Goal: Answer question/provide support: Share knowledge or assist other users

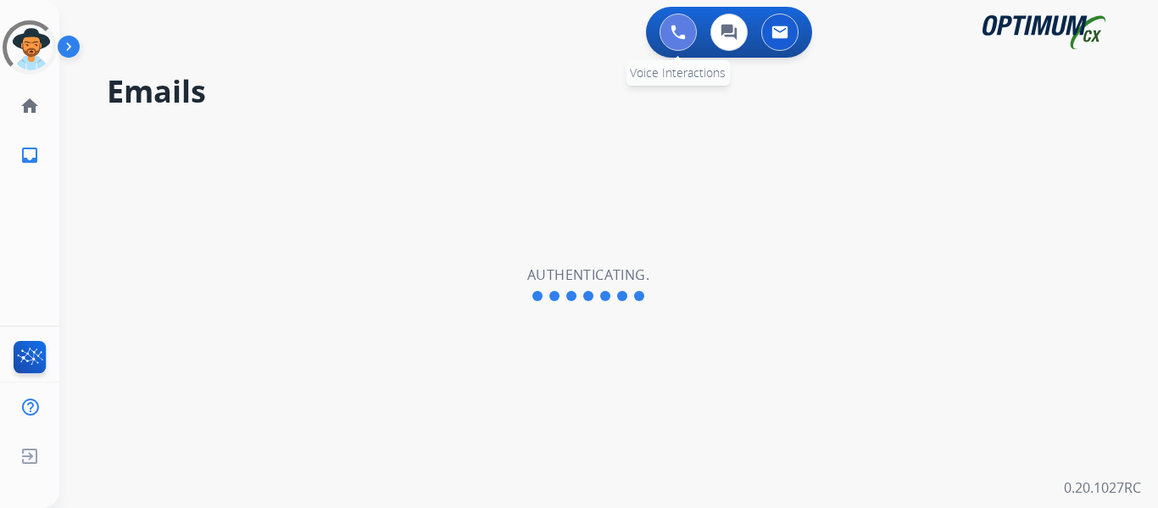
click at [681, 33] on img at bounding box center [678, 32] width 15 height 15
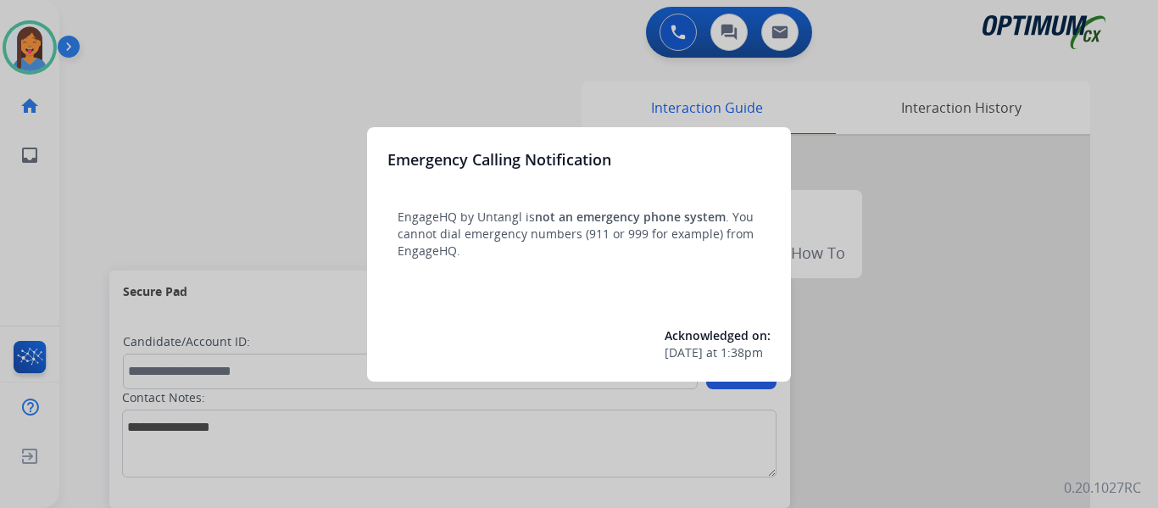
click at [115, 202] on div at bounding box center [579, 254] width 1158 height 508
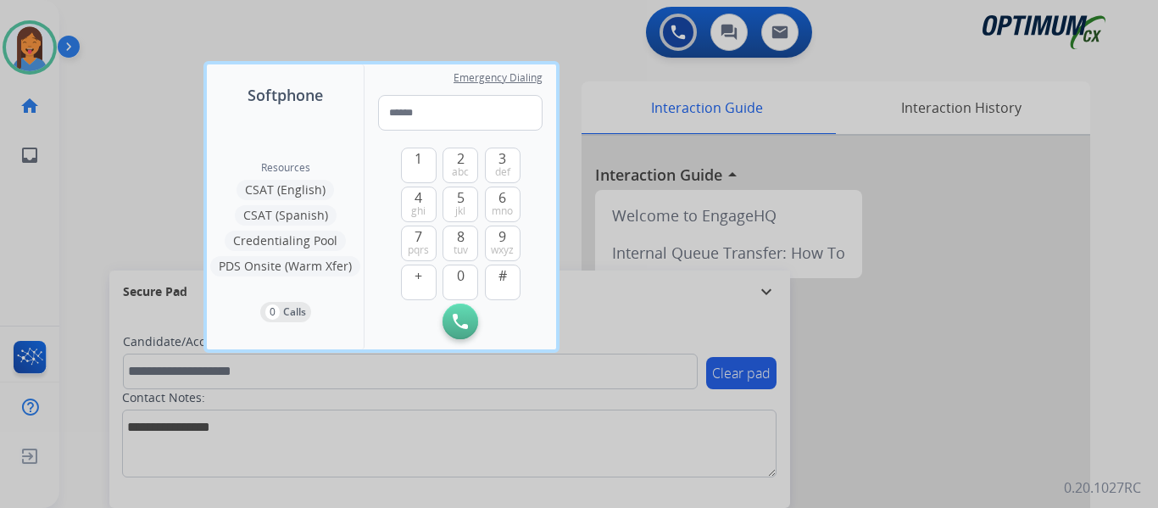
click at [98, 208] on div at bounding box center [579, 254] width 1158 height 508
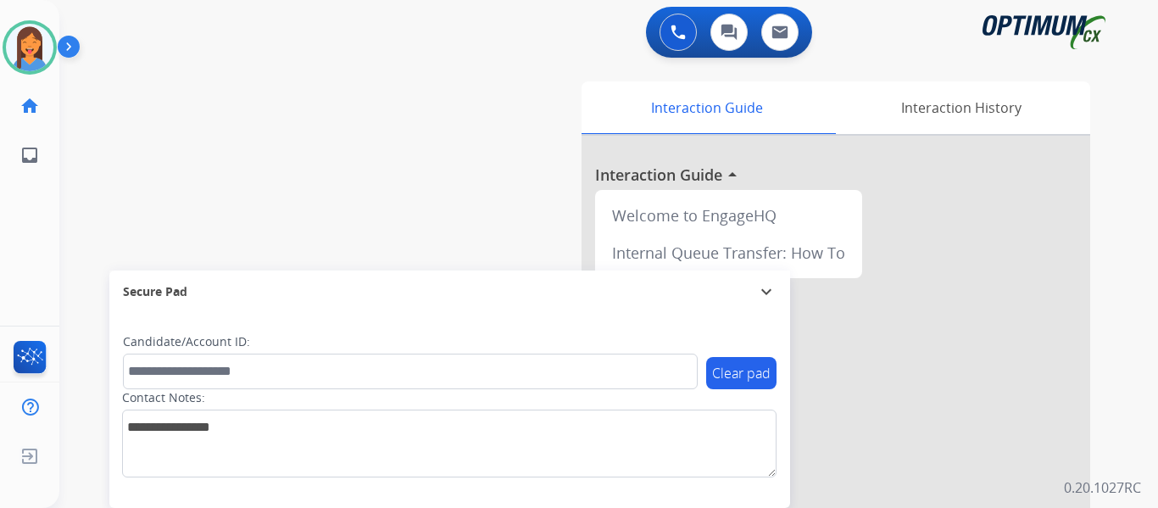
click at [98, 208] on div "swap_horiz Break voice bridge close_fullscreen Connect 3-Way Call merge_type Se…" at bounding box center [588, 414] width 1058 height 707
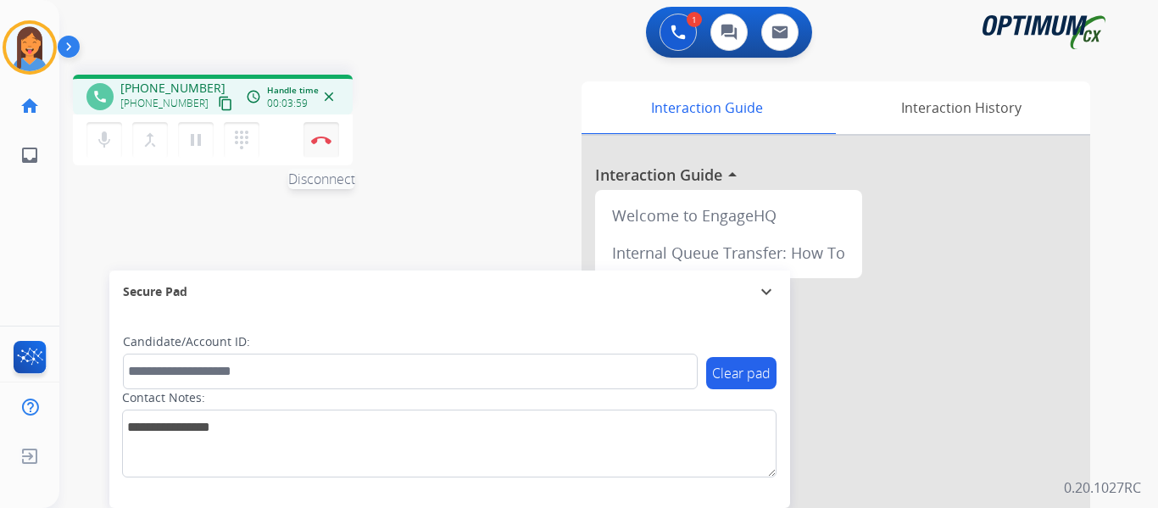
click at [325, 142] on img at bounding box center [321, 140] width 20 height 8
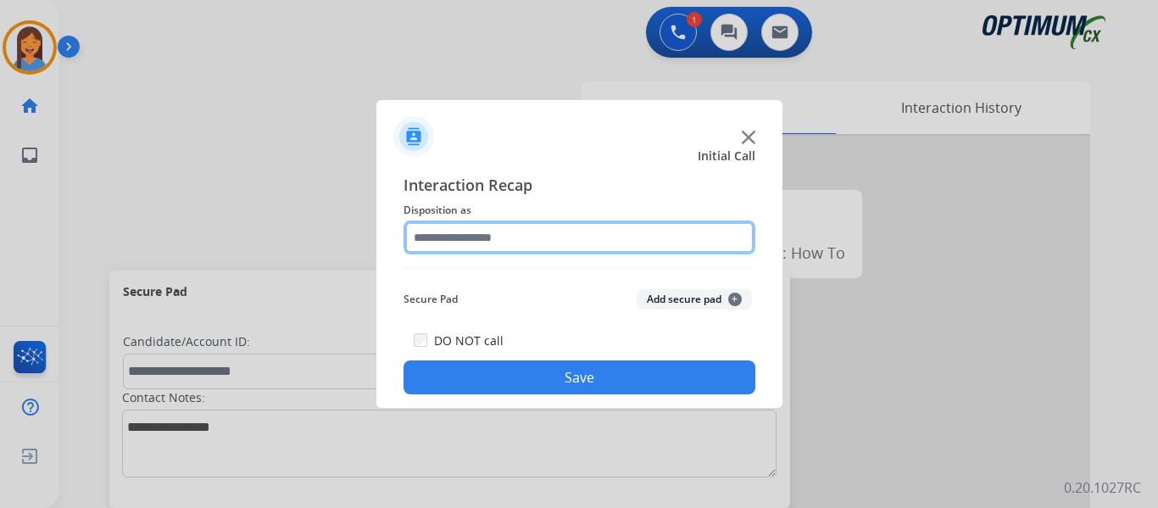
click at [560, 254] on div at bounding box center [580, 237] width 352 height 34
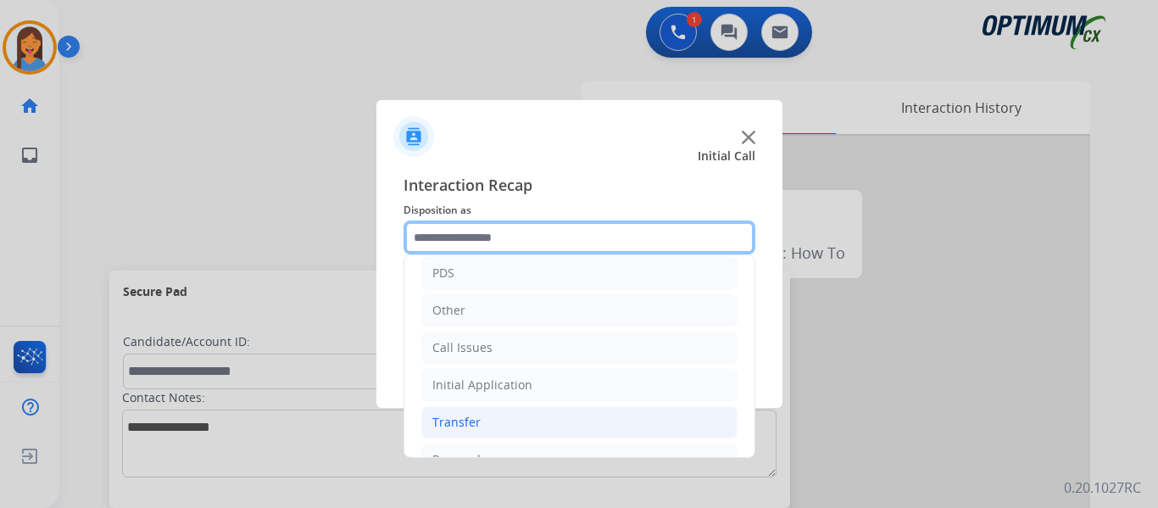
scroll to position [115, 0]
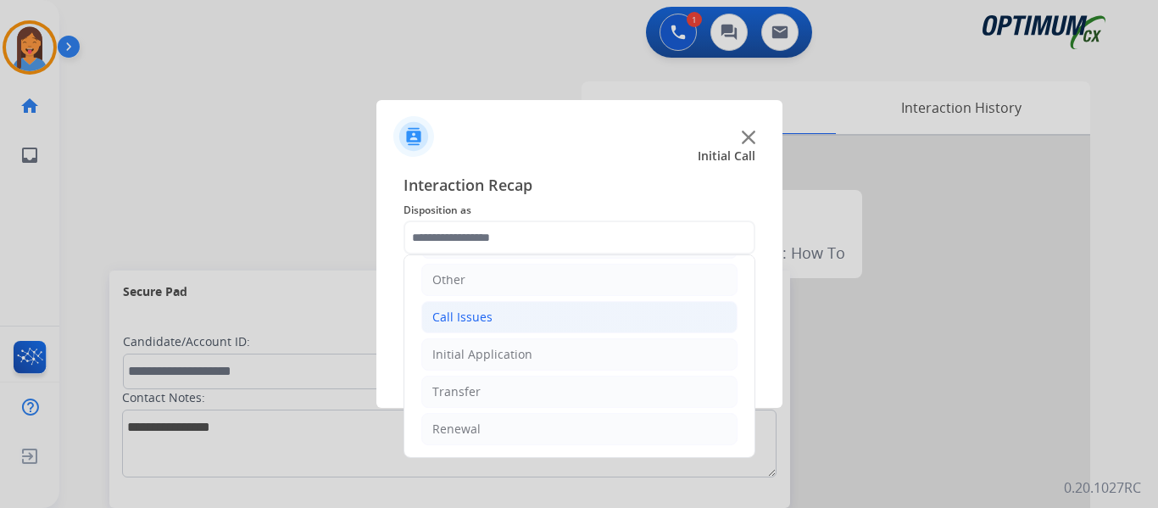
click at [526, 319] on li "Call Issues" at bounding box center [579, 317] width 316 height 32
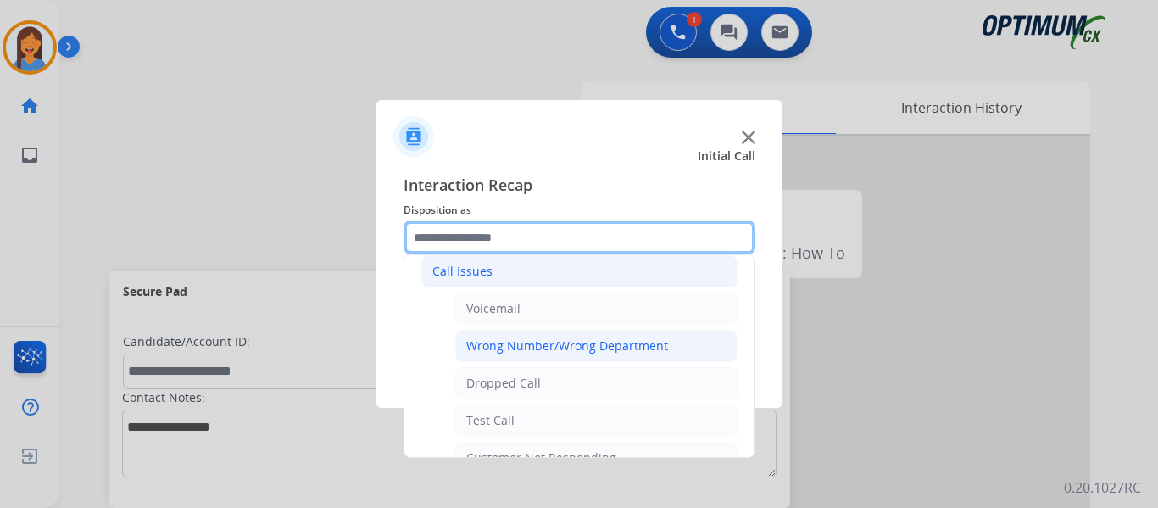
scroll to position [200, 0]
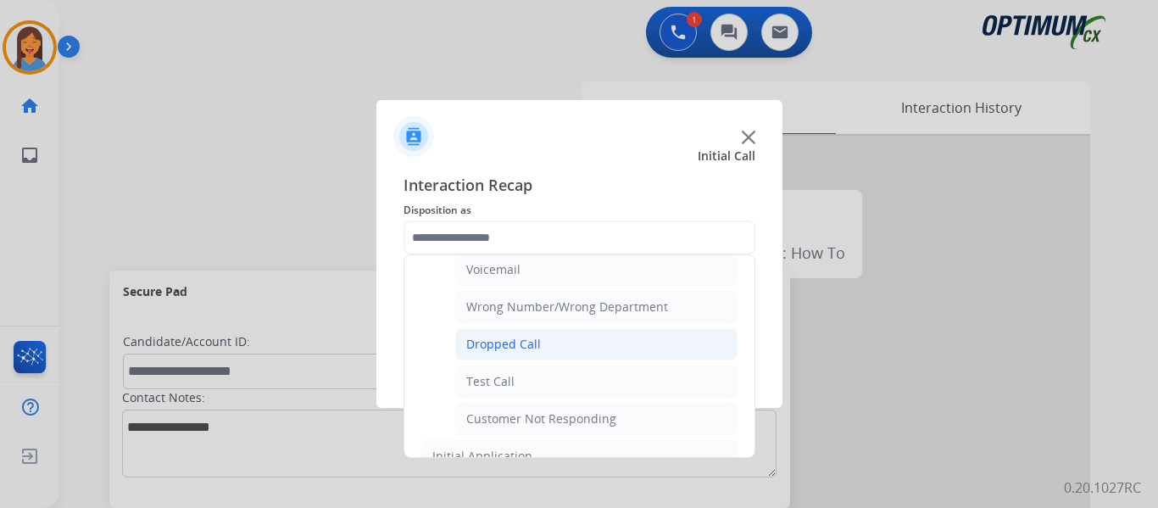
click at [509, 343] on div "Dropped Call" at bounding box center [503, 344] width 75 height 17
type input "**********"
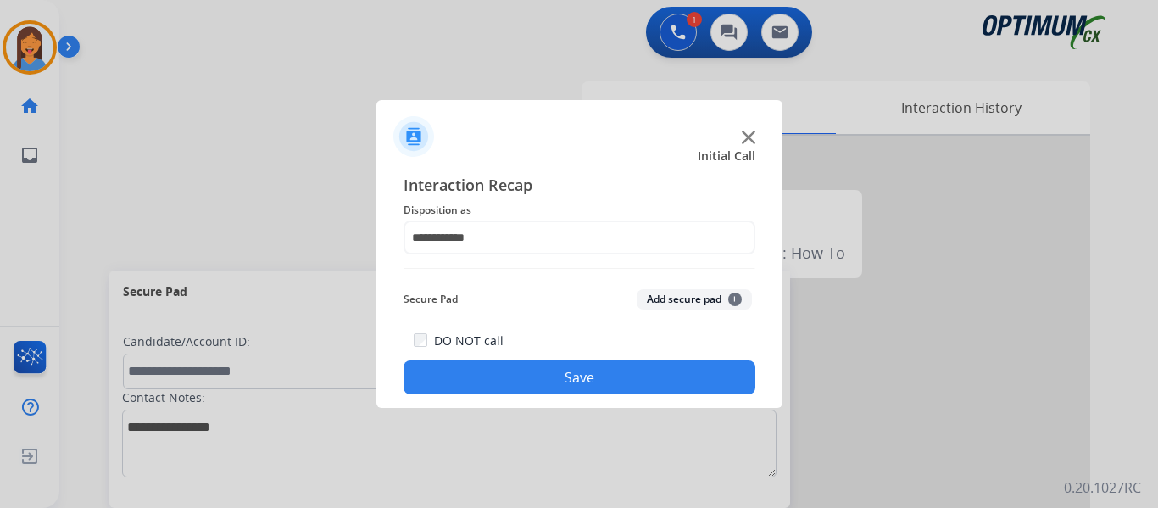
click at [554, 373] on button "Save" at bounding box center [580, 377] width 352 height 34
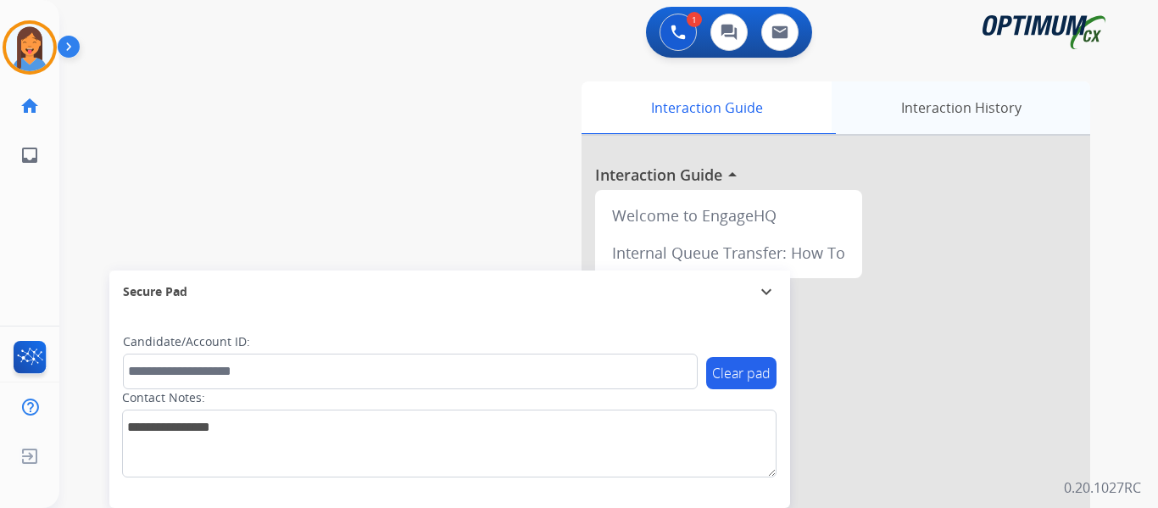
click at [939, 109] on div "Interaction History" at bounding box center [961, 107] width 259 height 53
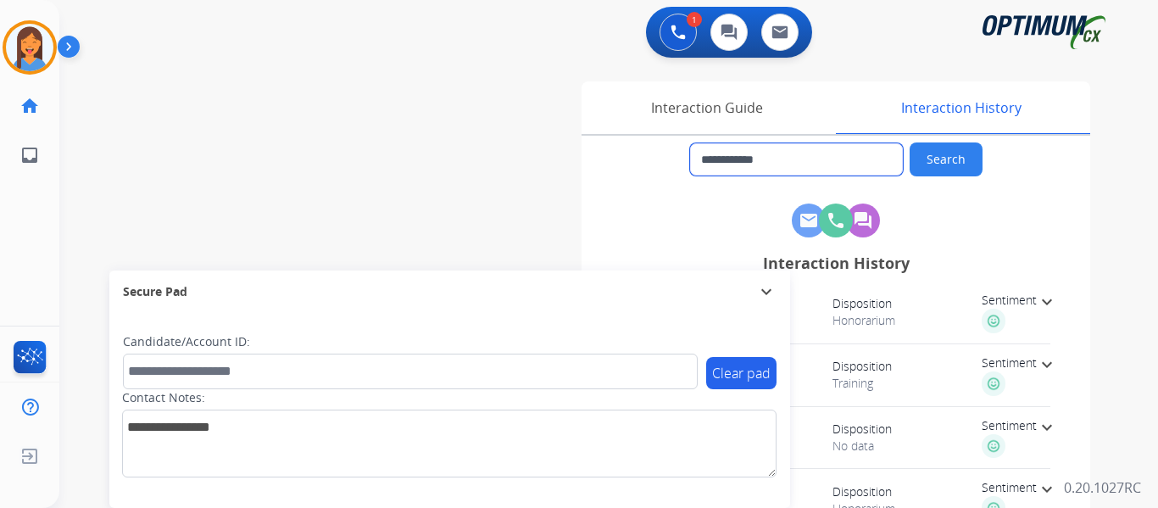
click at [805, 153] on input "**********" at bounding box center [796, 159] width 213 height 32
drag, startPoint x: 808, startPoint y: 161, endPoint x: 717, endPoint y: 153, distance: 91.0
click at [717, 153] on input "**********" at bounding box center [796, 159] width 213 height 32
click at [45, 55] on img at bounding box center [29, 47] width 47 height 47
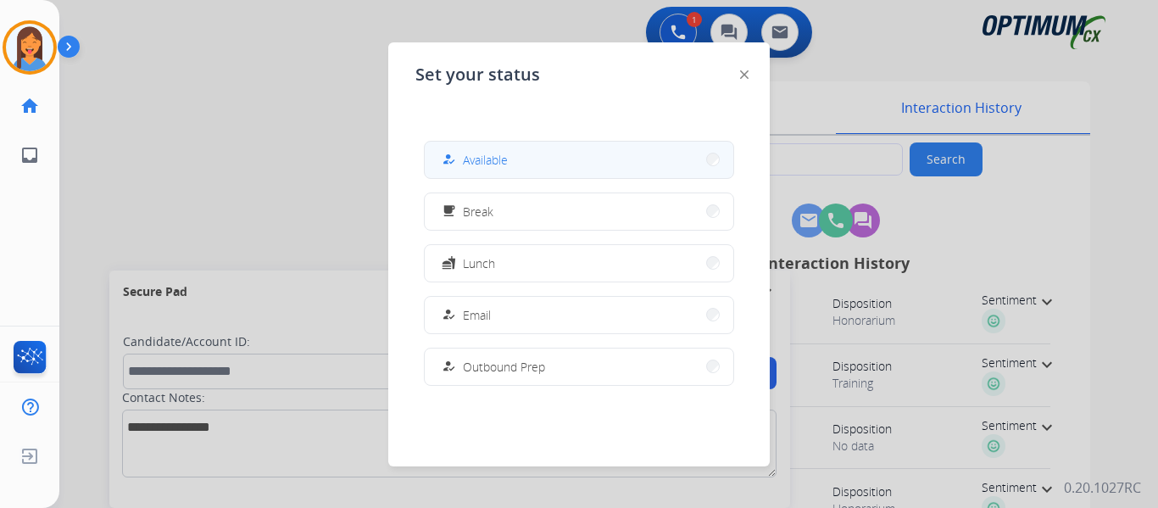
click at [632, 151] on button "how_to_reg Available" at bounding box center [579, 160] width 309 height 36
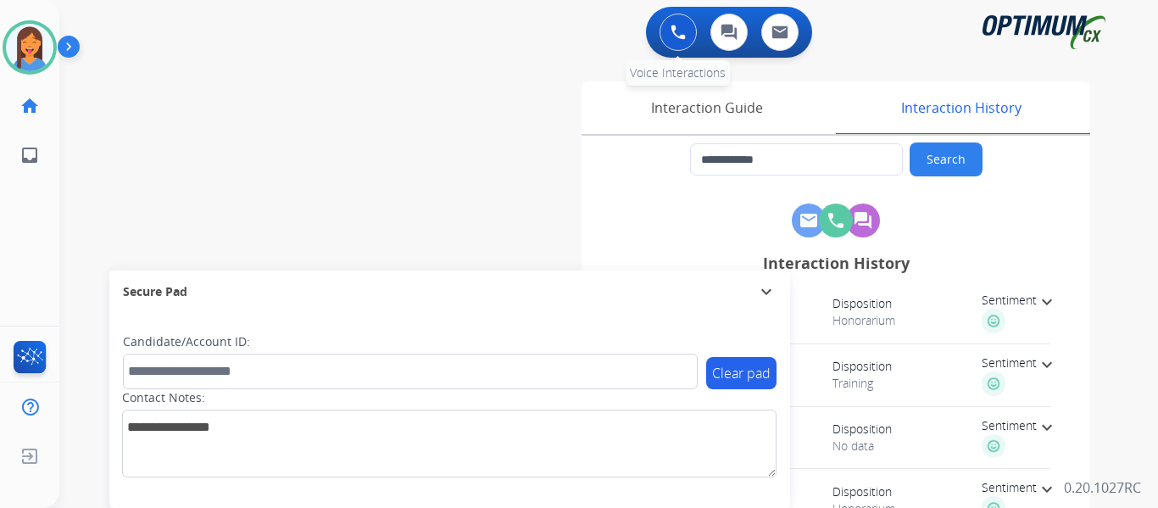
click at [677, 47] on button at bounding box center [678, 32] width 37 height 37
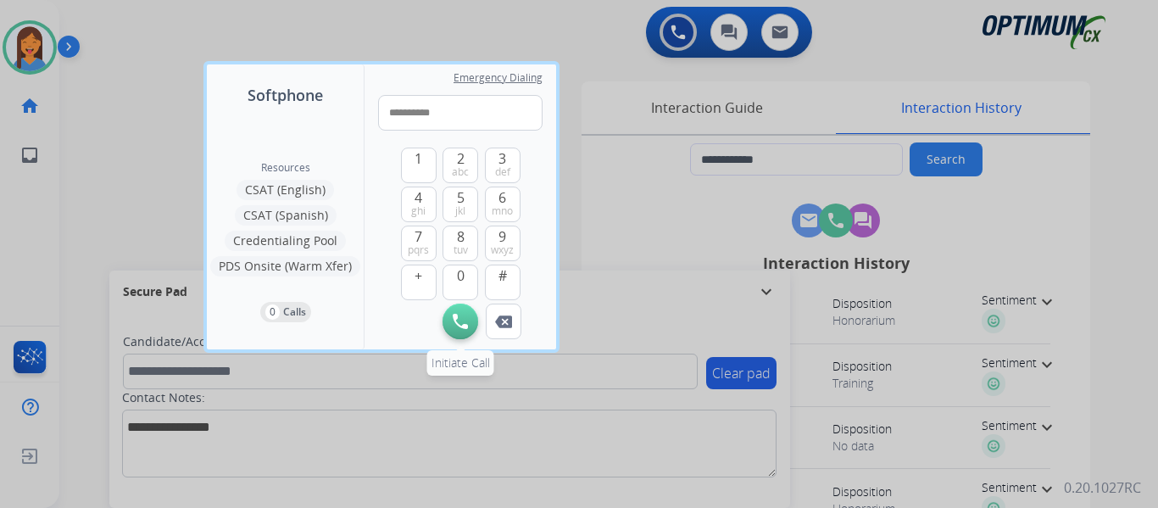
type input "**********"
click at [457, 324] on img at bounding box center [460, 321] width 15 height 15
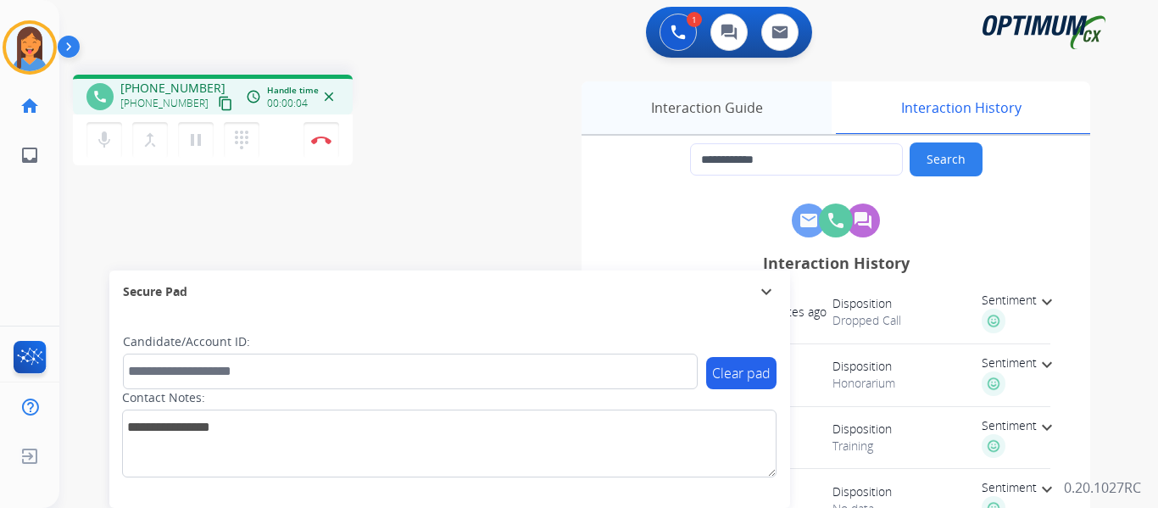
click at [760, 106] on div "Interaction Guide" at bounding box center [707, 107] width 250 height 53
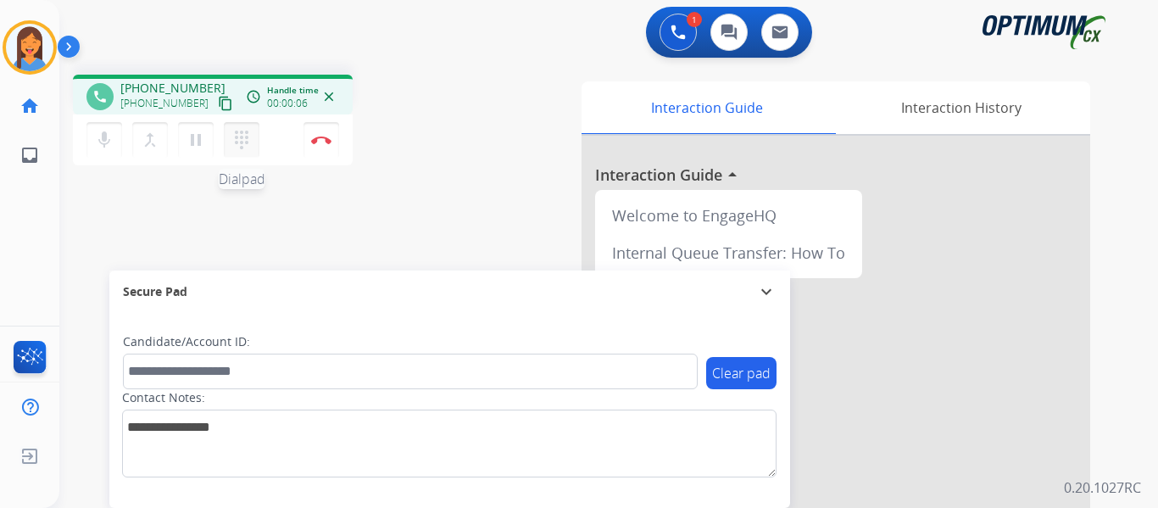
click at [231, 144] on mat-icon "dialpad" at bounding box center [241, 140] width 20 height 20
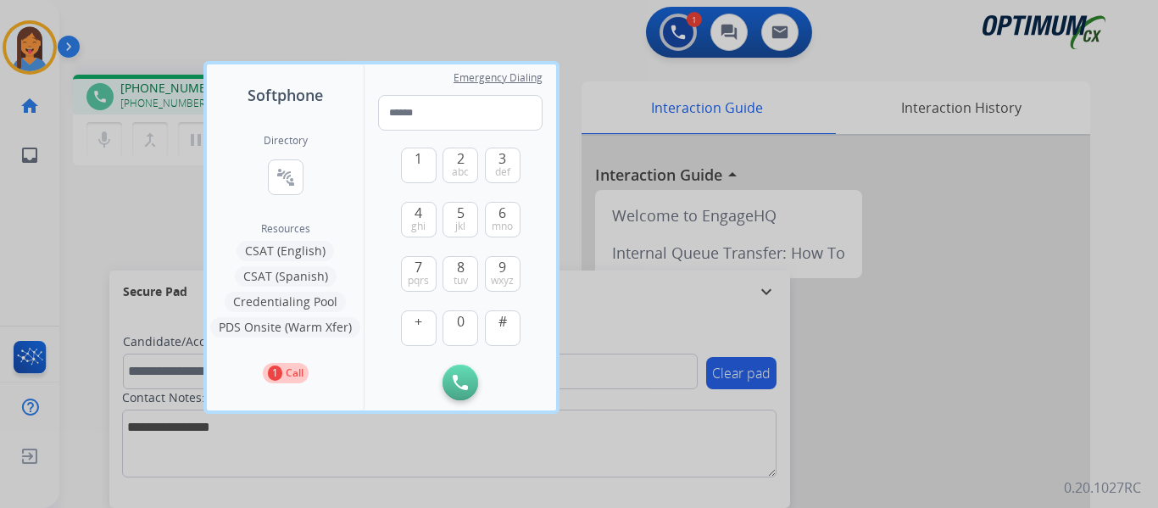
click at [115, 254] on div at bounding box center [579, 254] width 1158 height 508
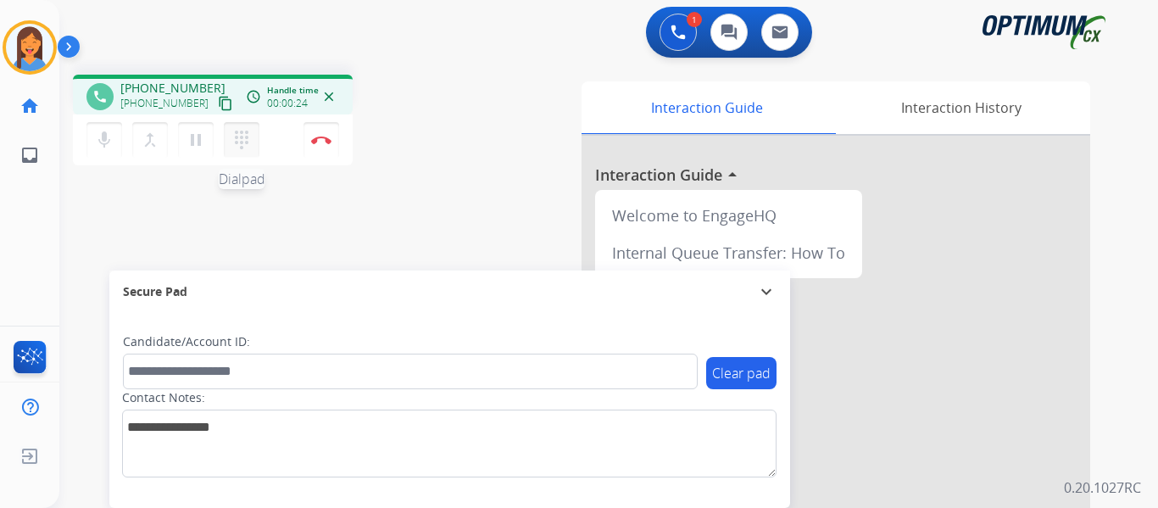
click at [237, 140] on mat-icon "dialpad" at bounding box center [241, 140] width 20 height 20
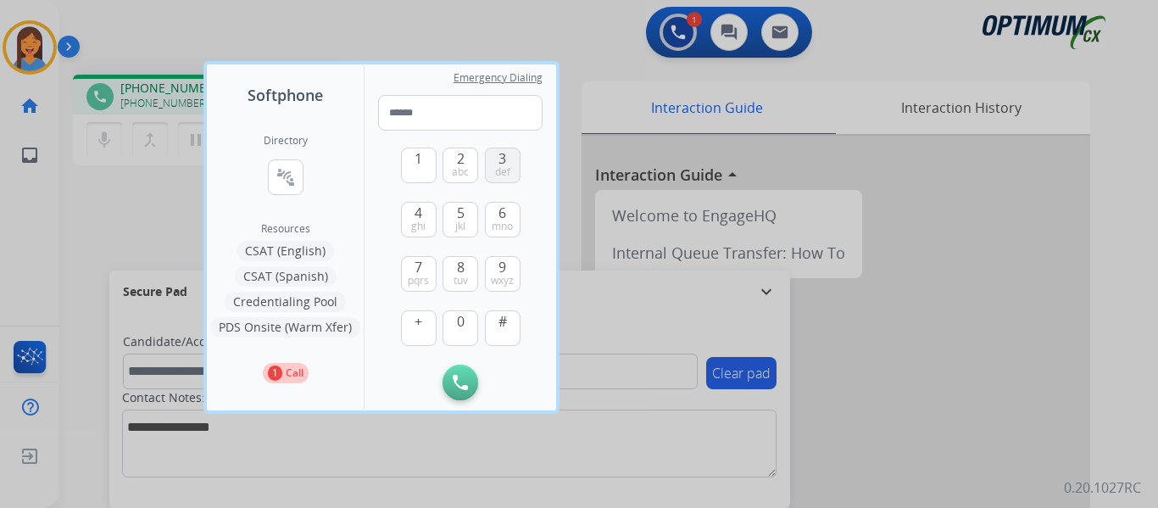
click at [493, 172] on button "3 def" at bounding box center [503, 166] width 36 height 36
click at [453, 328] on button "0" at bounding box center [461, 328] width 36 height 36
click at [506, 166] on span "def" at bounding box center [502, 172] width 15 height 14
type input "***"
click at [152, 211] on div at bounding box center [579, 254] width 1158 height 508
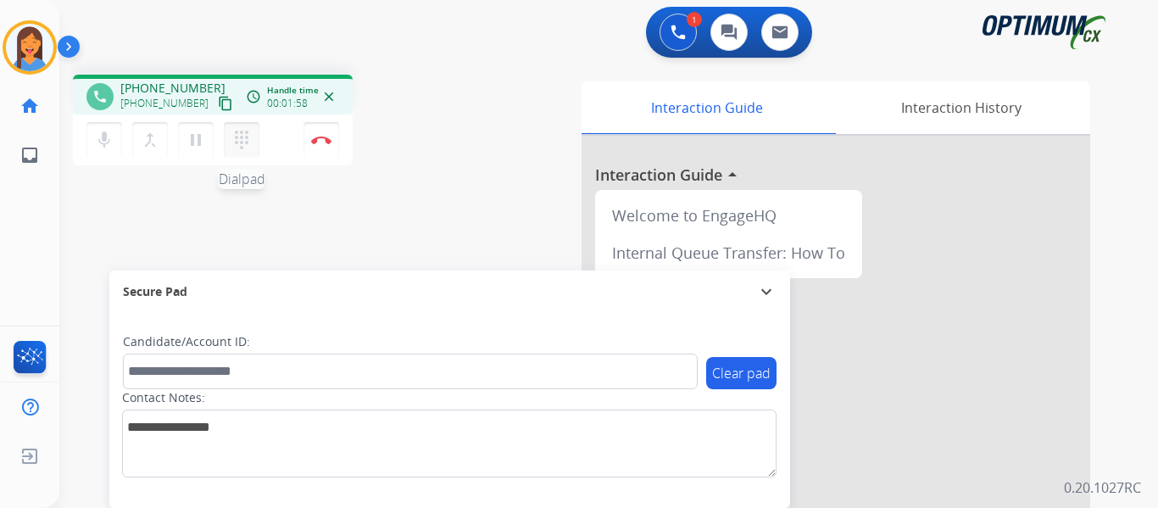
click at [234, 140] on mat-icon "dialpad" at bounding box center [241, 140] width 20 height 20
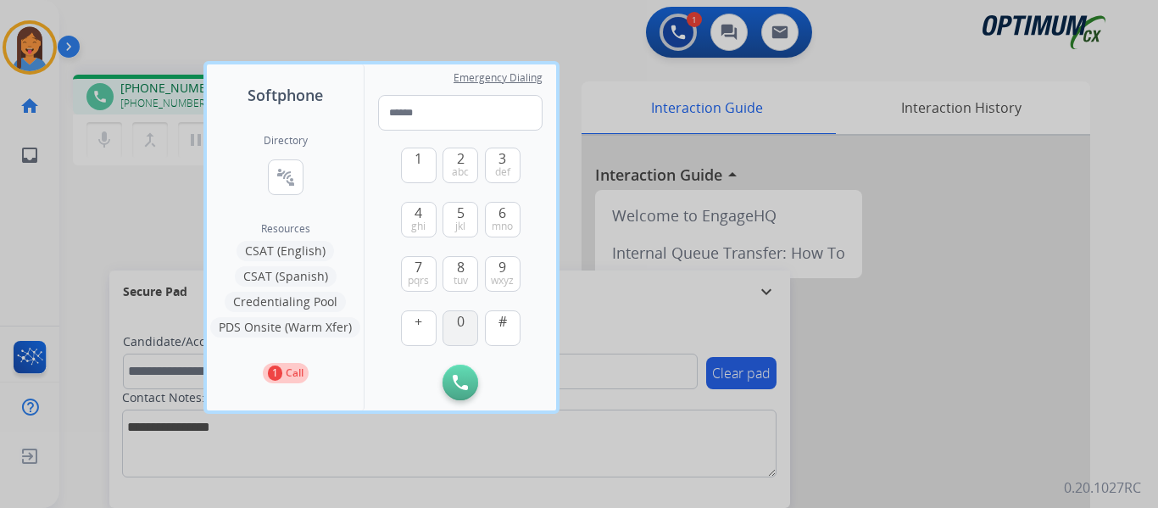
click at [456, 339] on button "0" at bounding box center [461, 328] width 36 height 36
type input "*"
click at [150, 192] on div at bounding box center [579, 254] width 1158 height 508
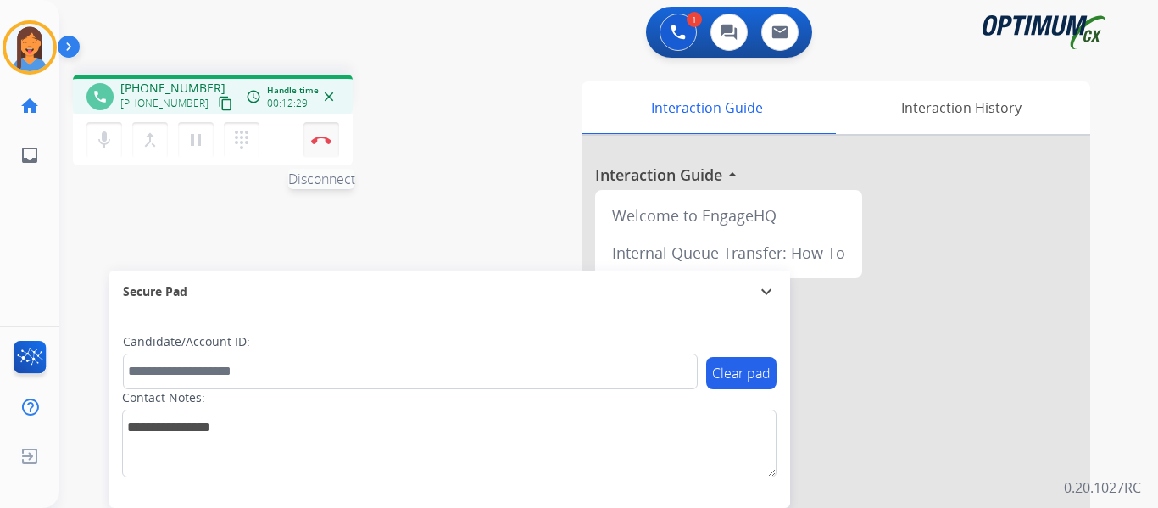
click at [325, 141] on img at bounding box center [321, 140] width 20 height 8
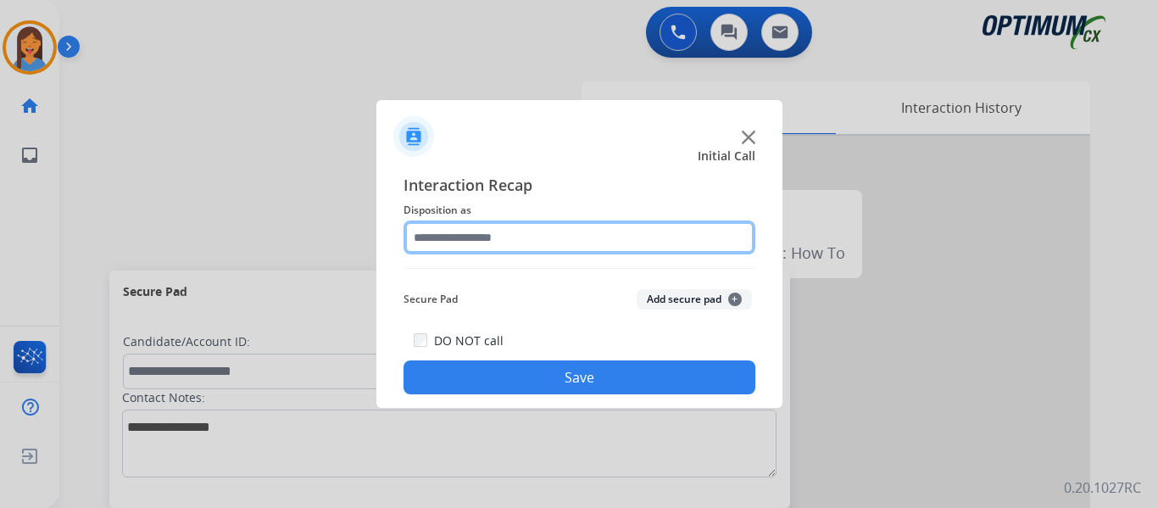
click at [486, 241] on input "text" at bounding box center [580, 237] width 352 height 34
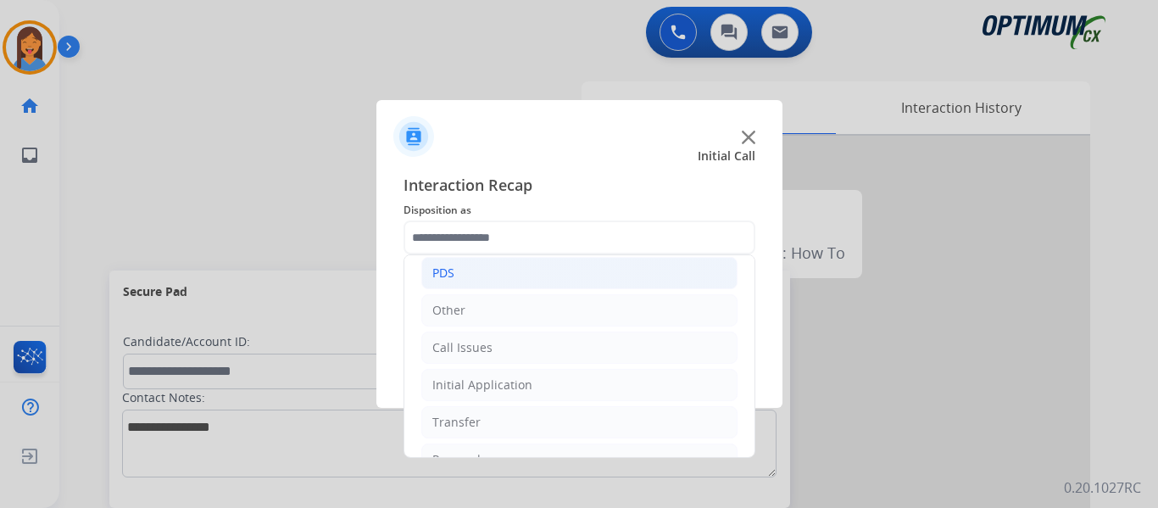
click at [468, 277] on li "PDS" at bounding box center [579, 273] width 316 height 32
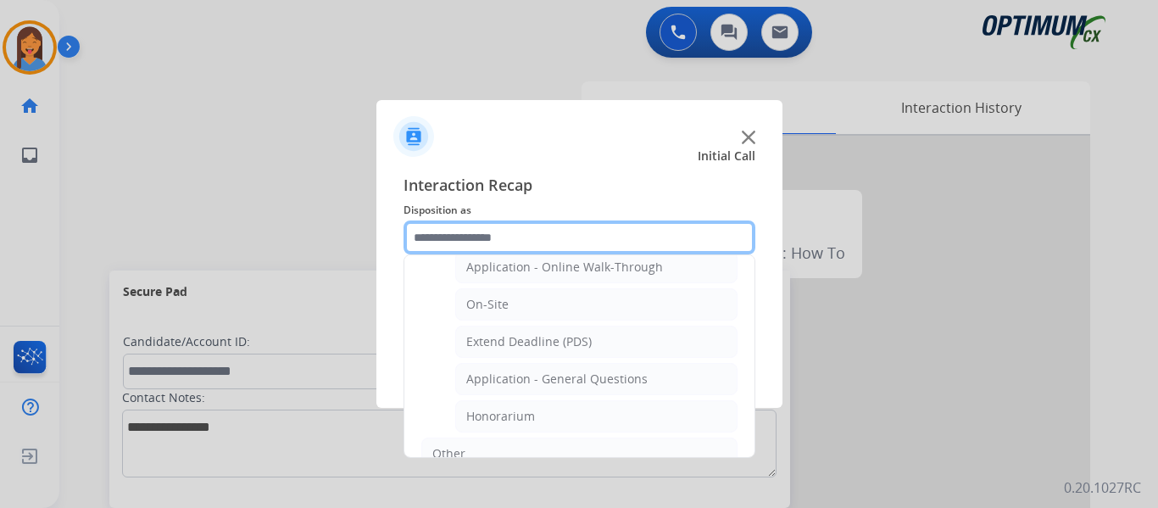
scroll to position [424, 0]
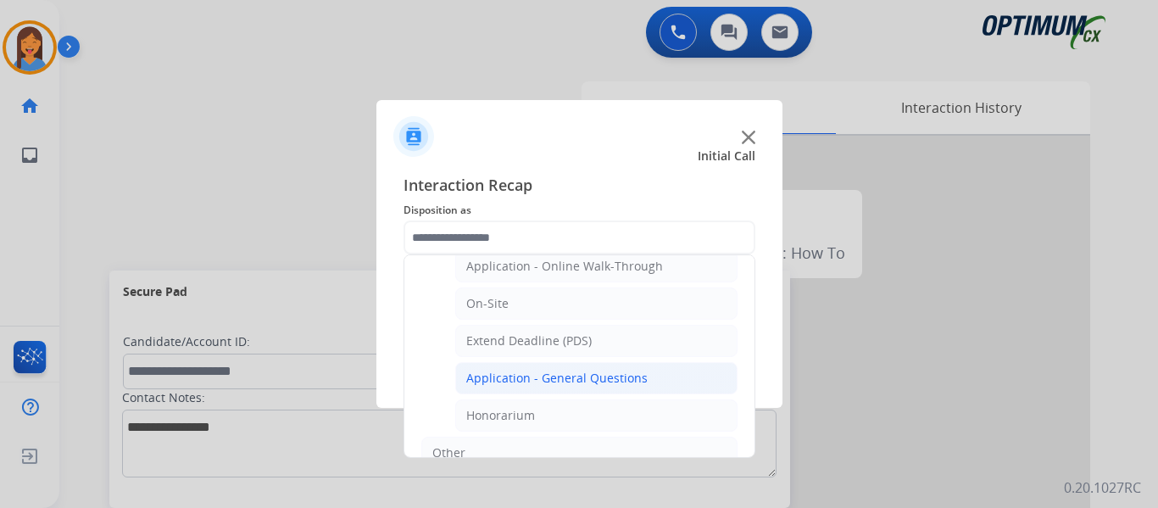
click at [587, 386] on div "Application - General Questions" at bounding box center [556, 378] width 181 height 17
type input "**********"
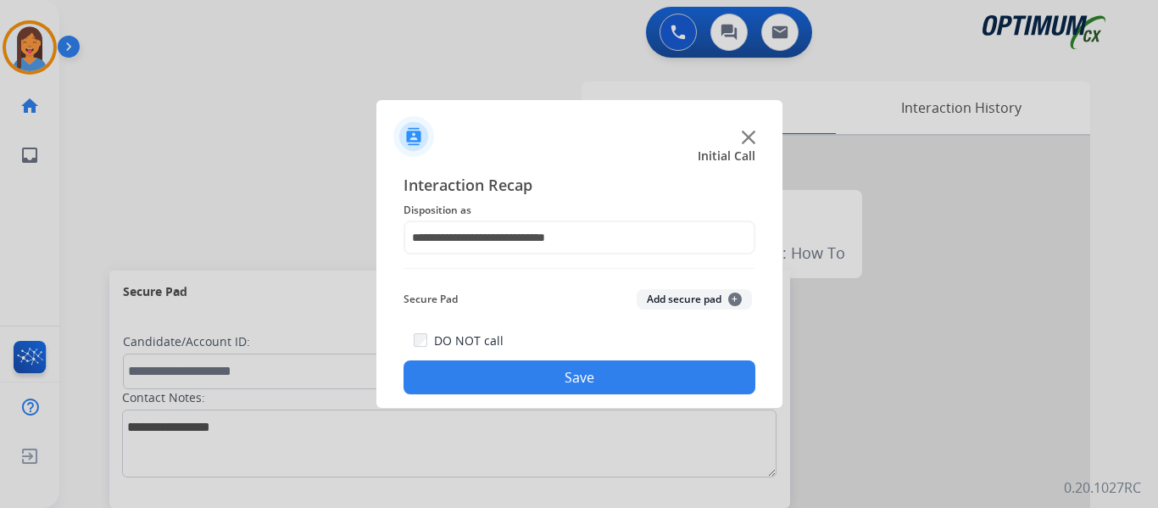
click at [577, 370] on button "Save" at bounding box center [580, 377] width 352 height 34
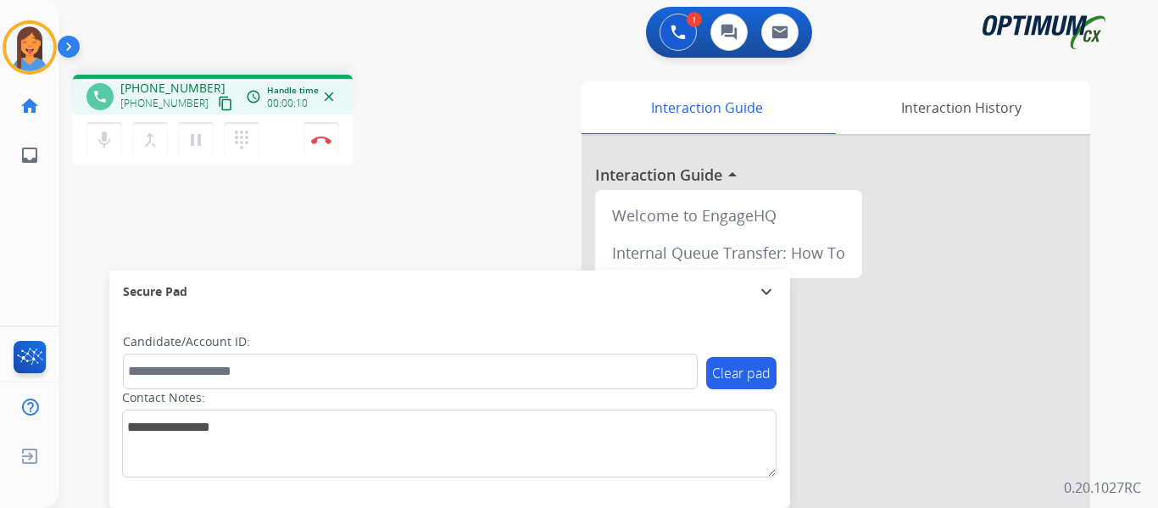
click at [218, 104] on mat-icon "content_copy" at bounding box center [225, 103] width 15 height 15
click at [327, 143] on img at bounding box center [321, 140] width 20 height 8
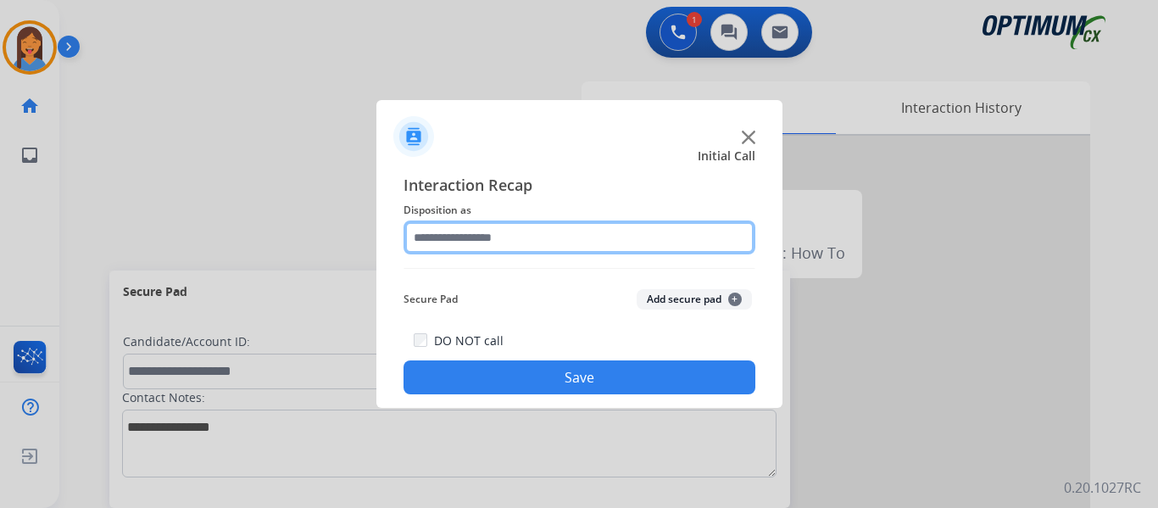
click at [496, 236] on input "text" at bounding box center [580, 237] width 352 height 34
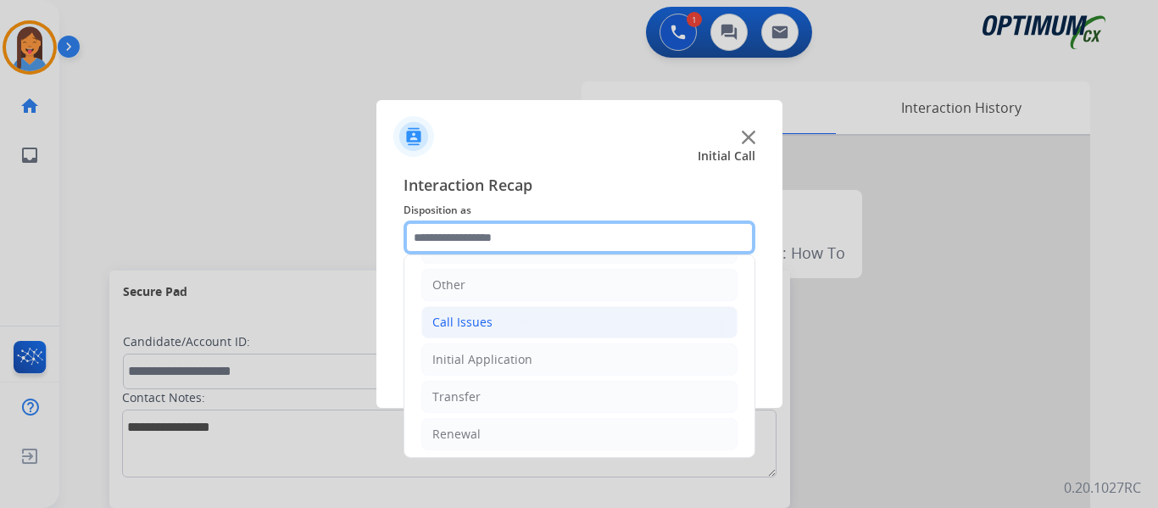
scroll to position [115, 0]
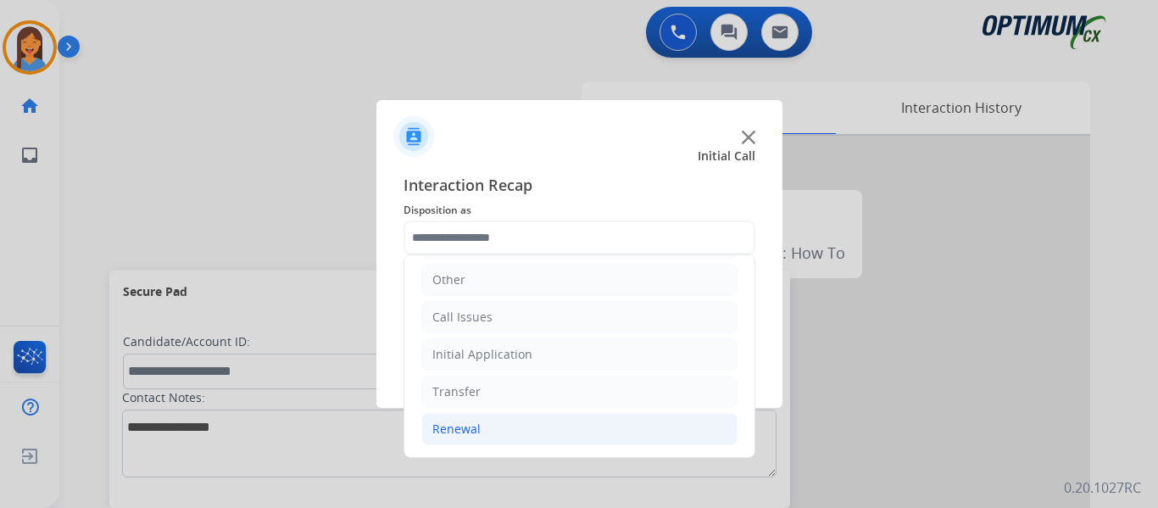
click at [459, 427] on div "Renewal" at bounding box center [456, 429] width 48 height 17
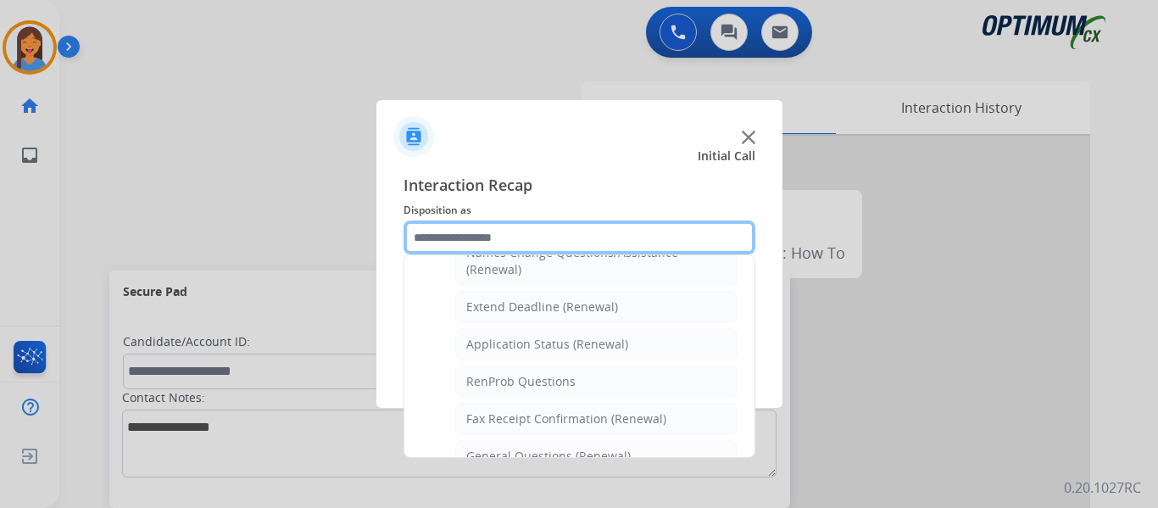
scroll to position [370, 0]
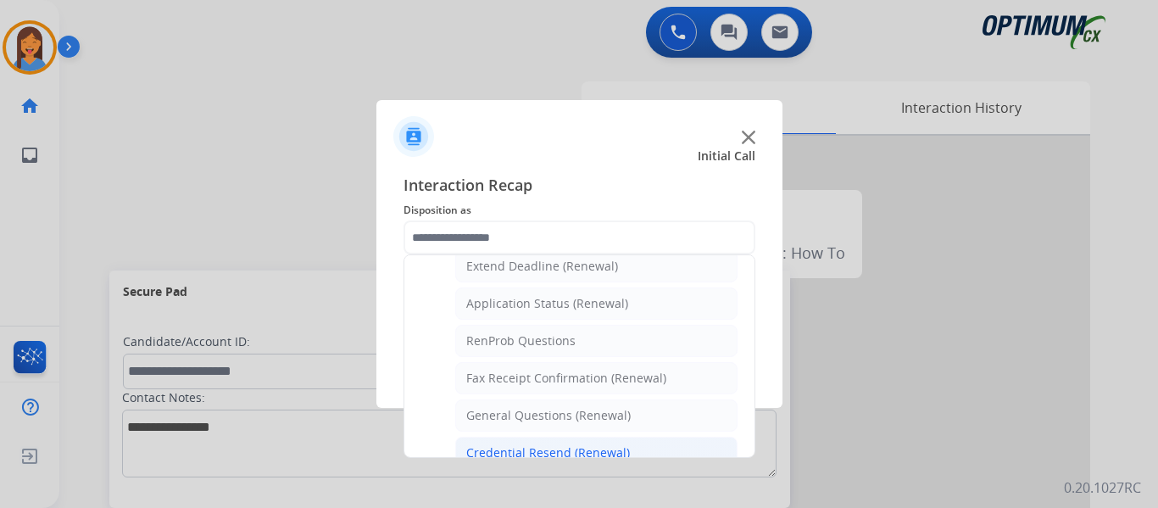
click at [511, 453] on div "Credential Resend (Renewal)" at bounding box center [548, 452] width 164 height 17
type input "**********"
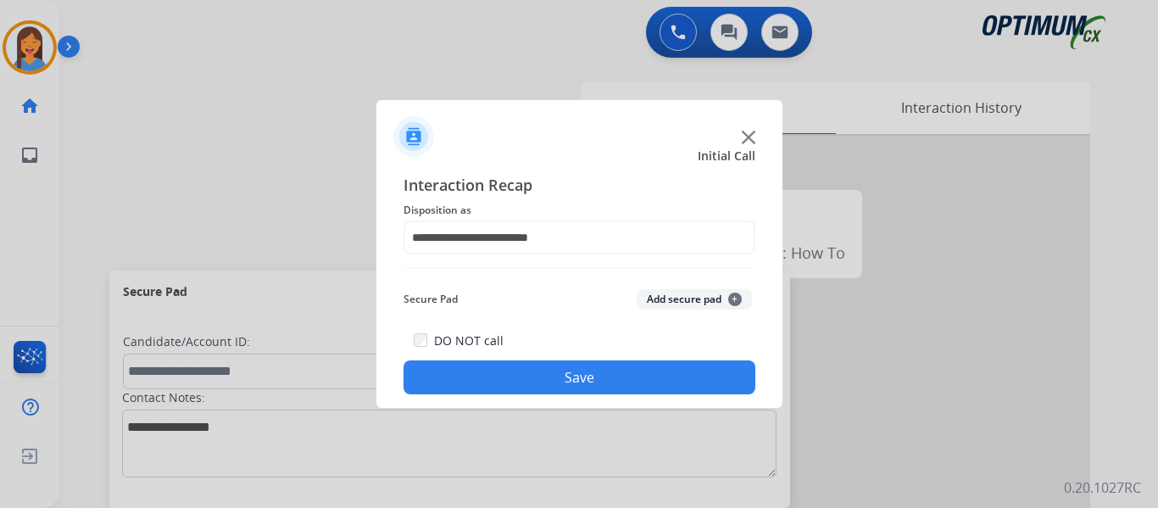
click at [531, 371] on button "Save" at bounding box center [580, 377] width 352 height 34
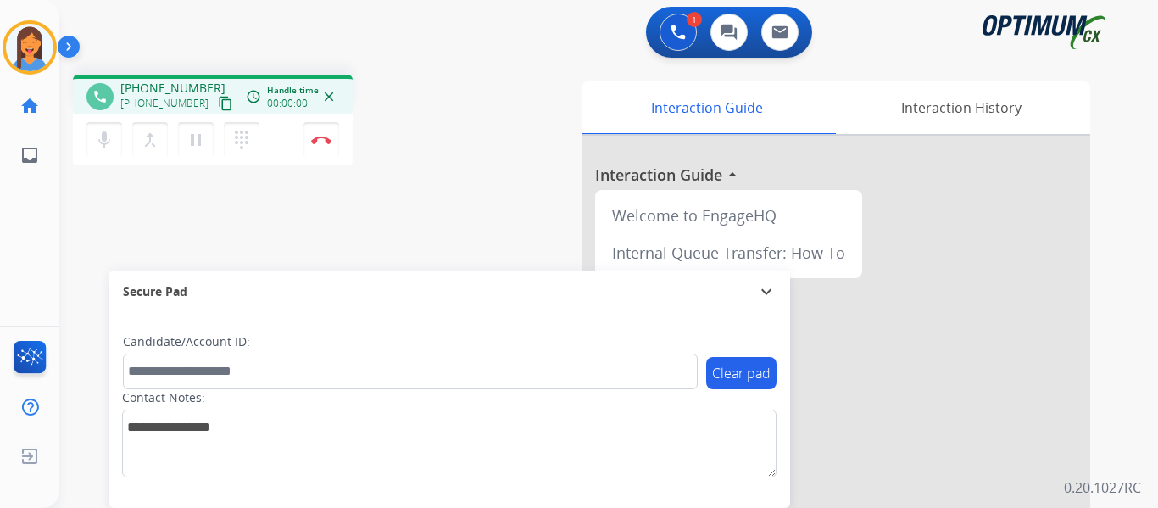
click at [218, 106] on mat-icon "content_copy" at bounding box center [225, 103] width 15 height 15
click at [321, 139] on img at bounding box center [321, 140] width 20 height 8
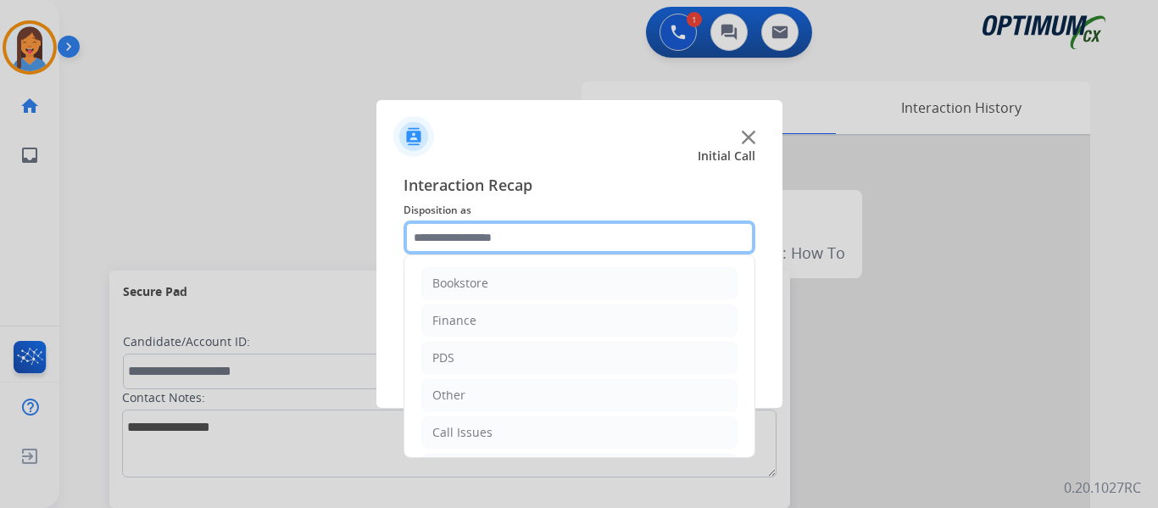
click at [498, 242] on input "text" at bounding box center [580, 237] width 352 height 34
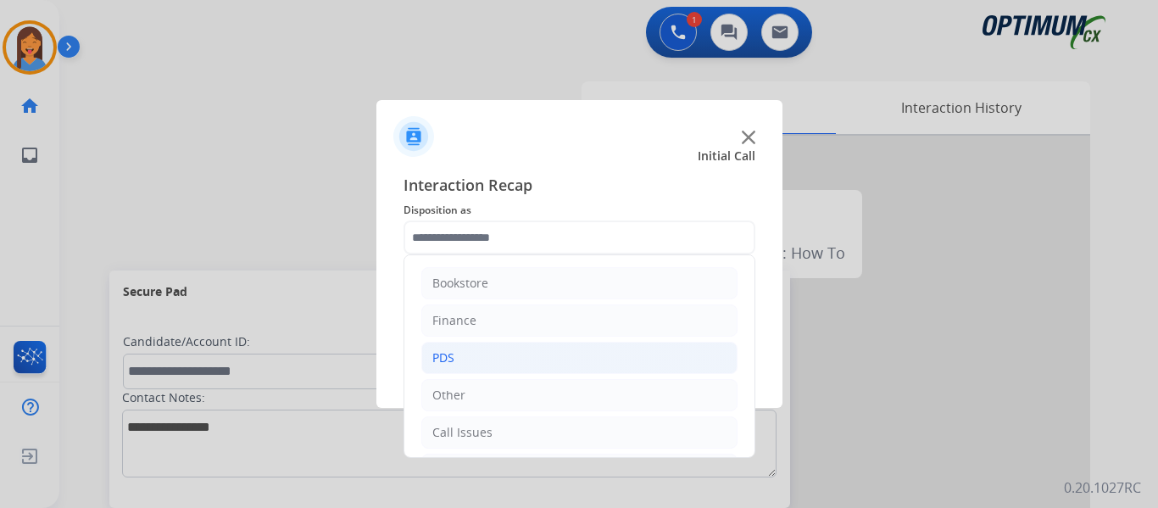
click at [469, 355] on li "PDS" at bounding box center [579, 358] width 316 height 32
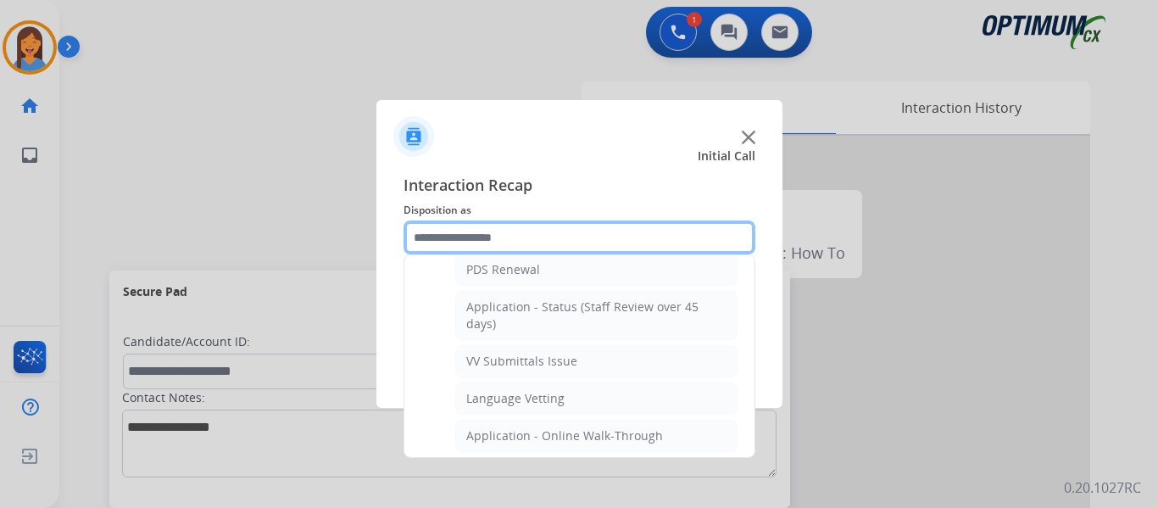
scroll to position [339, 0]
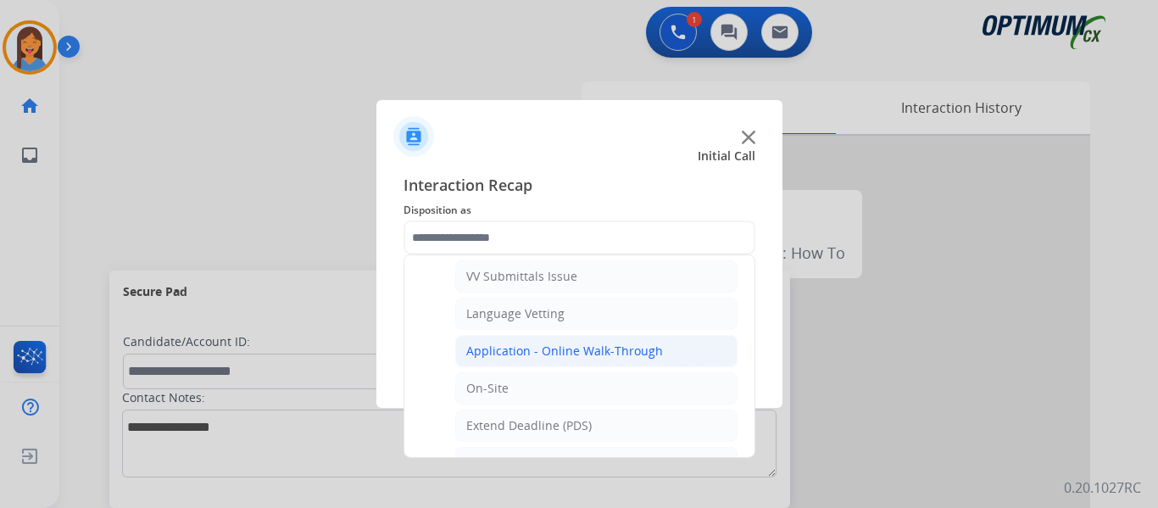
click at [563, 346] on div "Application - Online Walk-Through" at bounding box center [564, 351] width 197 height 17
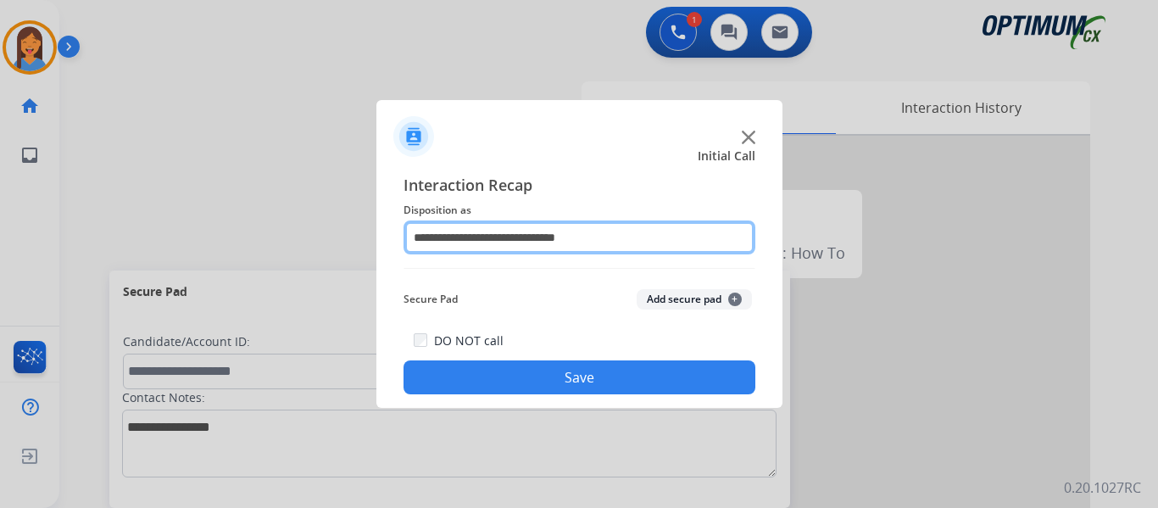
click at [544, 249] on input "**********" at bounding box center [580, 237] width 352 height 34
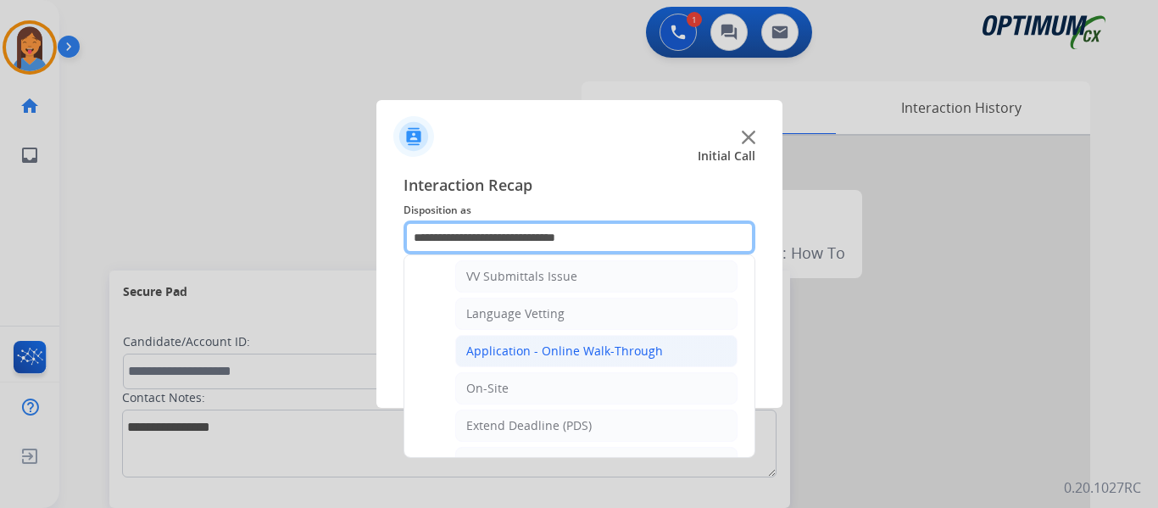
scroll to position [424, 0]
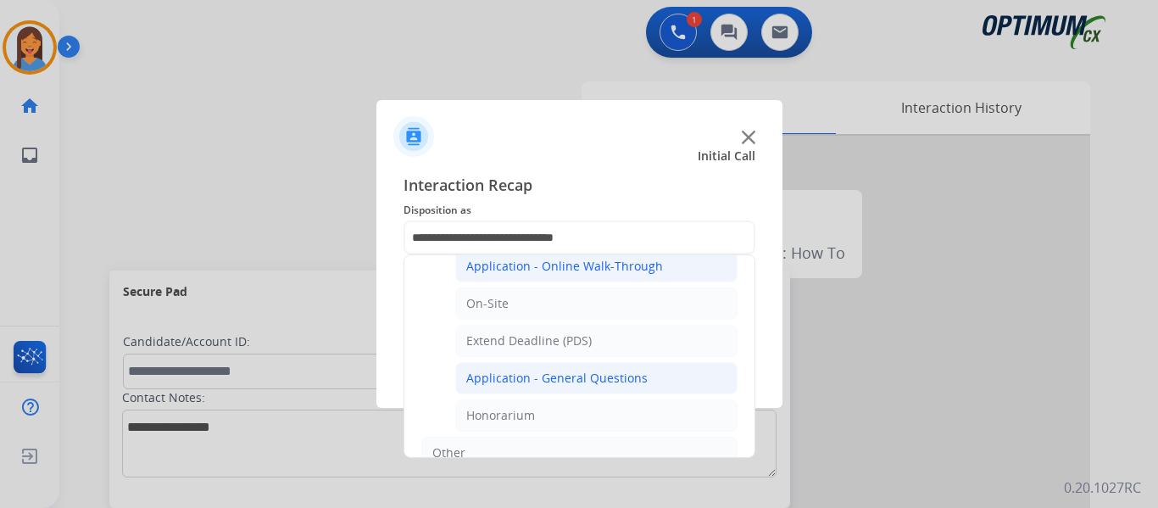
click at [574, 381] on div "Application - General Questions" at bounding box center [556, 378] width 181 height 17
type input "**********"
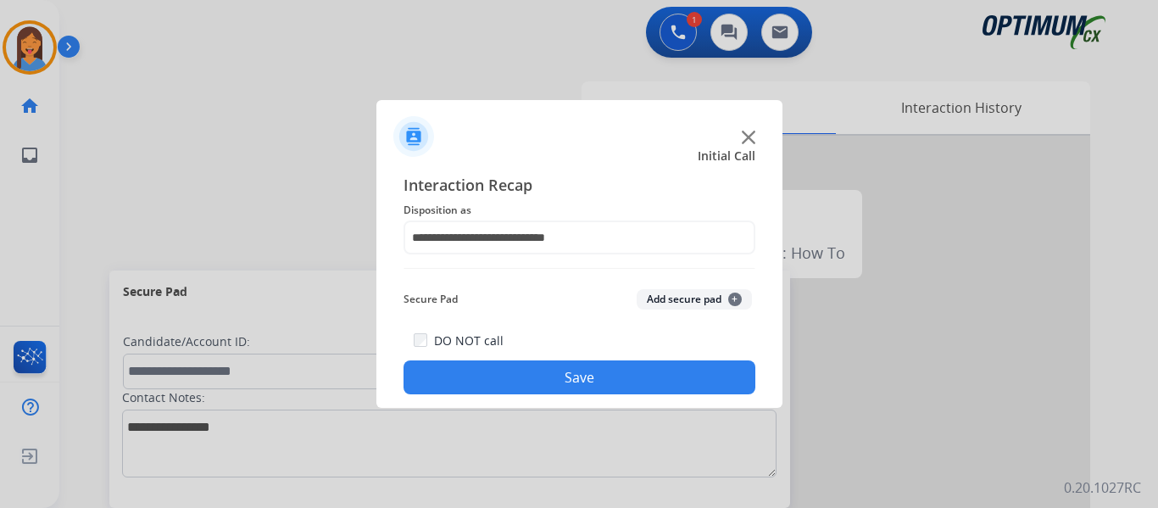
click at [577, 383] on button "Save" at bounding box center [580, 377] width 352 height 34
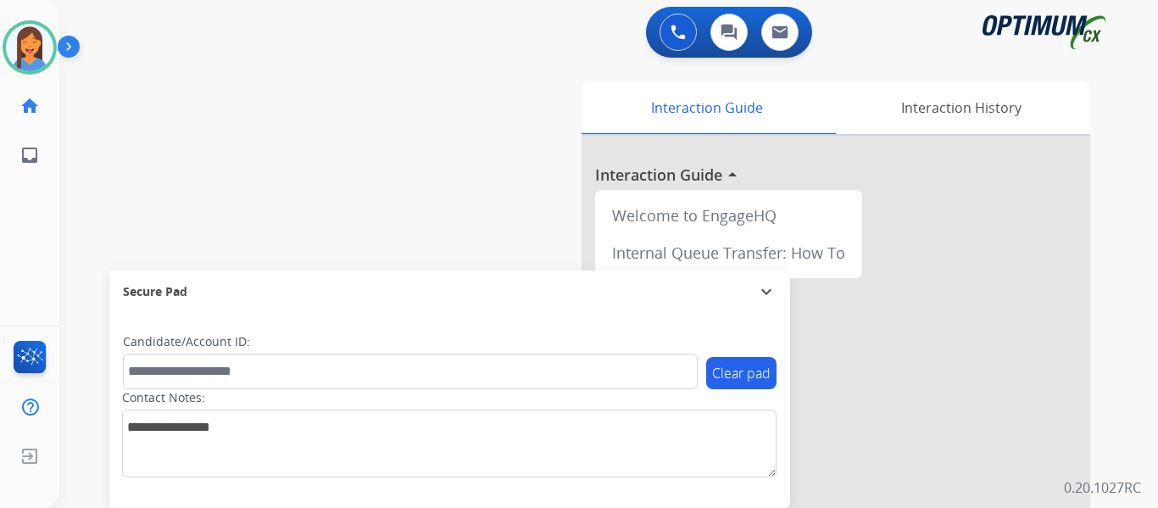
drag, startPoint x: 32, startPoint y: 64, endPoint x: 78, endPoint y: 66, distance: 45.8
click at [32, 64] on img at bounding box center [29, 47] width 47 height 47
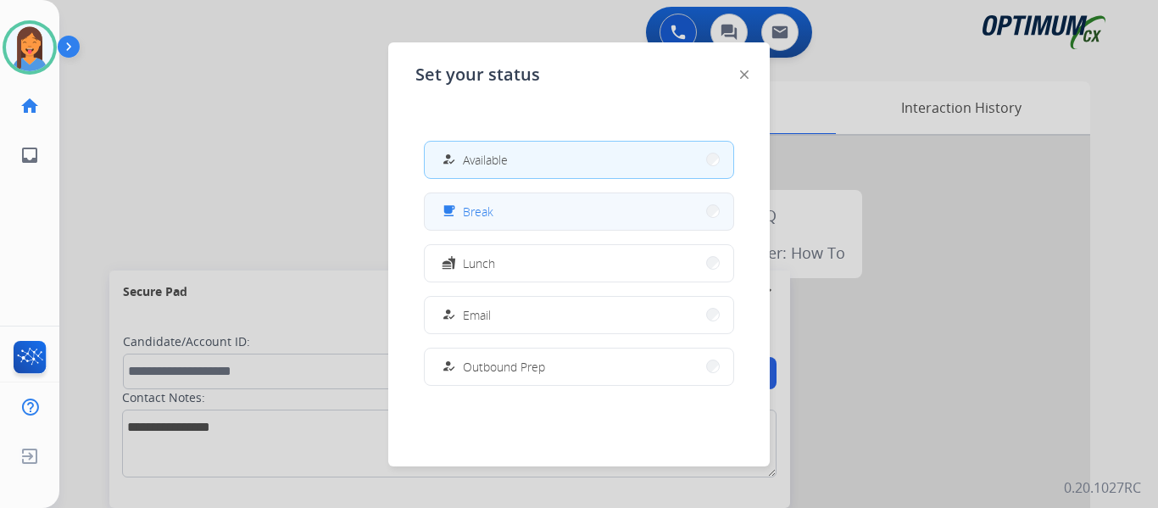
click at [511, 219] on button "free_breakfast Break" at bounding box center [579, 211] width 309 height 36
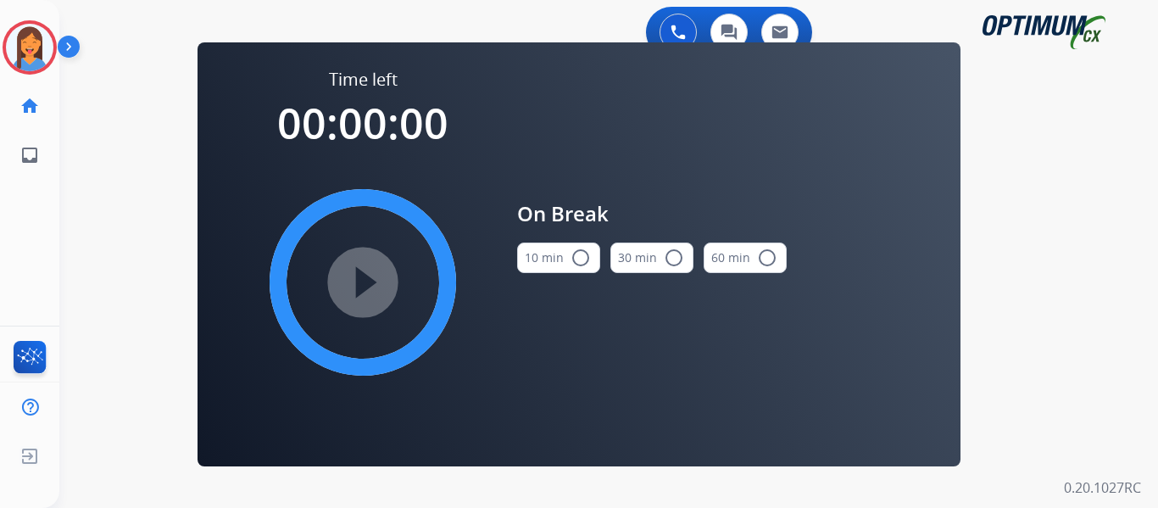
click at [576, 259] on mat-icon "radio_button_unchecked" at bounding box center [581, 258] width 20 height 20
click at [373, 281] on mat-icon "play_circle_filled" at bounding box center [363, 282] width 20 height 20
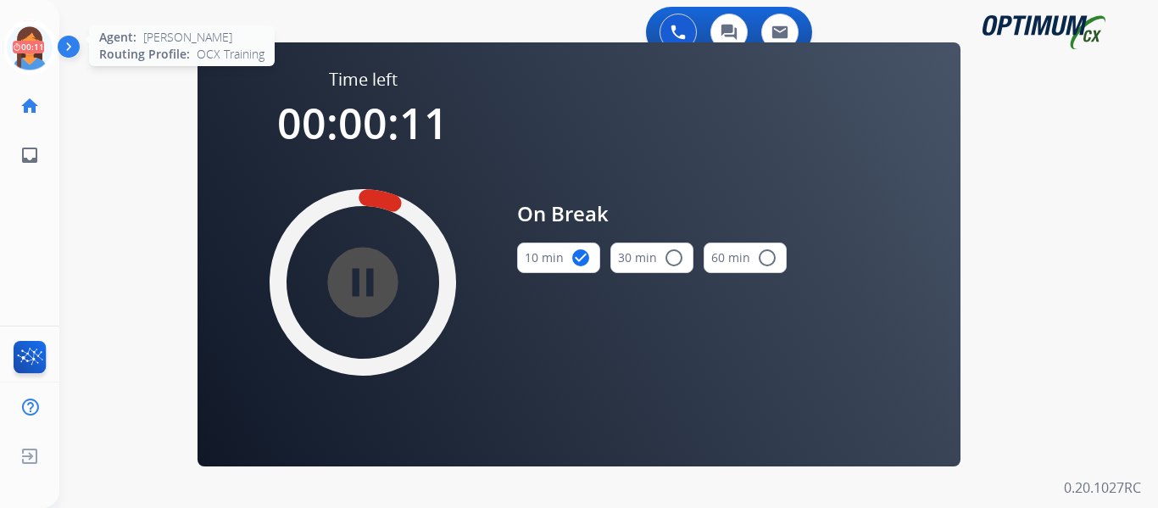
click at [36, 63] on icon at bounding box center [30, 47] width 55 height 55
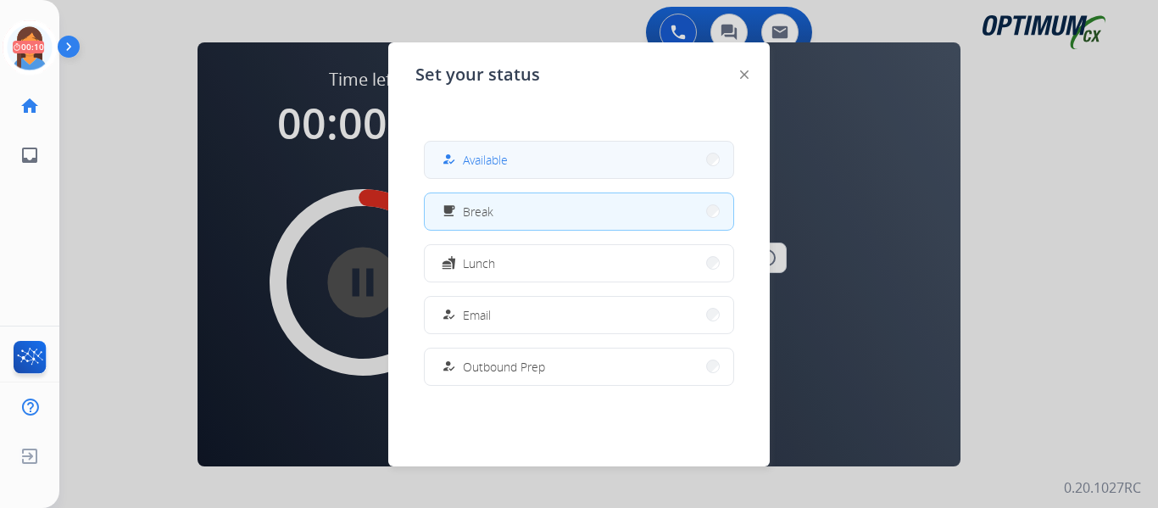
click at [495, 163] on span "Available" at bounding box center [485, 160] width 45 height 18
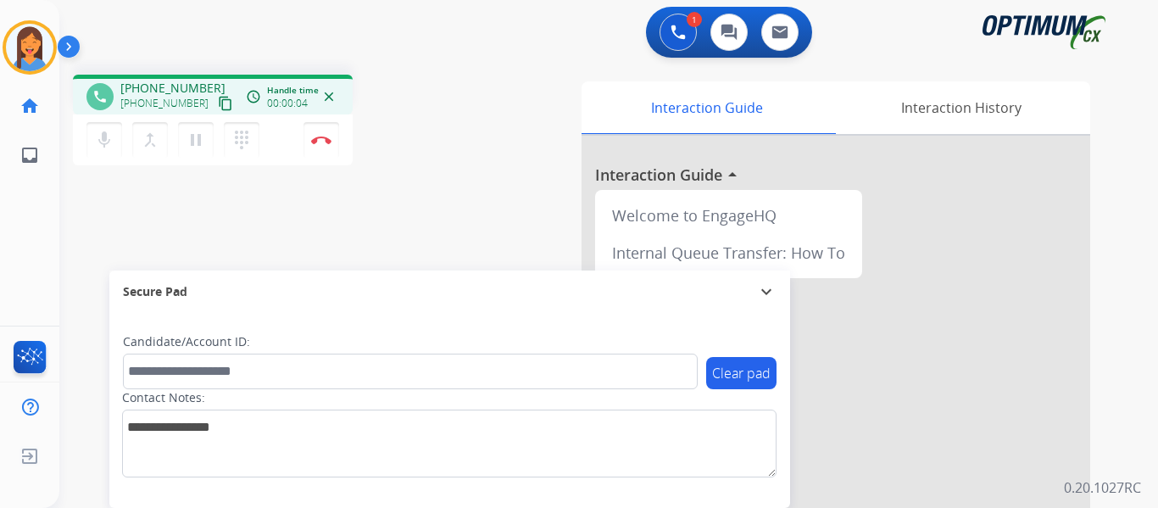
drag, startPoint x: 205, startPoint y: 103, endPoint x: 238, endPoint y: 109, distance: 33.8
click at [218, 103] on mat-icon "content_copy" at bounding box center [225, 103] width 15 height 15
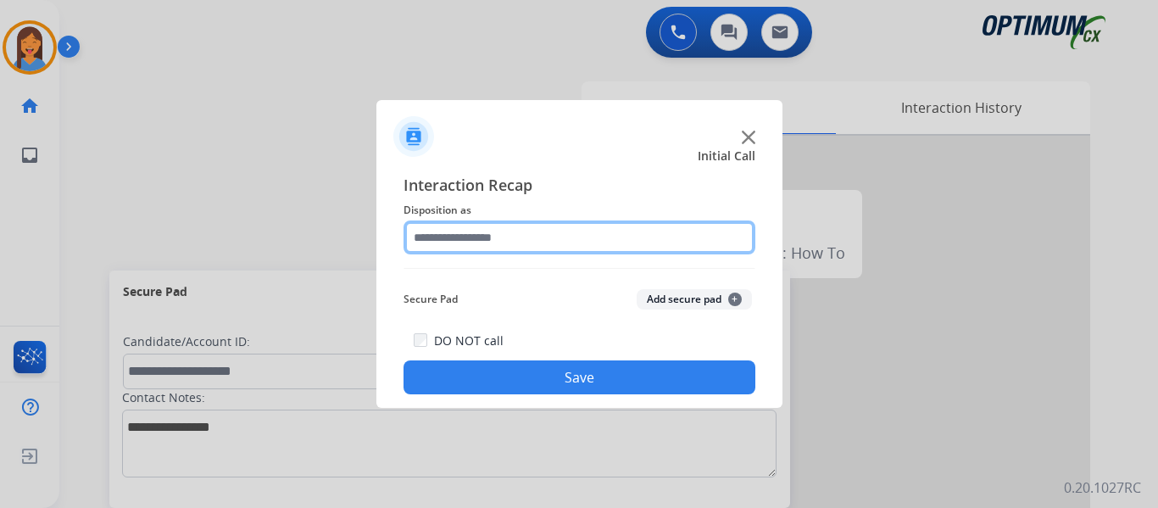
click at [495, 243] on input "text" at bounding box center [580, 237] width 352 height 34
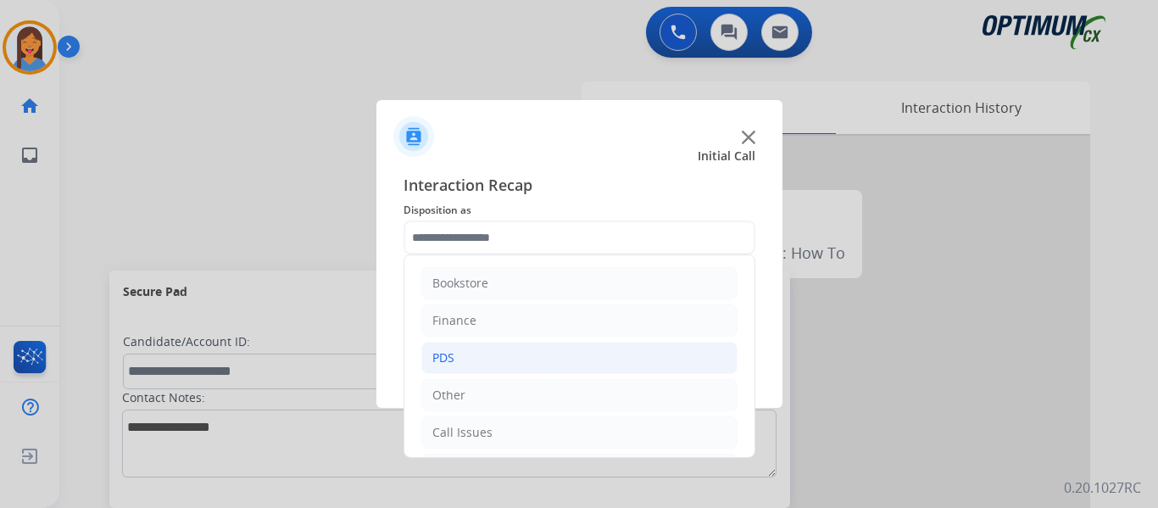
click at [460, 348] on li "PDS" at bounding box center [579, 358] width 316 height 32
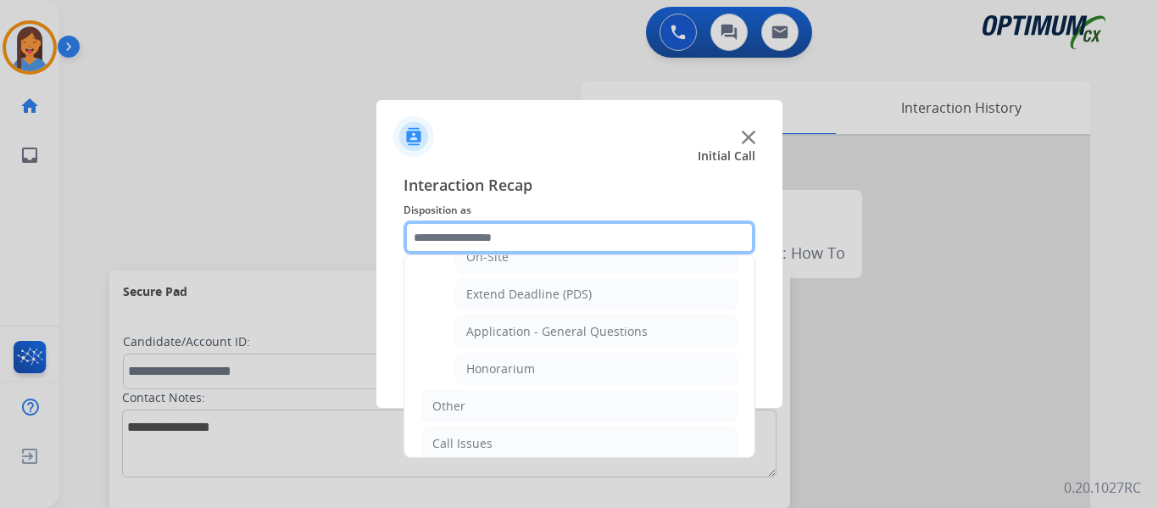
scroll to position [509, 0]
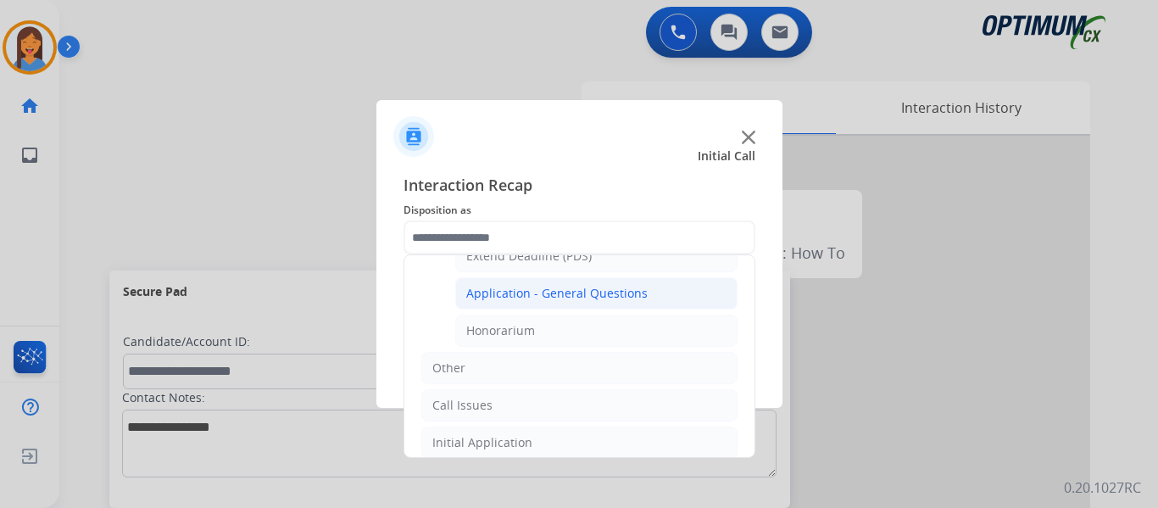
click at [547, 287] on div "Application - General Questions" at bounding box center [556, 293] width 181 height 17
type input "**********"
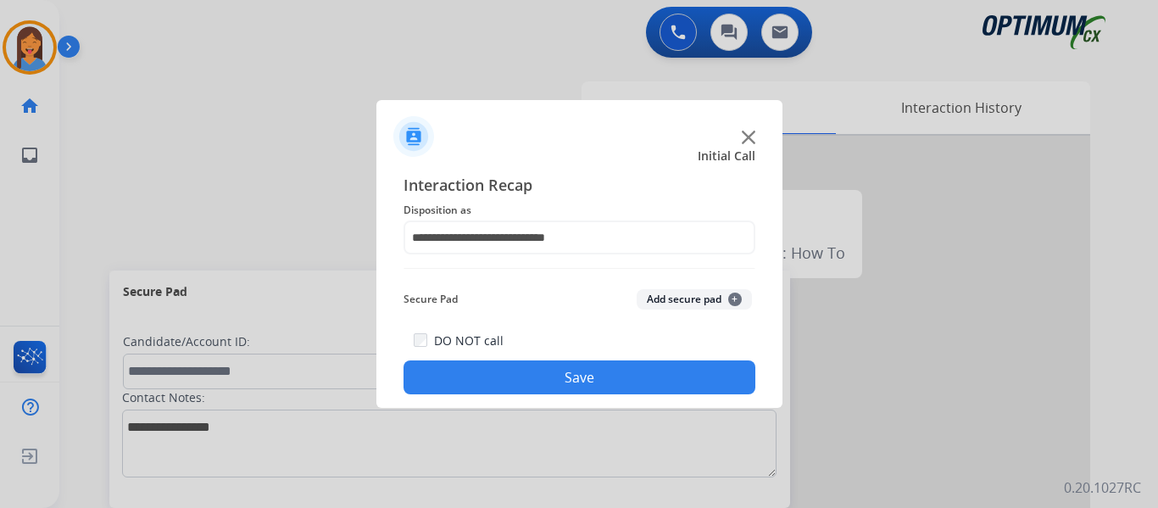
click at [588, 371] on button "Save" at bounding box center [580, 377] width 352 height 34
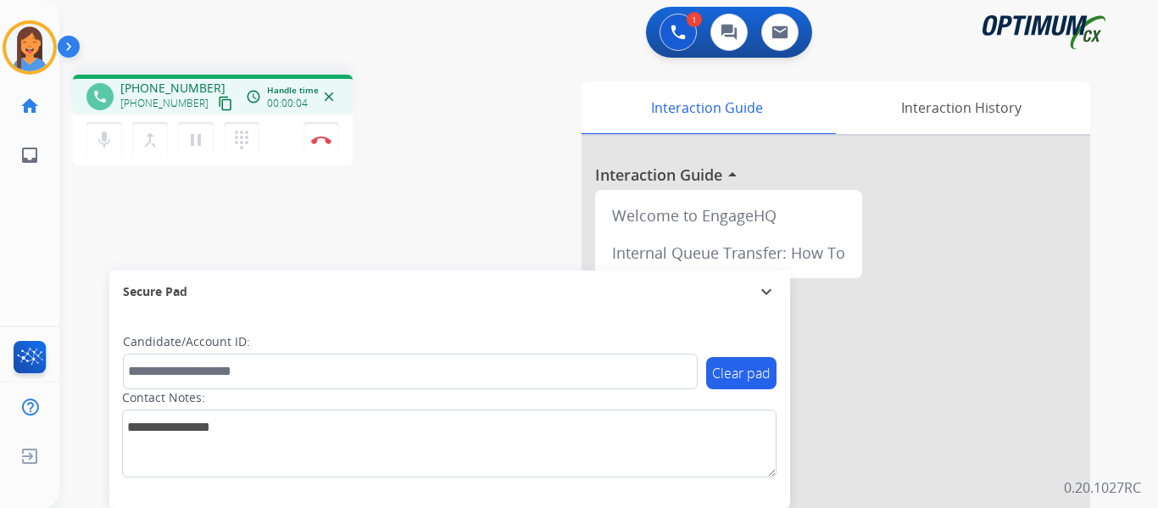
drag, startPoint x: 210, startPoint y: 101, endPoint x: 268, endPoint y: 123, distance: 61.7
click at [218, 101] on mat-icon "content_copy" at bounding box center [225, 103] width 15 height 15
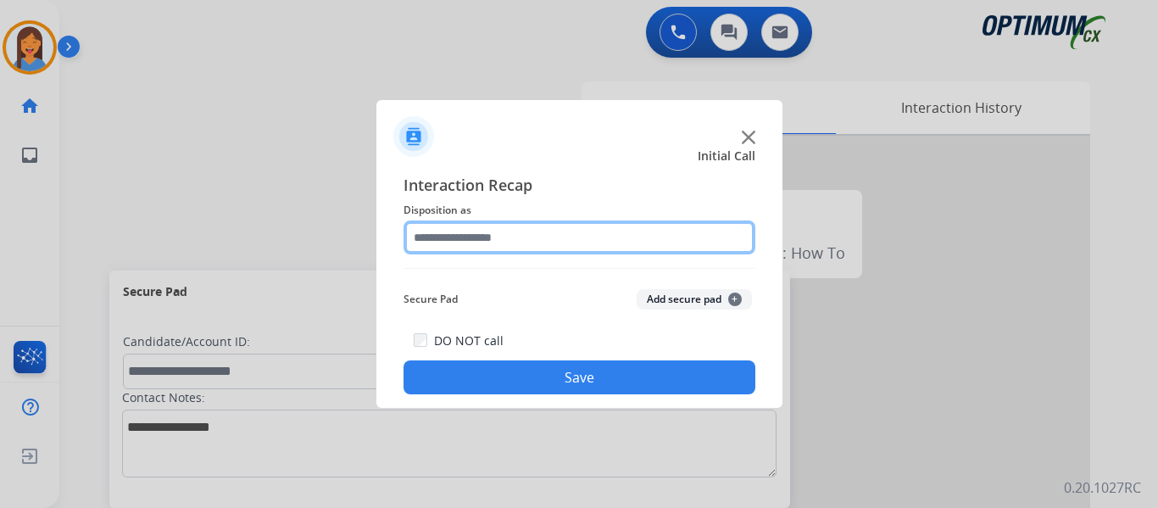
click at [521, 247] on input "text" at bounding box center [580, 237] width 352 height 34
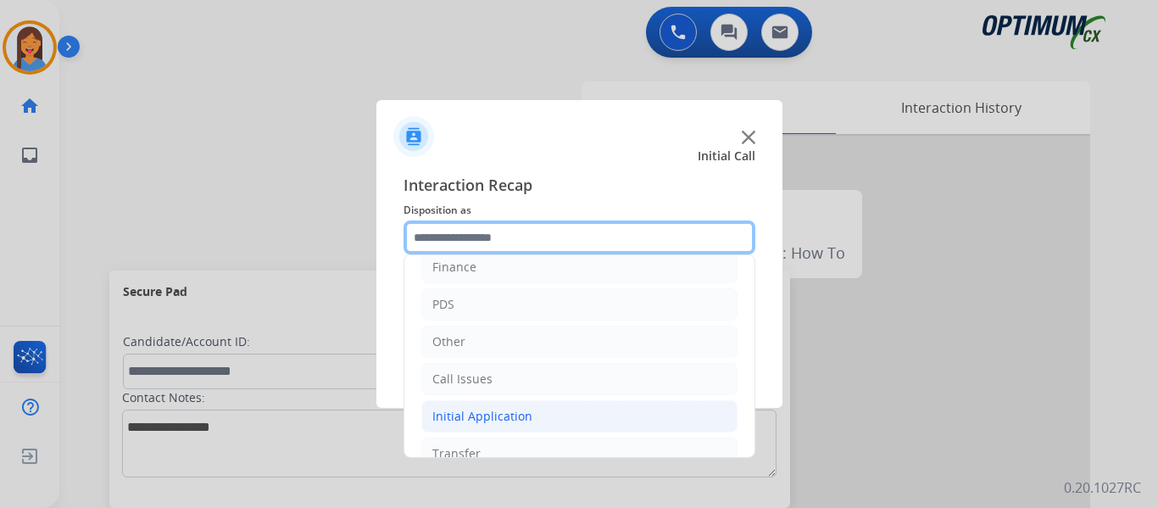
scroll to position [115, 0]
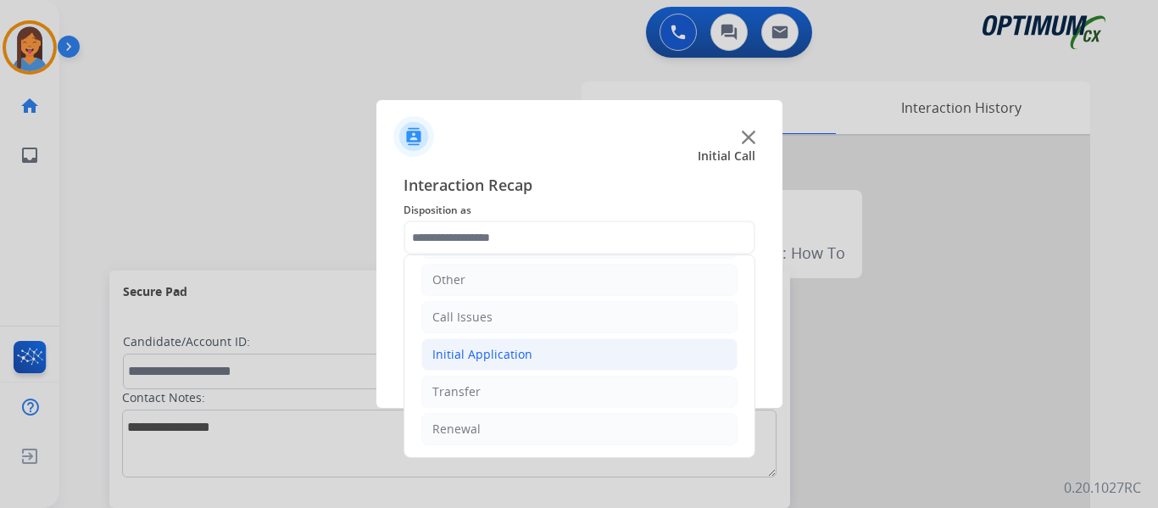
click at [484, 356] on div "Initial Application" at bounding box center [482, 354] width 100 height 17
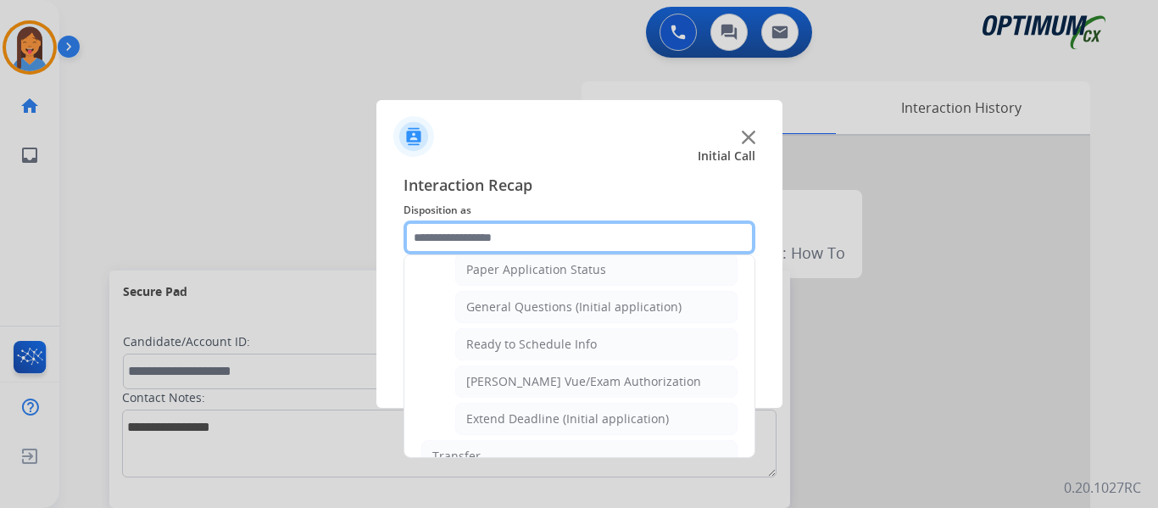
scroll to position [1028, 0]
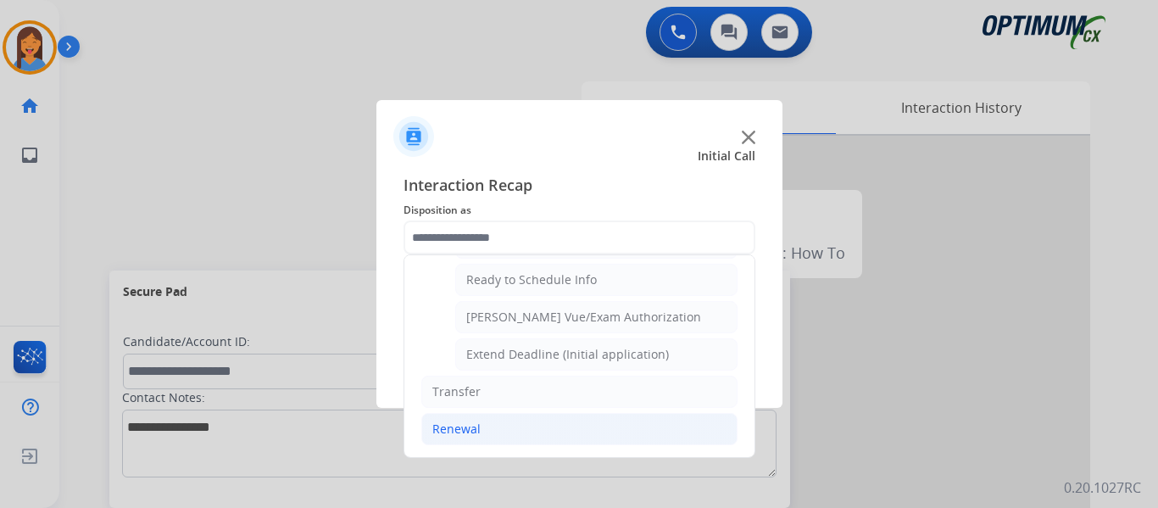
click at [460, 432] on div "Renewal" at bounding box center [456, 429] width 48 height 17
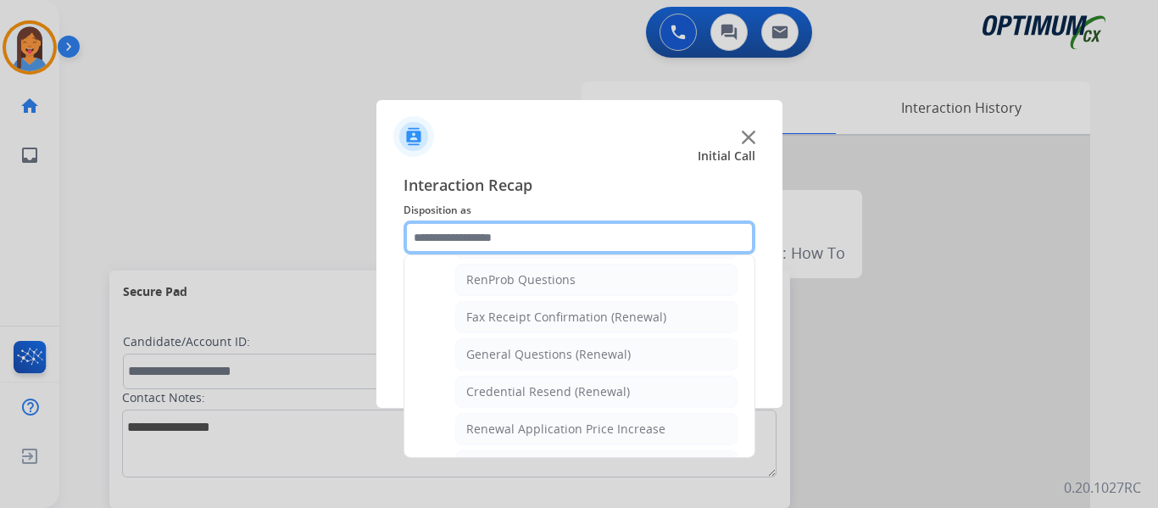
scroll to position [400, 0]
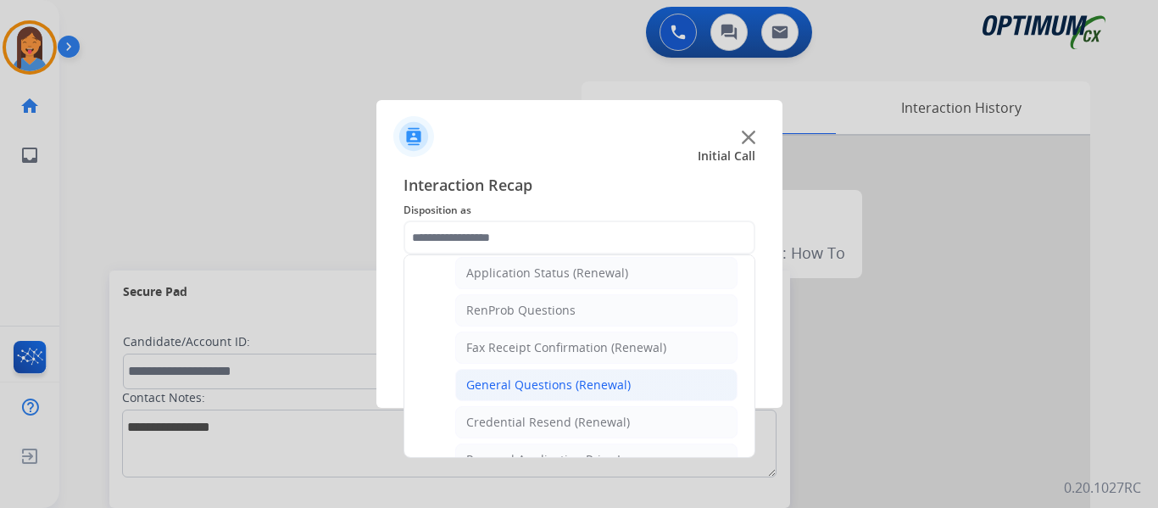
click at [537, 393] on div "General Questions (Renewal)" at bounding box center [548, 384] width 164 height 17
type input "**********"
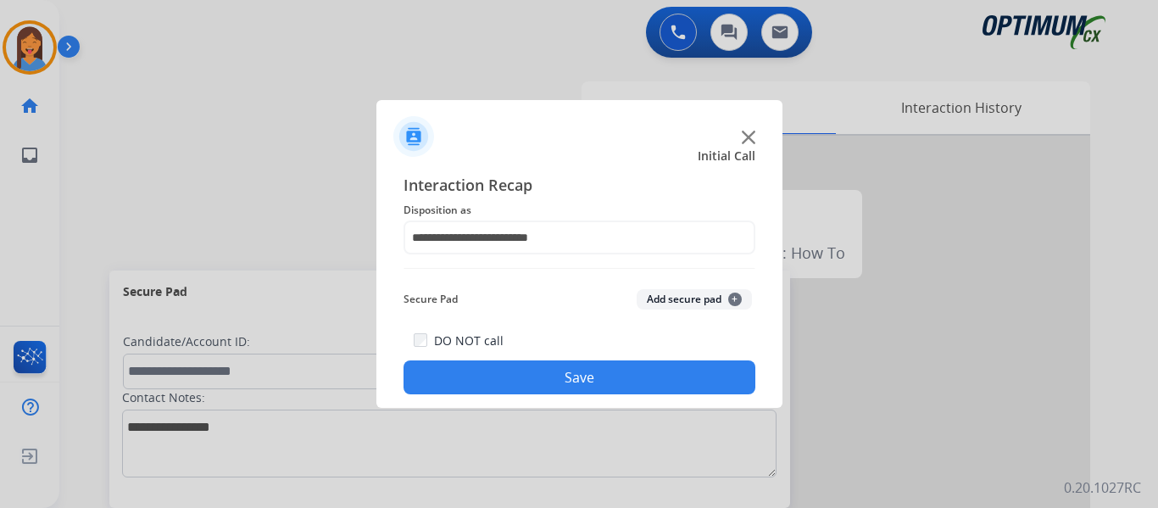
click at [538, 377] on button "Save" at bounding box center [580, 377] width 352 height 34
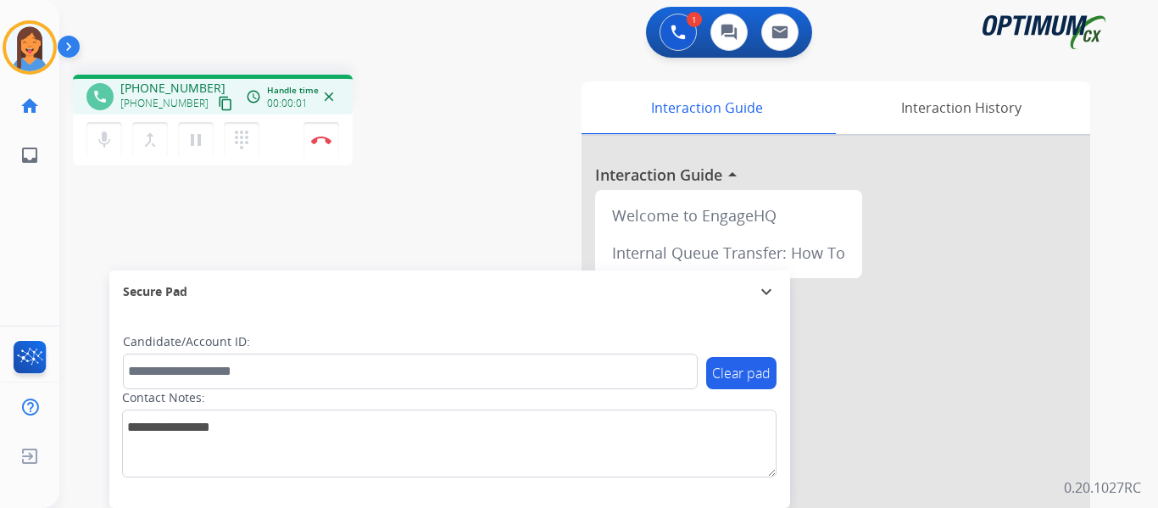
drag, startPoint x: 210, startPoint y: 101, endPoint x: 238, endPoint y: 105, distance: 28.3
click at [218, 101] on mat-icon "content_copy" at bounding box center [225, 103] width 15 height 15
click at [316, 148] on button "Disconnect" at bounding box center [322, 140] width 36 height 36
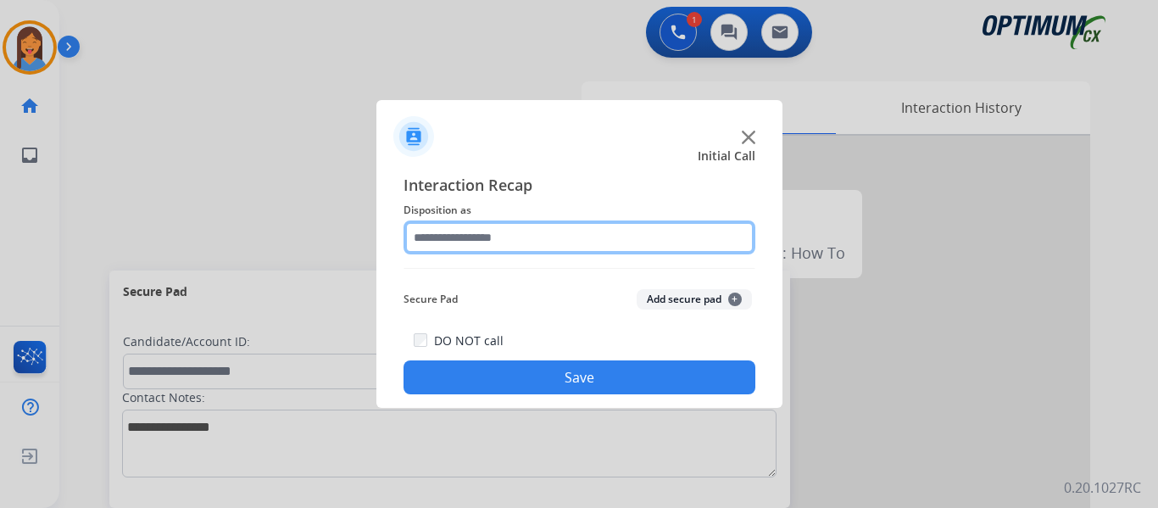
click at [476, 239] on input "text" at bounding box center [580, 237] width 352 height 34
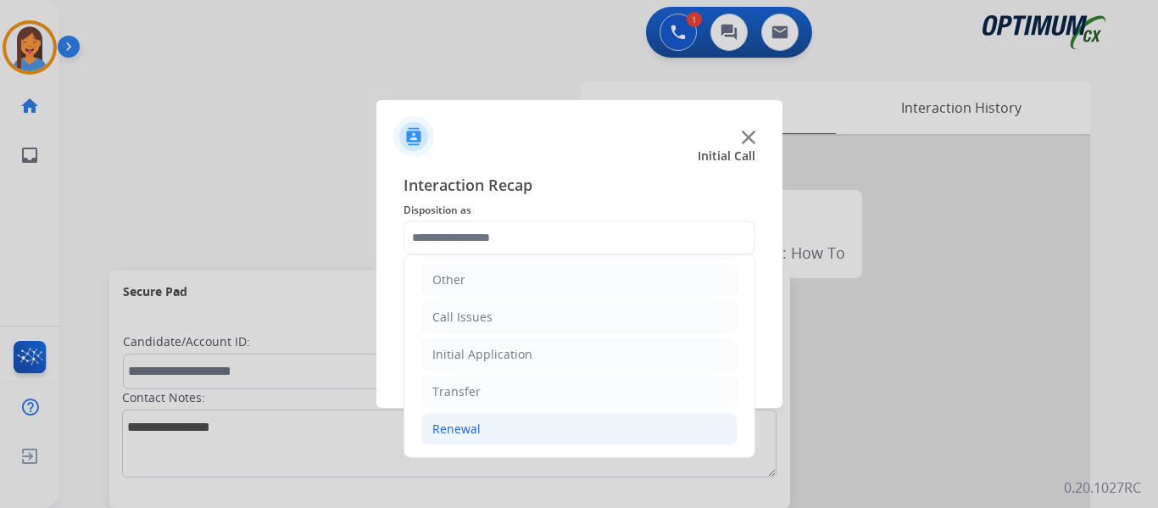
click at [455, 435] on div "Renewal" at bounding box center [456, 429] width 48 height 17
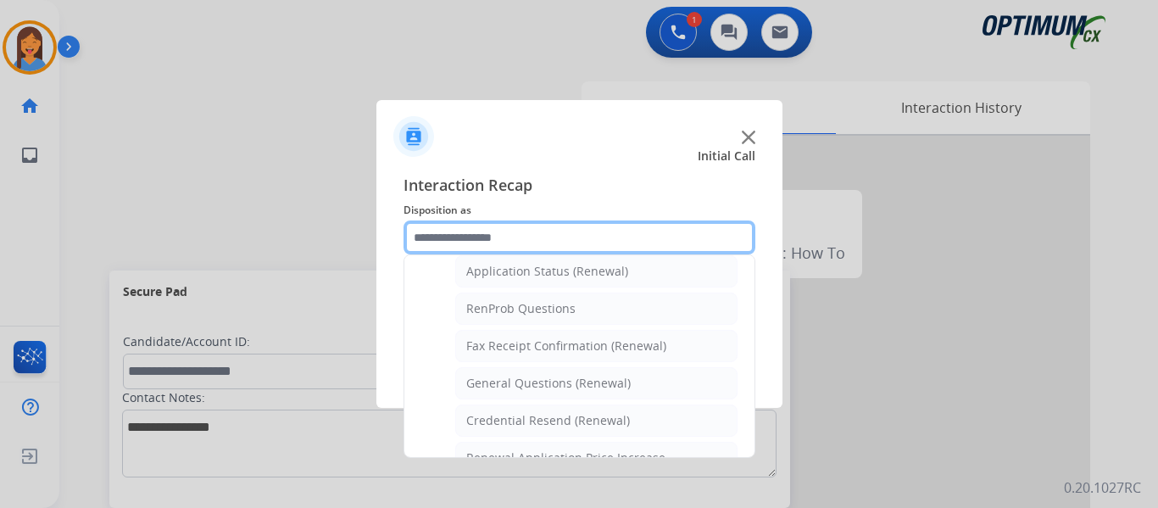
scroll to position [454, 0]
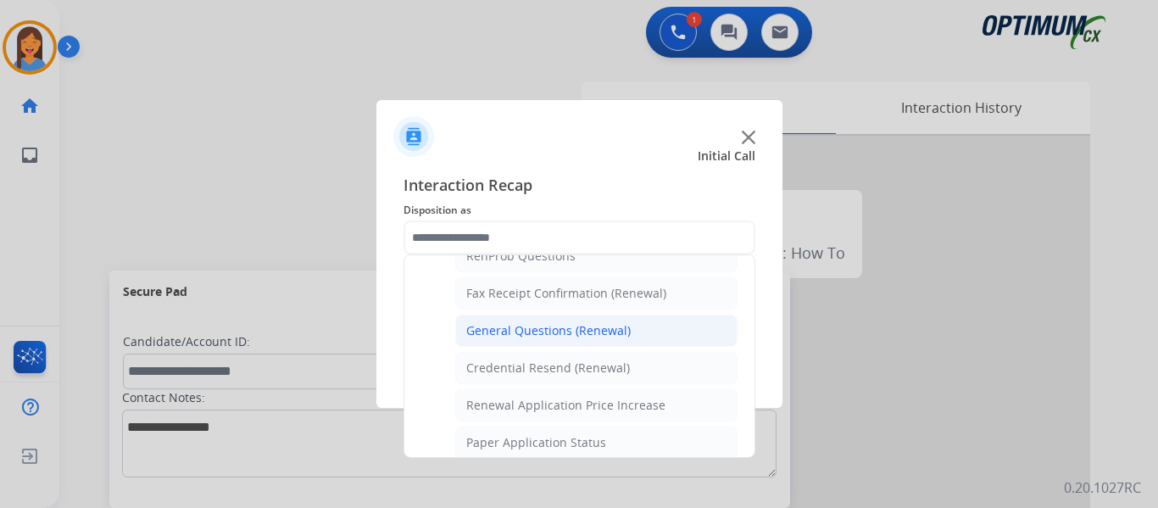
click at [535, 340] on li "General Questions (Renewal)" at bounding box center [596, 331] width 282 height 32
type input "**********"
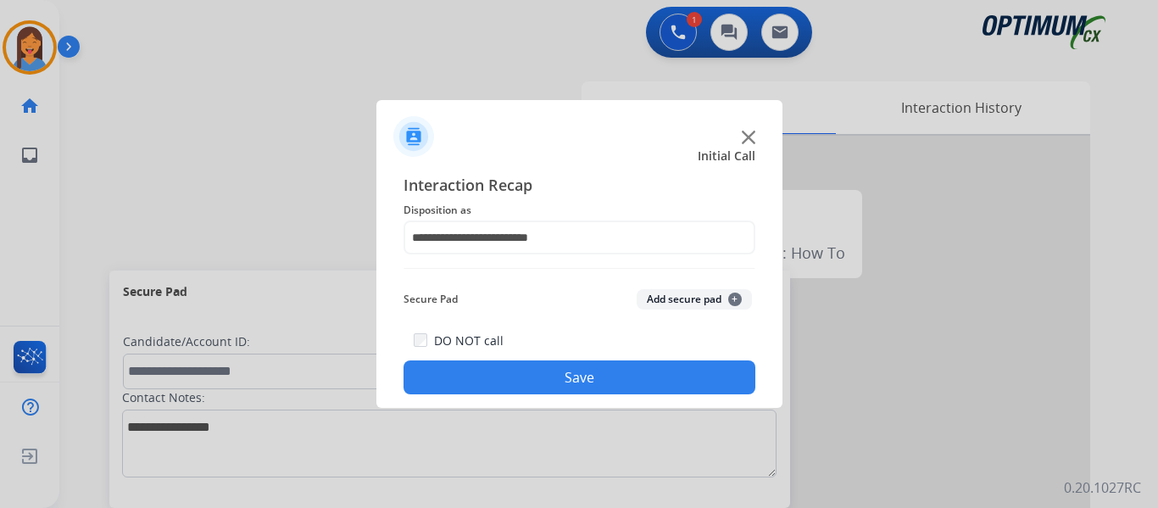
drag, startPoint x: 554, startPoint y: 389, endPoint x: 615, endPoint y: 386, distance: 61.1
click at [554, 389] on button "Save" at bounding box center [580, 377] width 352 height 34
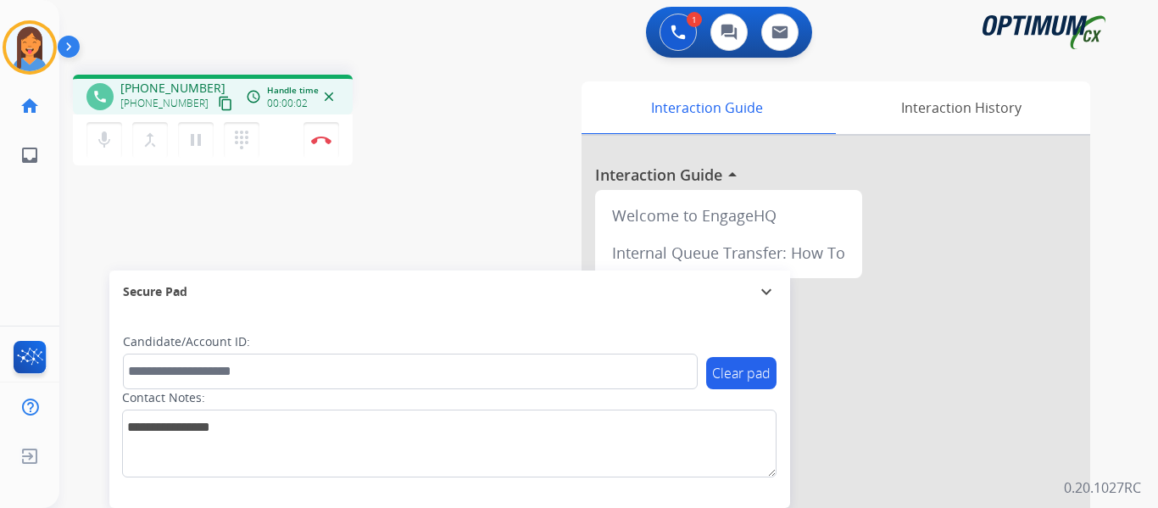
click at [218, 108] on mat-icon "content_copy" at bounding box center [225, 103] width 15 height 15
click at [322, 144] on button "Disconnect" at bounding box center [322, 140] width 36 height 36
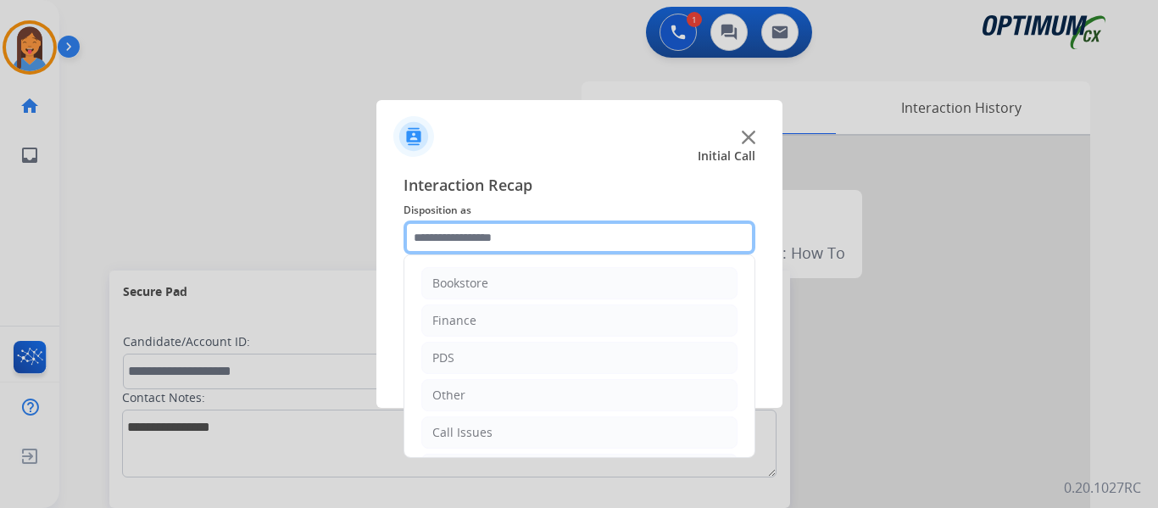
click at [524, 235] on input "text" at bounding box center [580, 237] width 352 height 34
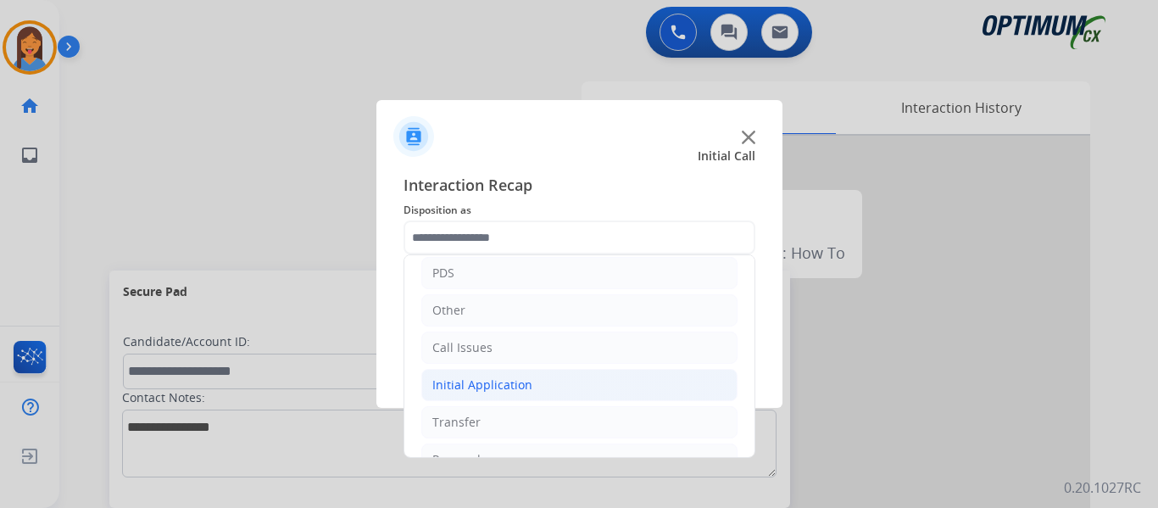
click at [497, 392] on div "Initial Application" at bounding box center [482, 384] width 100 height 17
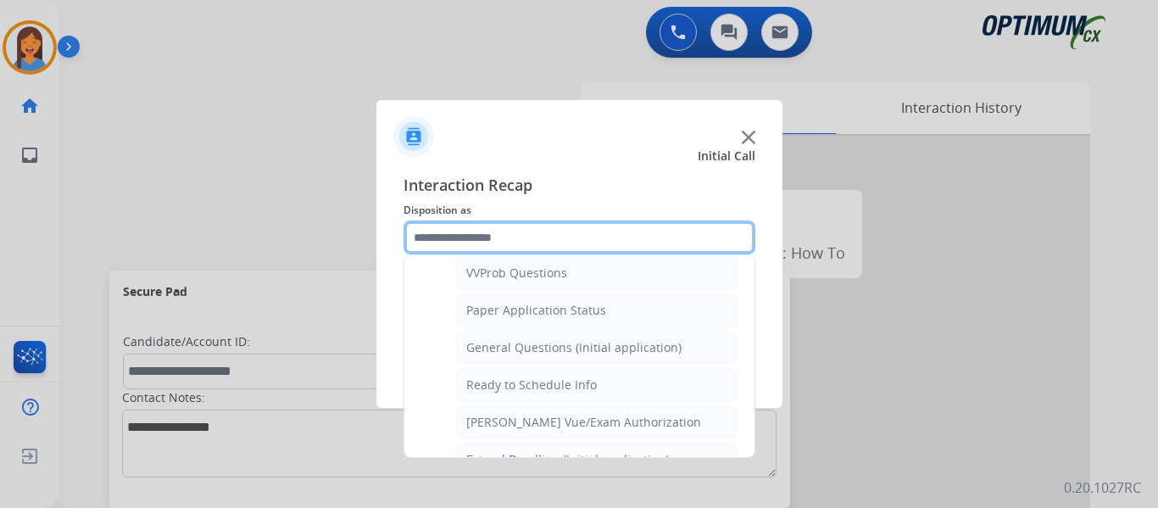
scroll to position [933, 0]
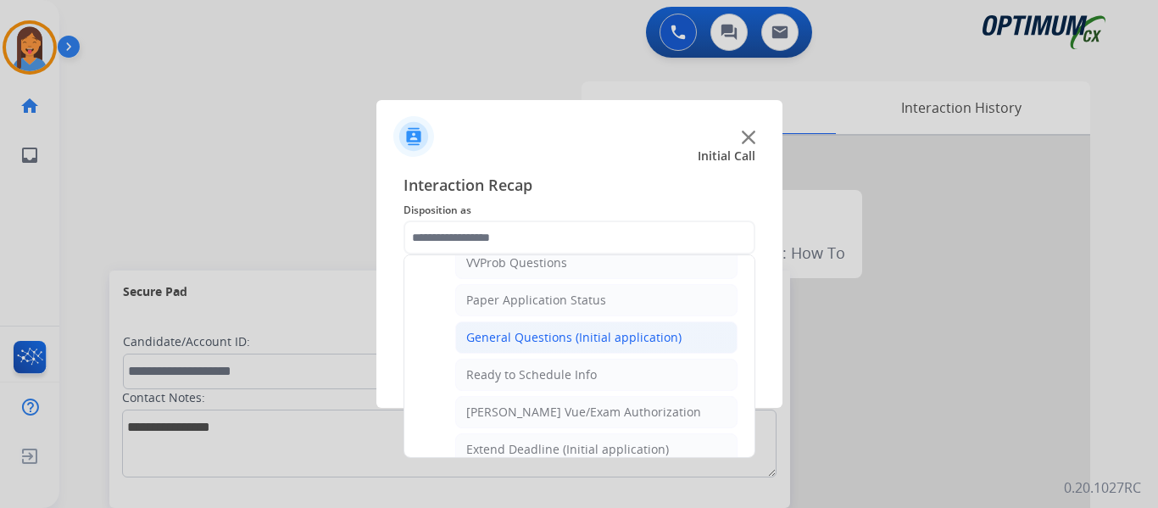
click at [518, 337] on div "General Questions (Initial application)" at bounding box center [573, 337] width 215 height 17
type input "**********"
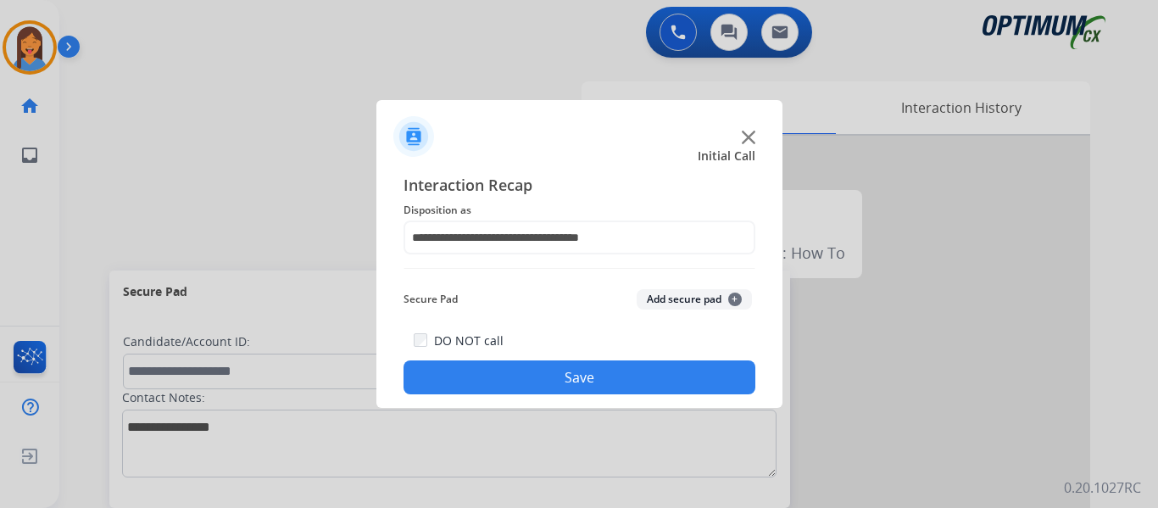
click at [543, 371] on button "Save" at bounding box center [580, 377] width 352 height 34
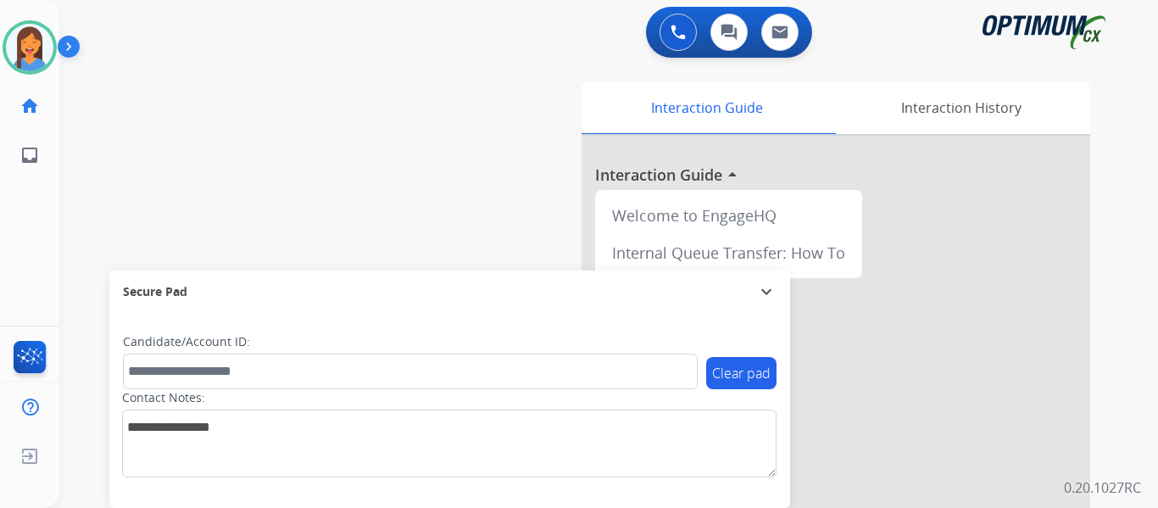
click at [491, 237] on div "swap_horiz Break voice bridge close_fullscreen Connect 3-Way Call merge_type Se…" at bounding box center [588, 414] width 1058 height 707
click at [331, 201] on div "swap_horiz Break voice bridge close_fullscreen Connect 3-Way Call merge_type Se…" at bounding box center [588, 414] width 1058 height 707
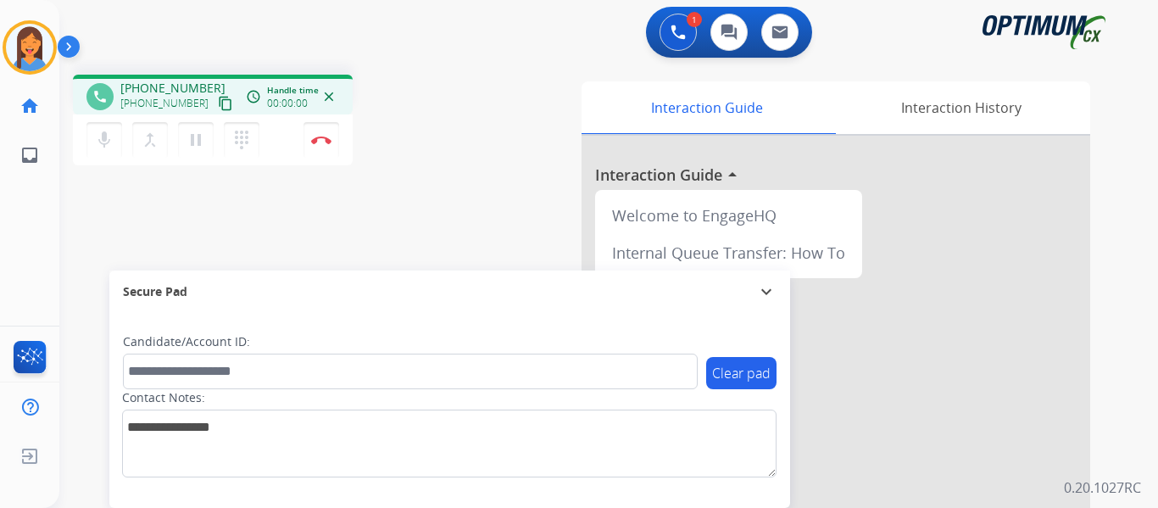
click at [218, 106] on mat-icon "content_copy" at bounding box center [225, 103] width 15 height 15
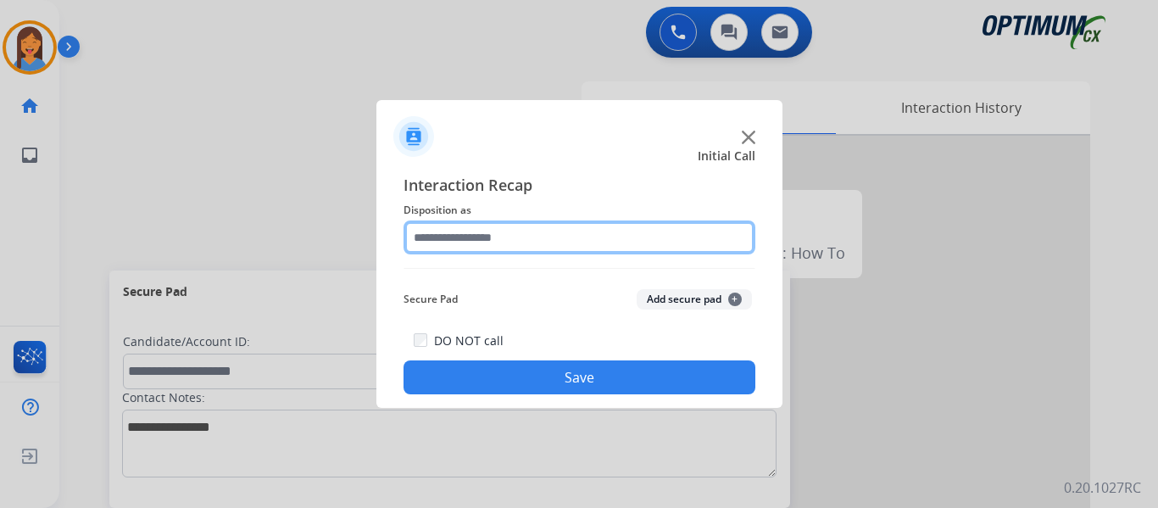
click at [467, 238] on input "text" at bounding box center [580, 237] width 352 height 34
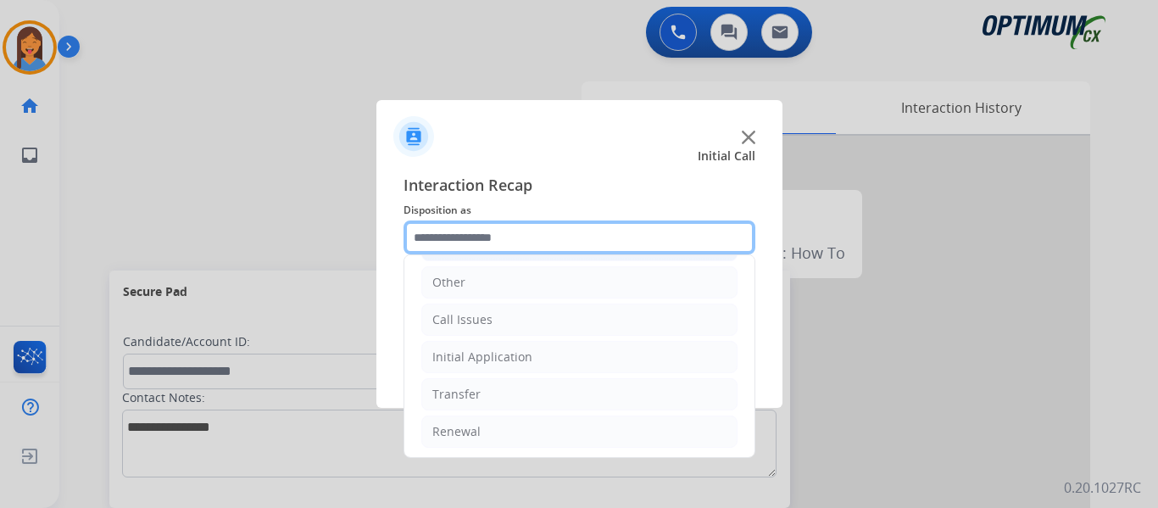
scroll to position [115, 0]
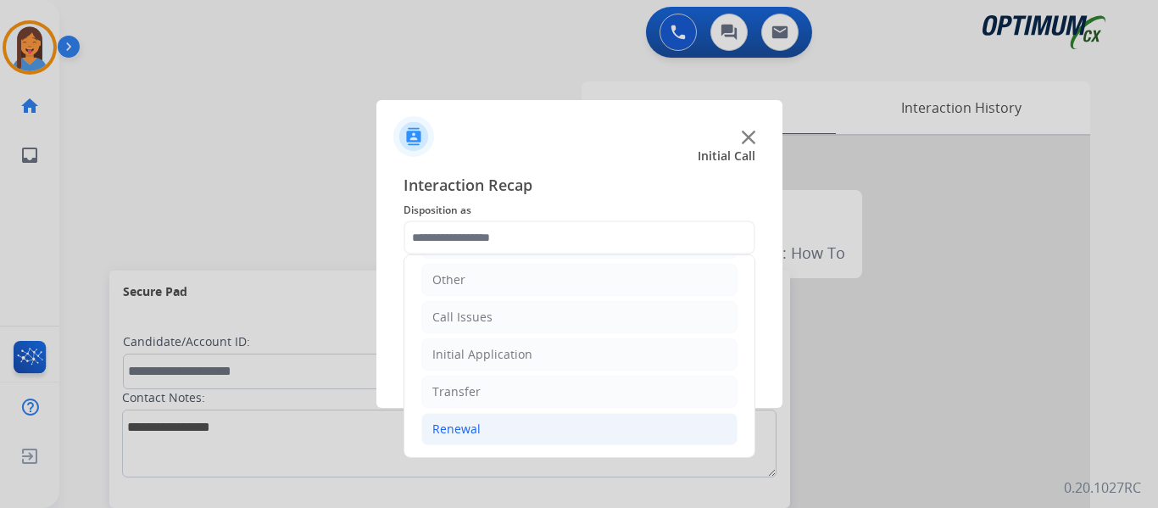
click at [462, 437] on div "Renewal" at bounding box center [456, 429] width 48 height 17
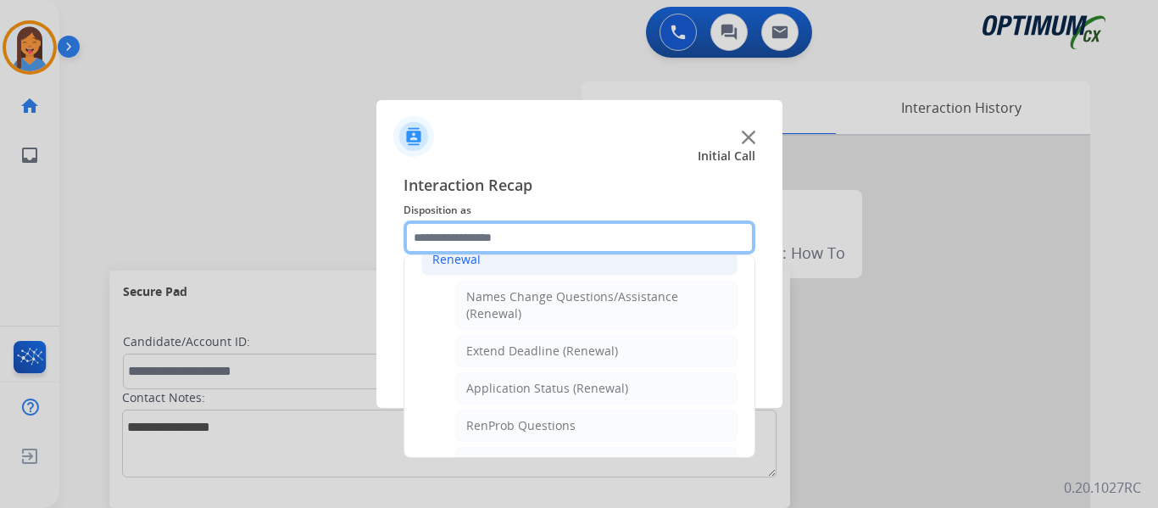
scroll to position [370, 0]
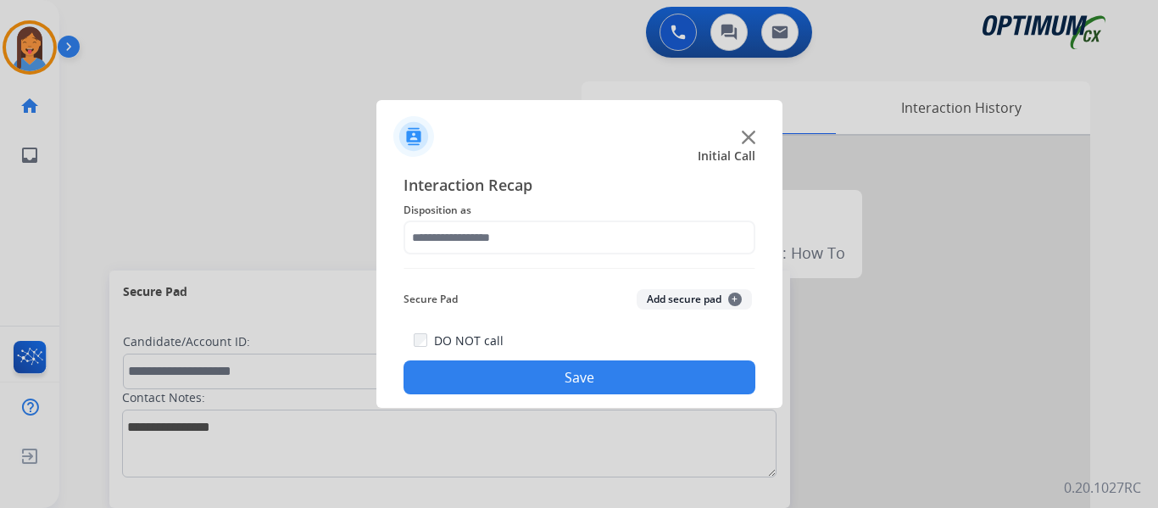
click at [499, 137] on div at bounding box center [579, 129] width 406 height 59
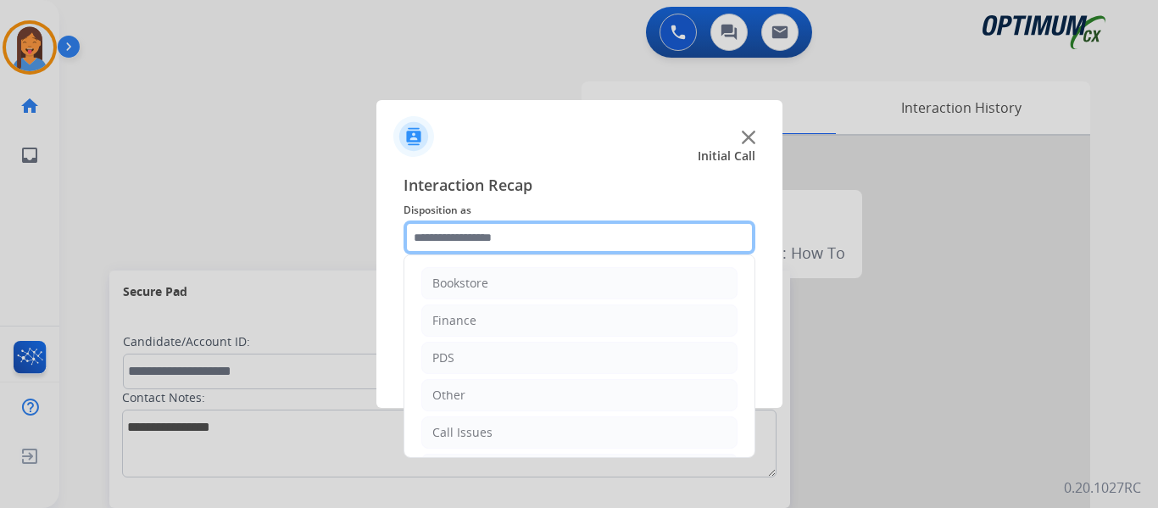
click at [487, 233] on input "text" at bounding box center [580, 237] width 352 height 34
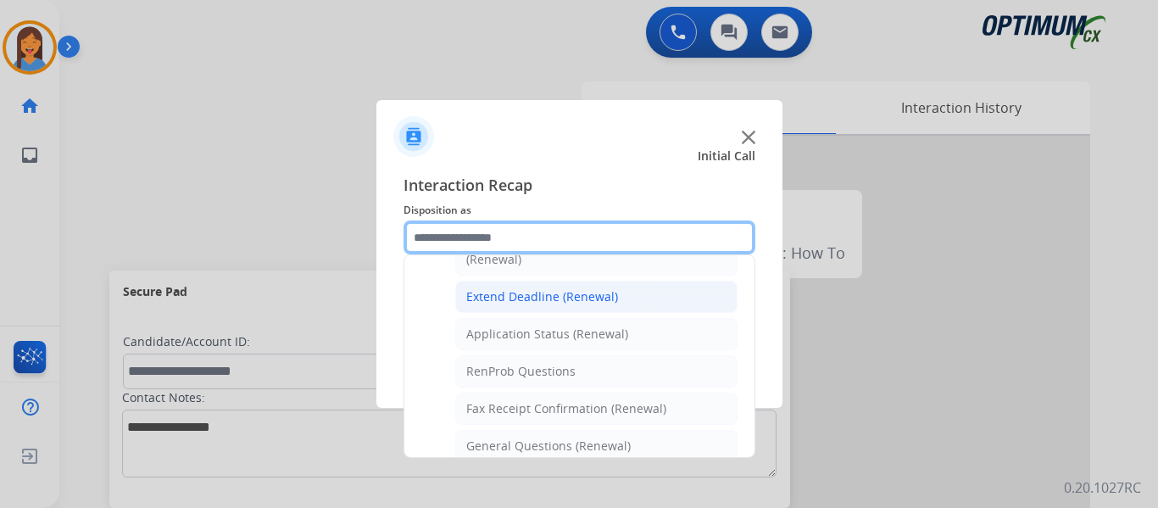
scroll to position [254, 0]
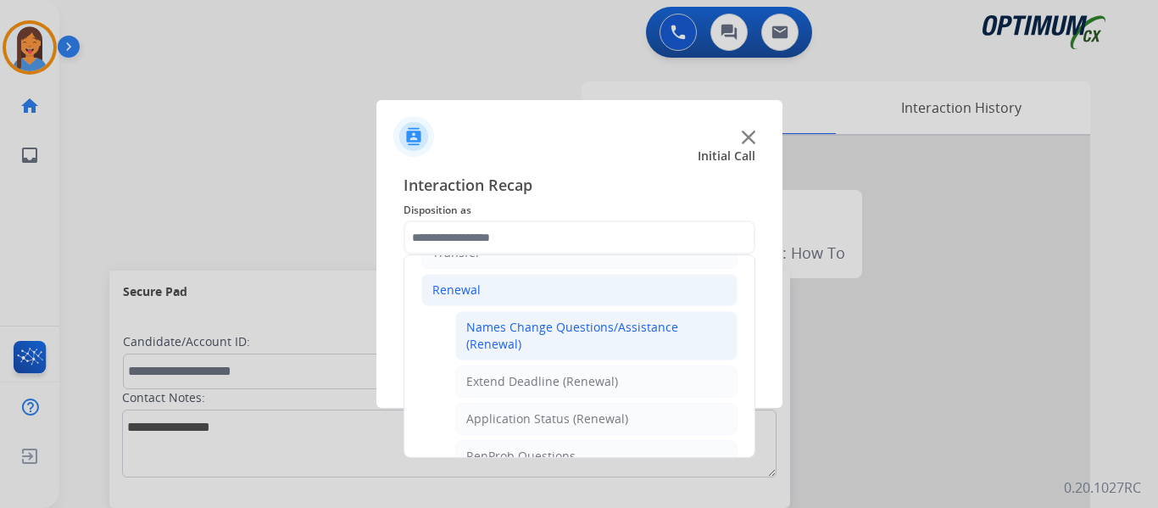
click at [545, 343] on div "Names Change Questions/Assistance (Renewal)" at bounding box center [596, 336] width 260 height 34
type input "**********"
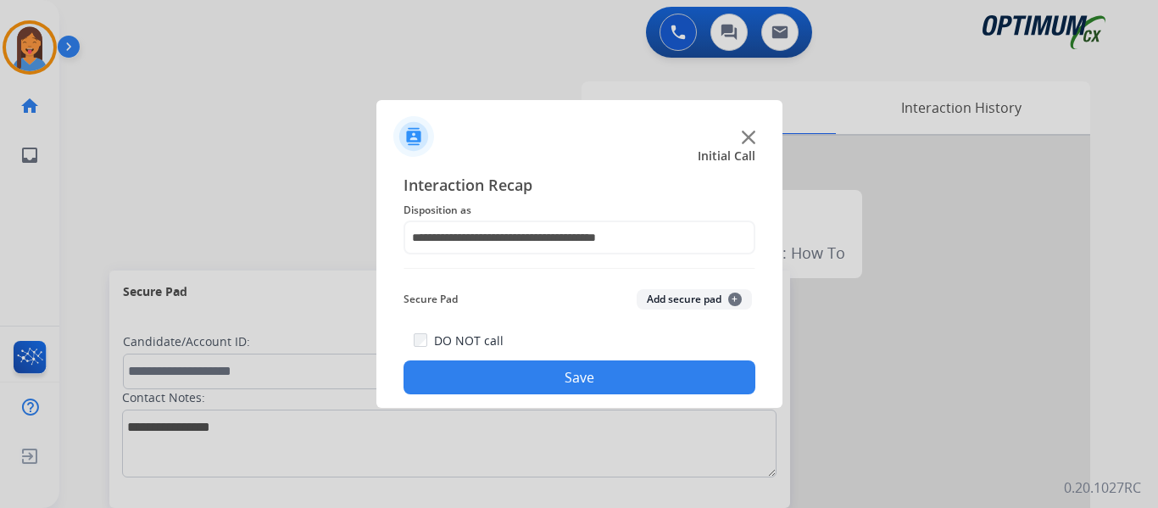
drag, startPoint x: 584, startPoint y: 379, endPoint x: 853, endPoint y: 351, distance: 270.2
click at [585, 379] on button "Save" at bounding box center [580, 377] width 352 height 34
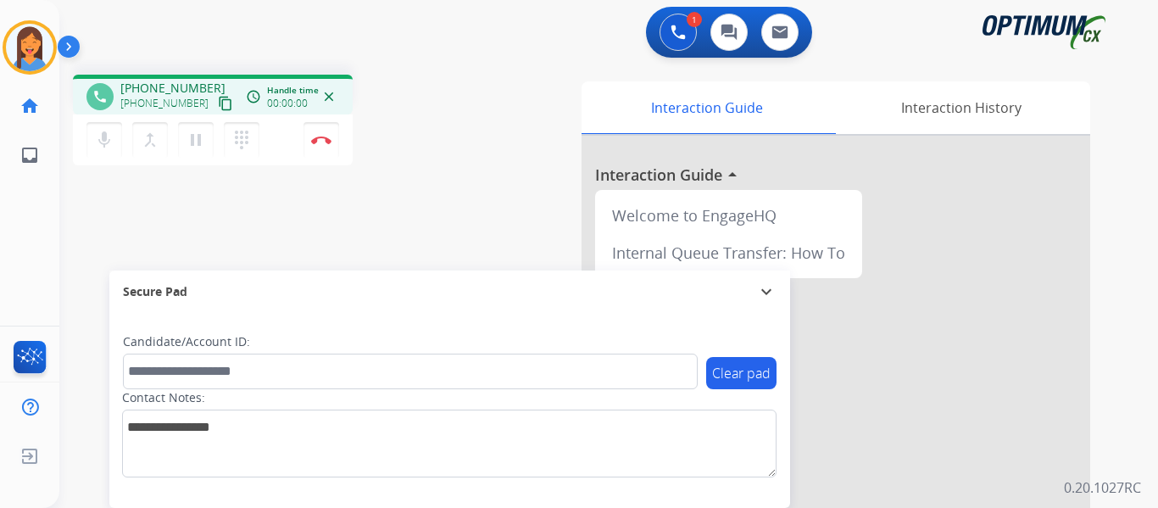
click at [218, 99] on mat-icon "content_copy" at bounding box center [225, 103] width 15 height 15
click at [325, 142] on img at bounding box center [321, 140] width 20 height 8
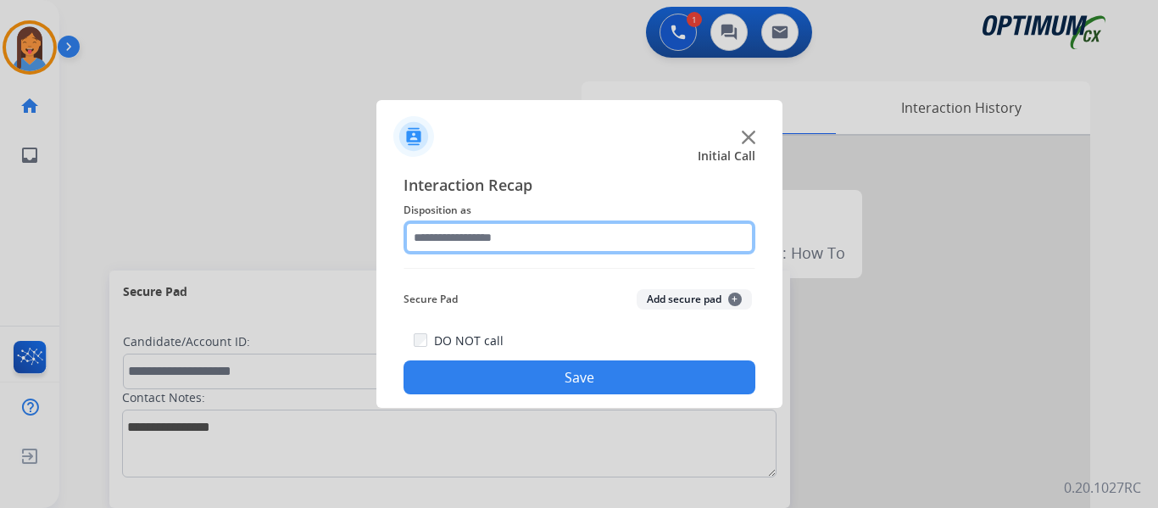
click at [478, 248] on input "text" at bounding box center [580, 237] width 352 height 34
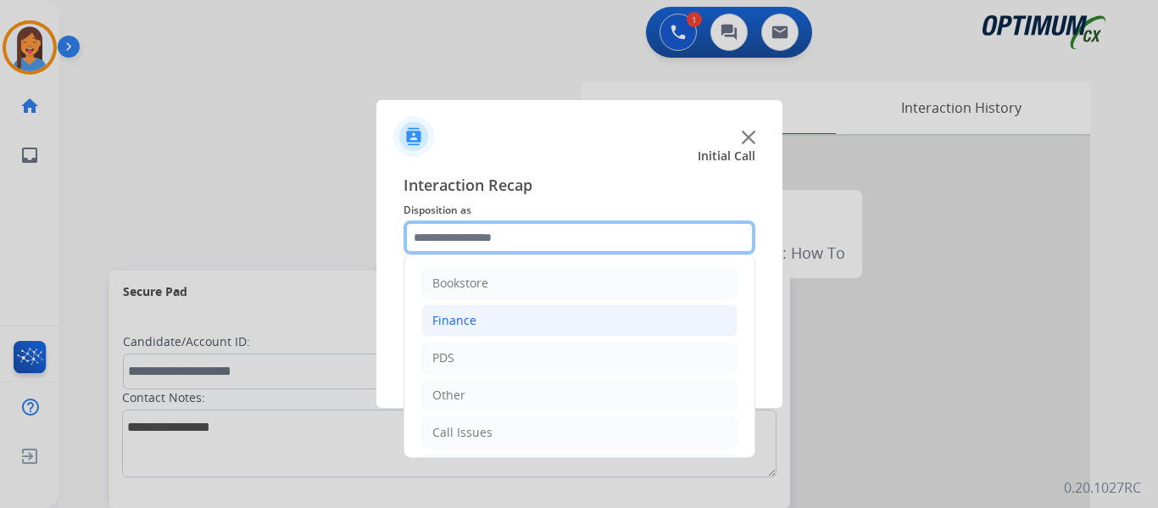
scroll to position [85, 0]
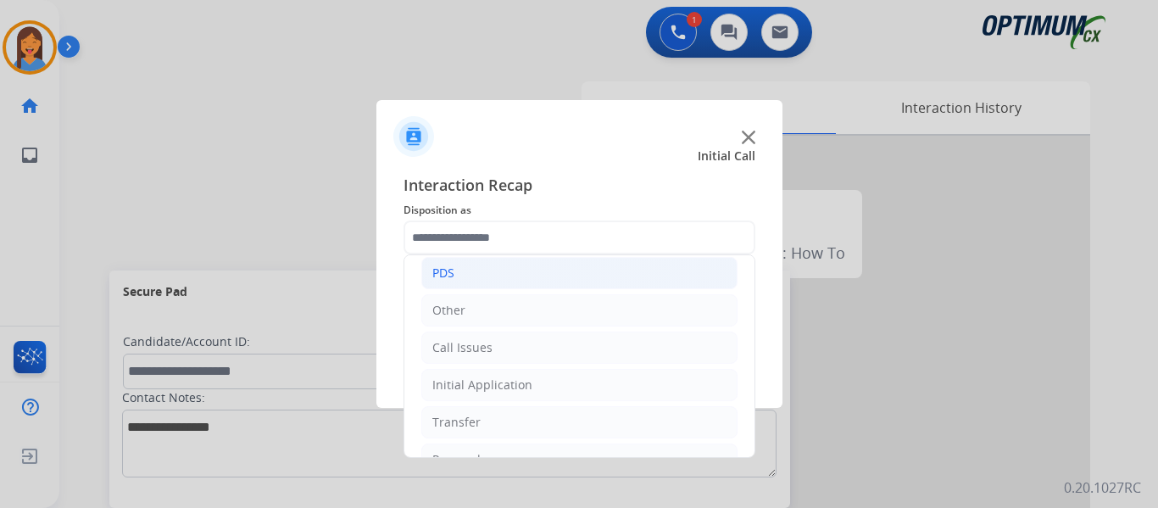
click at [473, 278] on li "PDS" at bounding box center [579, 273] width 316 height 32
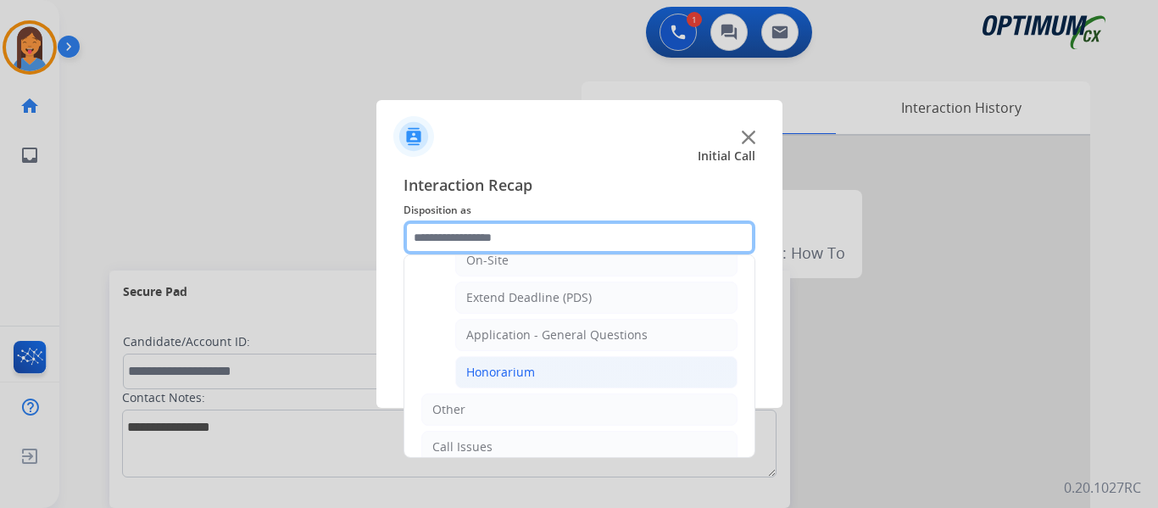
scroll to position [509, 0]
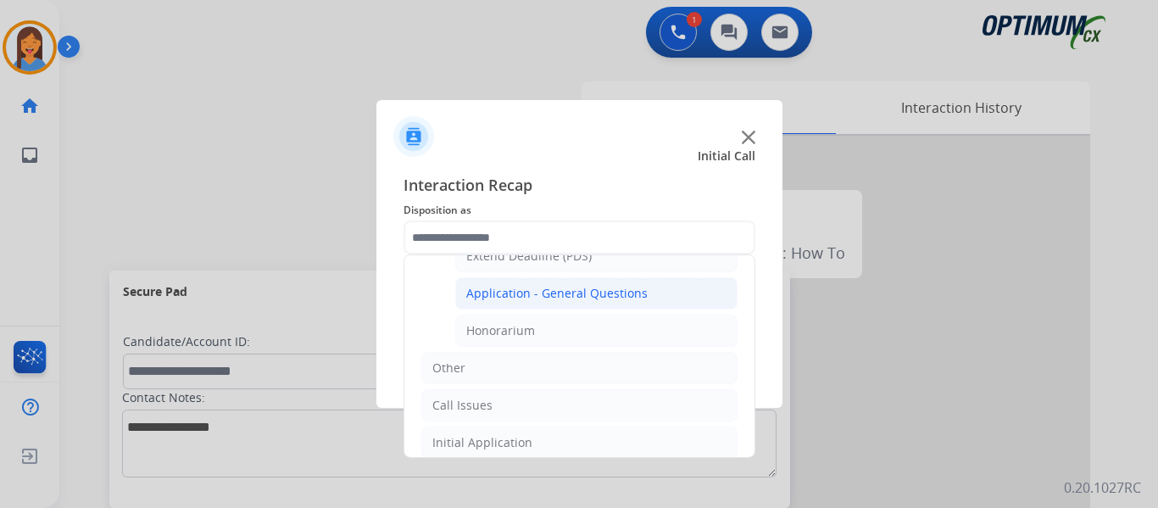
click at [570, 298] on div "Application - General Questions" at bounding box center [556, 293] width 181 height 17
type input "**********"
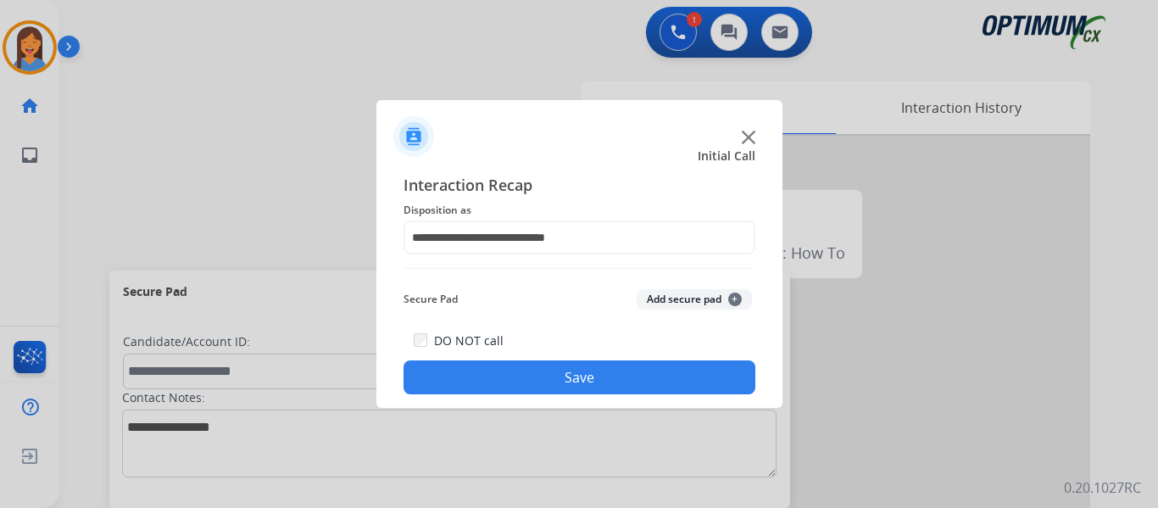
click at [598, 375] on button "Save" at bounding box center [580, 377] width 352 height 34
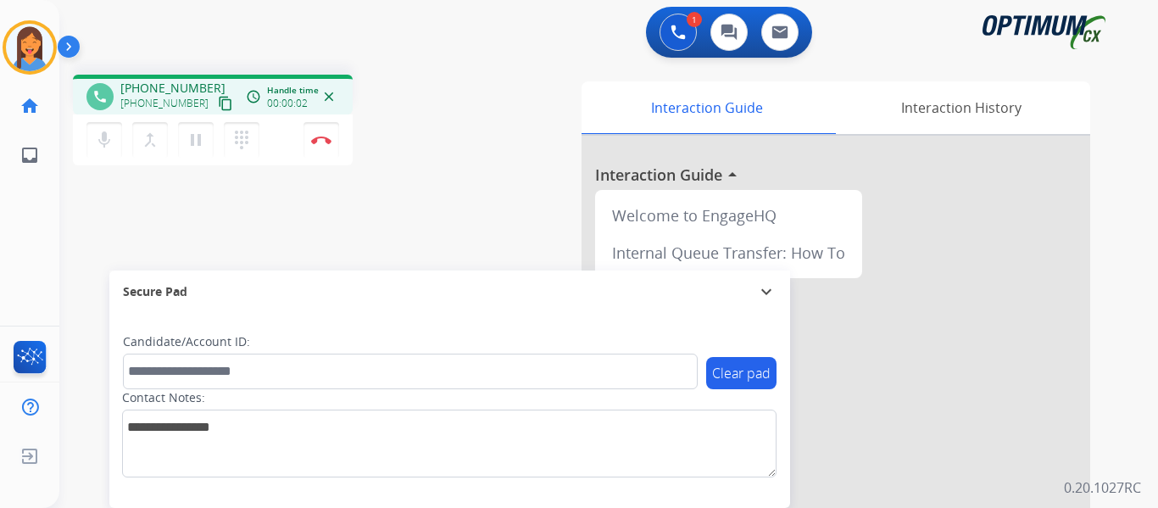
click at [218, 103] on mat-icon "content_copy" at bounding box center [225, 103] width 15 height 15
click at [326, 137] on img at bounding box center [321, 140] width 20 height 8
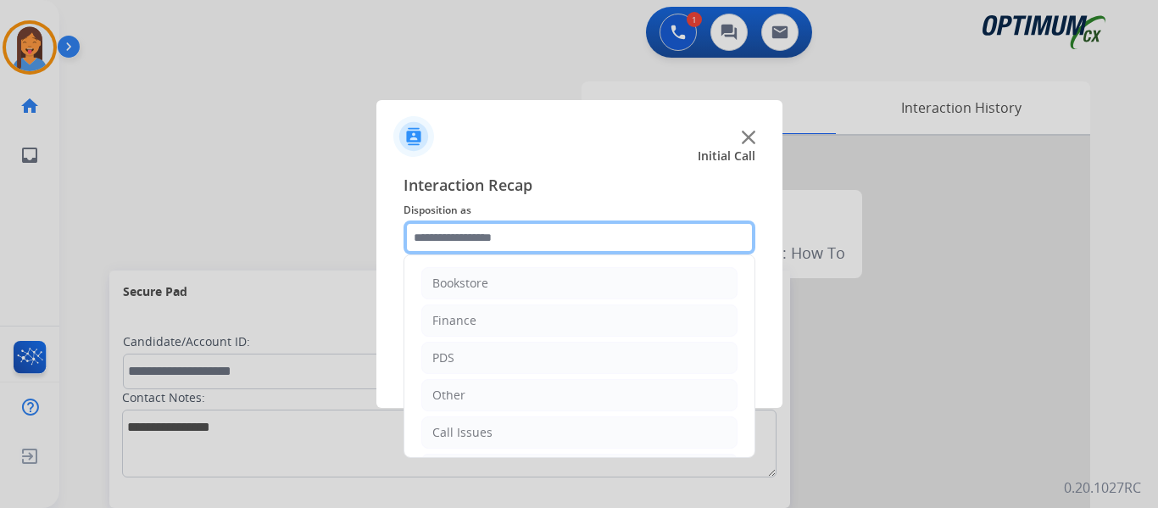
click at [466, 237] on input "text" at bounding box center [580, 237] width 352 height 34
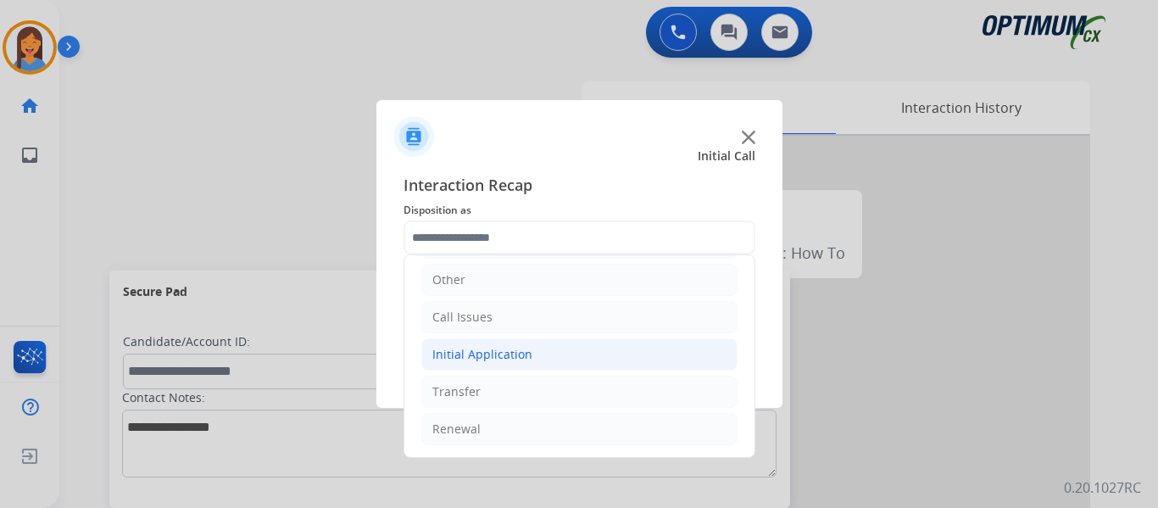
click at [502, 361] on div "Initial Application" at bounding box center [482, 354] width 100 height 17
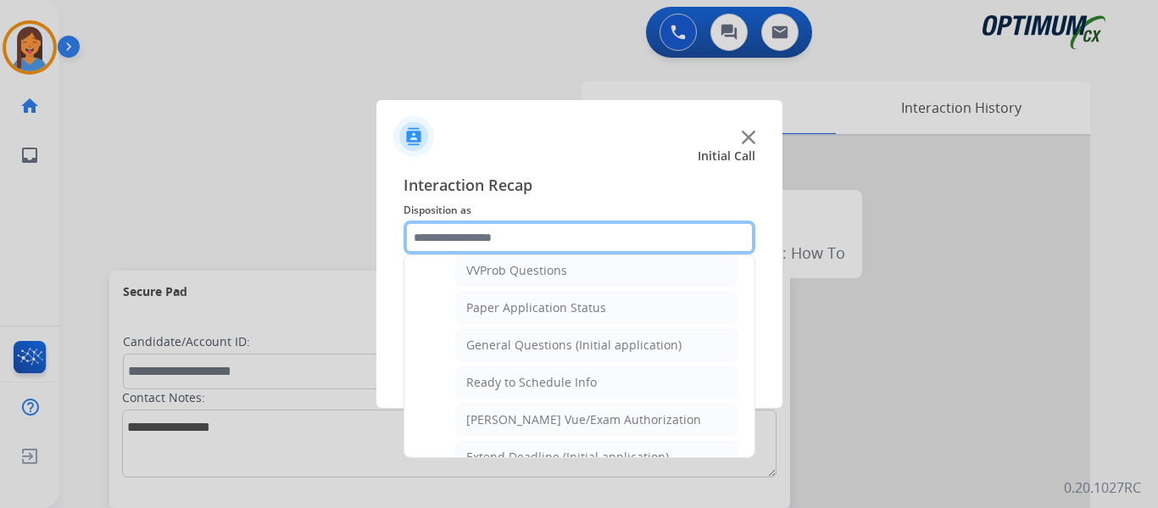
scroll to position [963, 0]
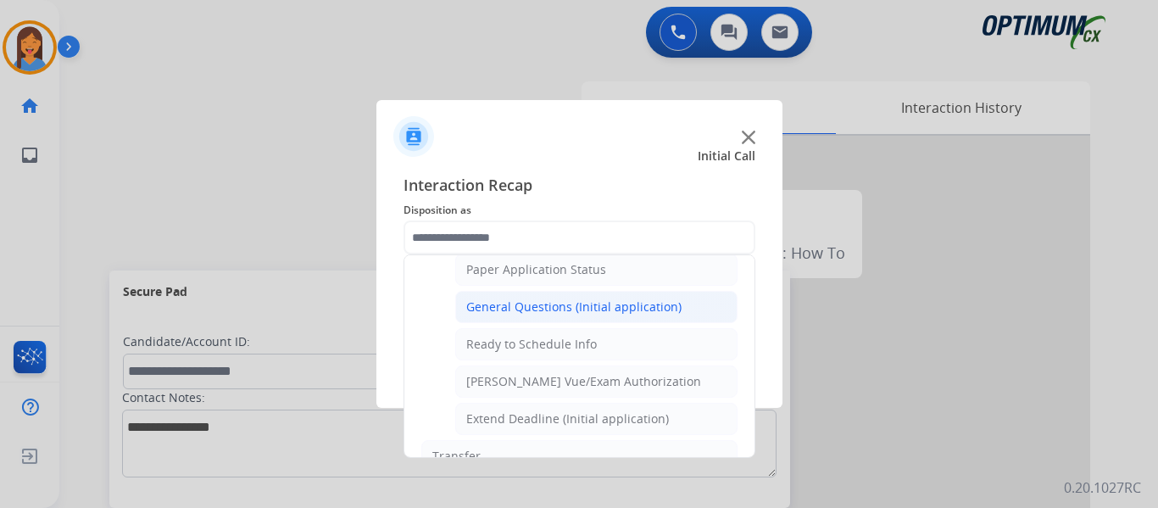
click at [523, 313] on div "General Questions (Initial application)" at bounding box center [573, 306] width 215 height 17
type input "**********"
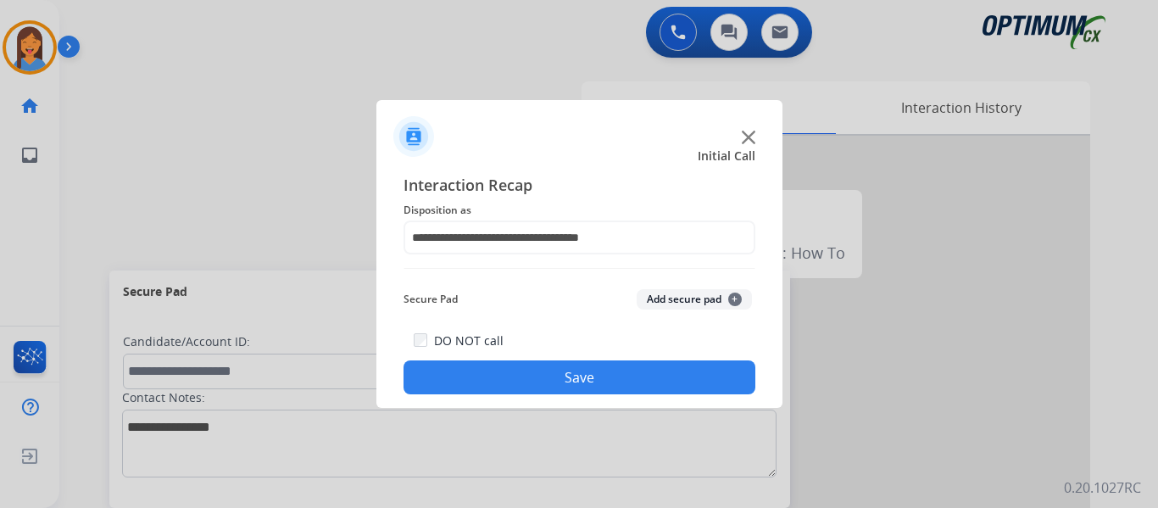
click at [562, 378] on button "Save" at bounding box center [580, 377] width 352 height 34
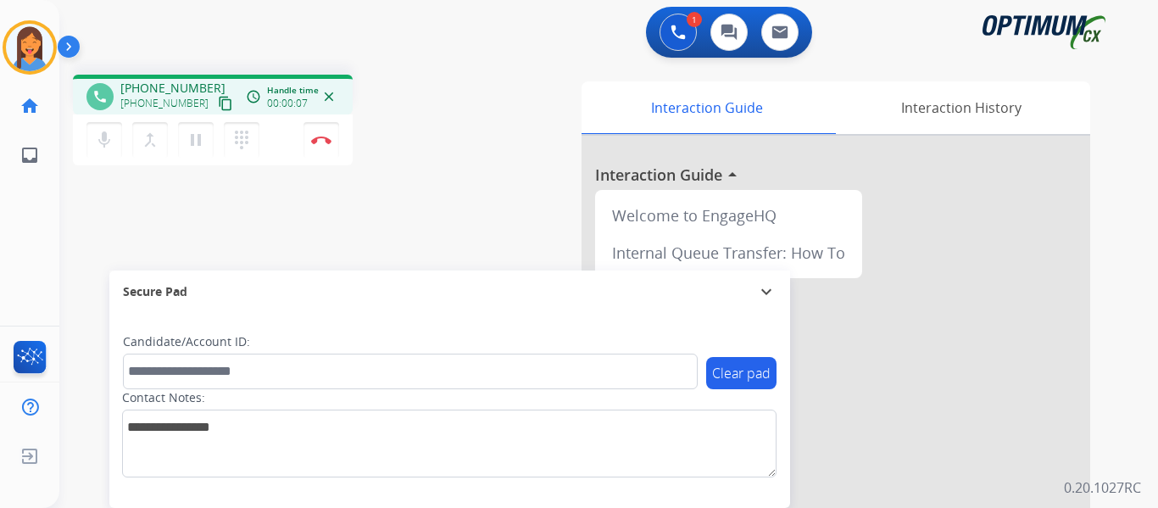
click at [218, 100] on mat-icon "content_copy" at bounding box center [225, 103] width 15 height 15
click at [320, 142] on img at bounding box center [321, 140] width 20 height 8
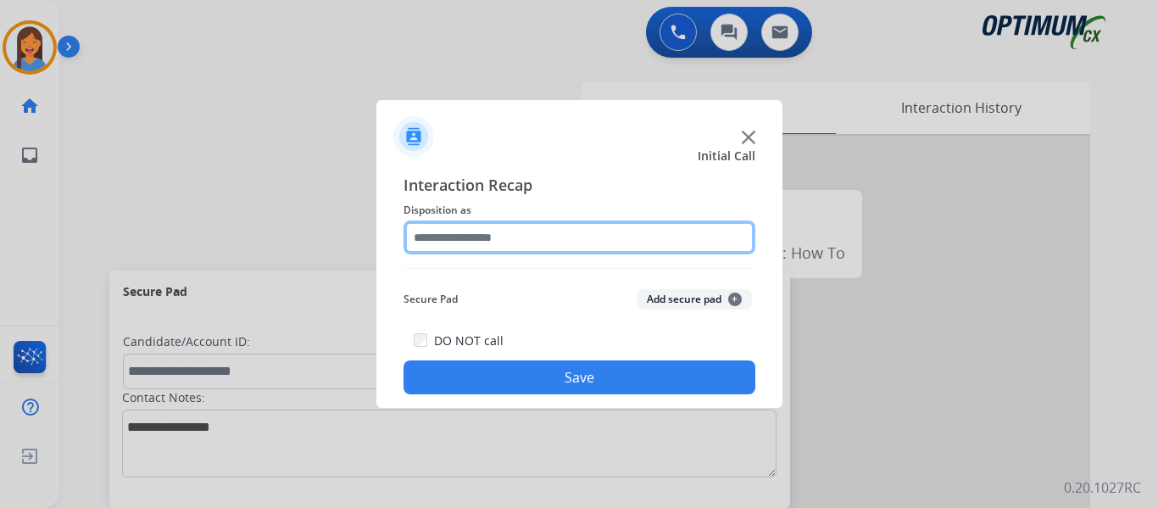
click at [479, 239] on input "text" at bounding box center [580, 237] width 352 height 34
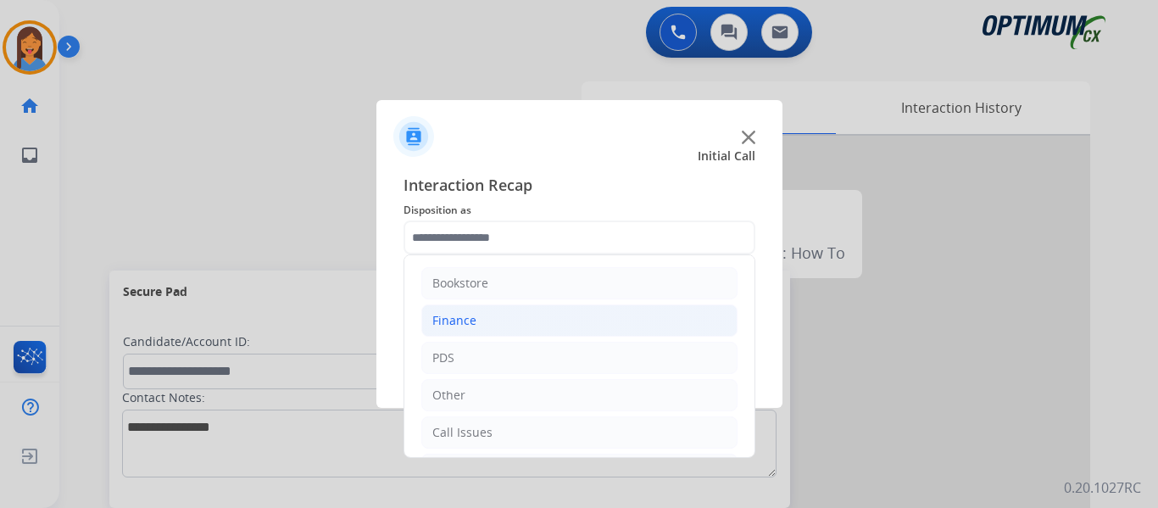
click at [480, 327] on li "Finance" at bounding box center [579, 320] width 316 height 32
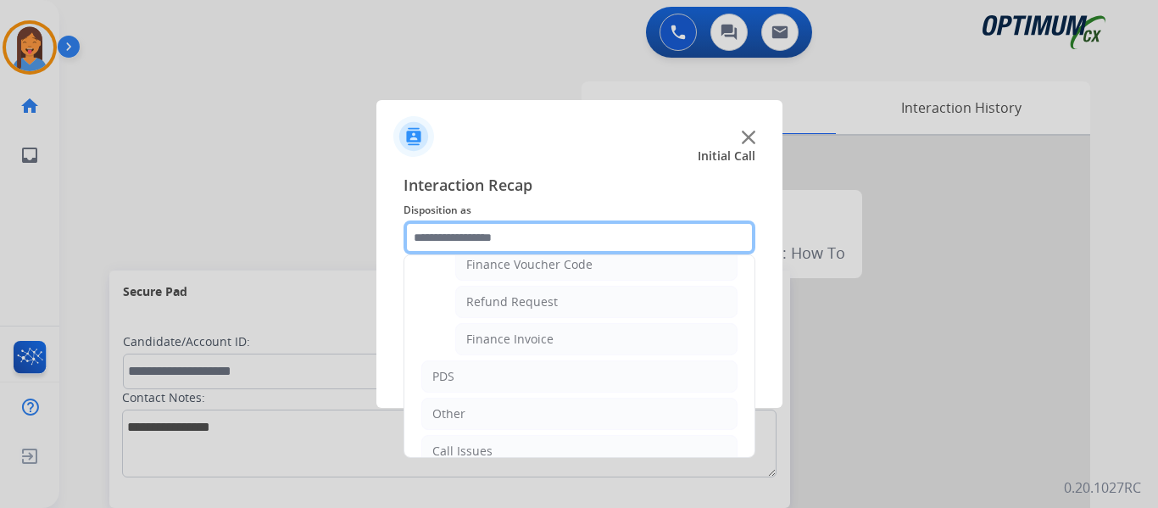
scroll to position [170, 0]
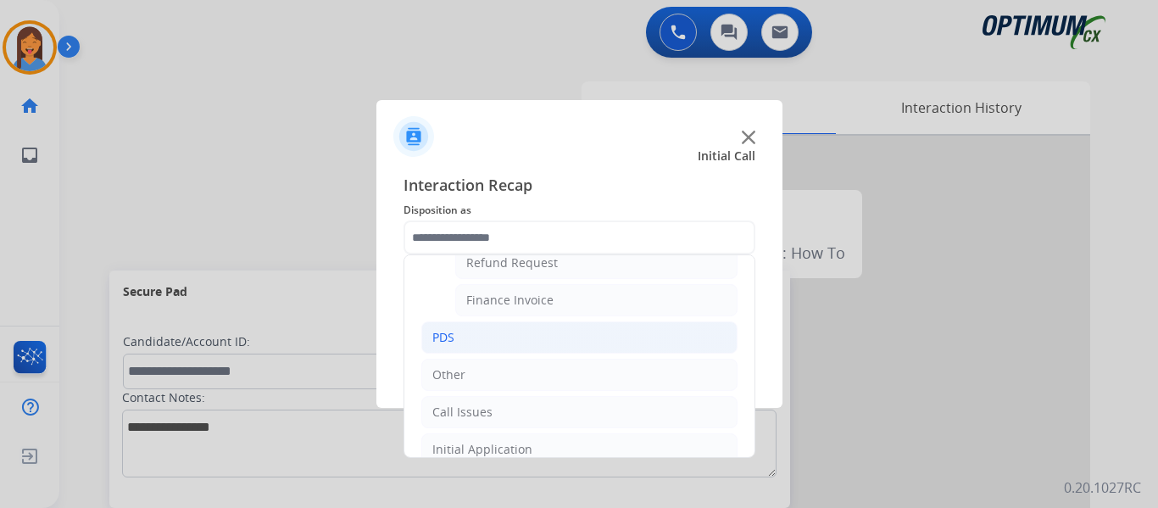
click at [454, 348] on li "PDS" at bounding box center [579, 337] width 316 height 32
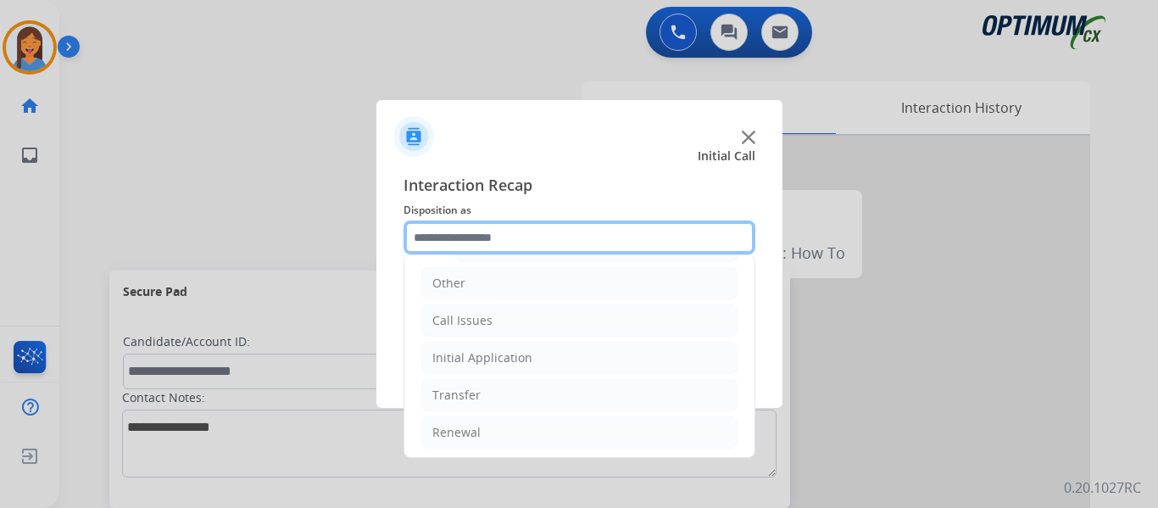
scroll to position [509, 0]
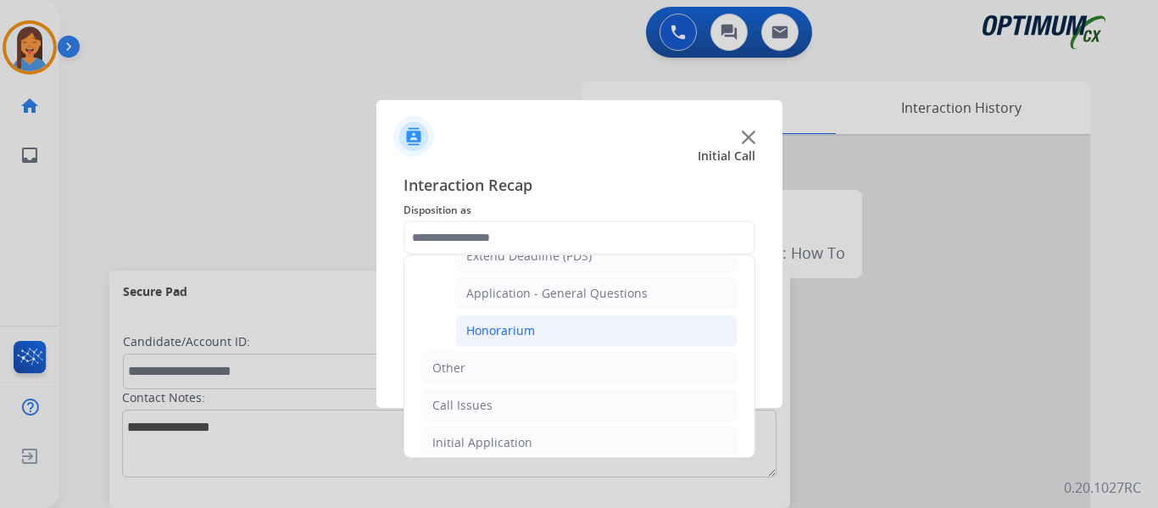
click at [502, 324] on div "Honorarium" at bounding box center [500, 330] width 69 height 17
type input "**********"
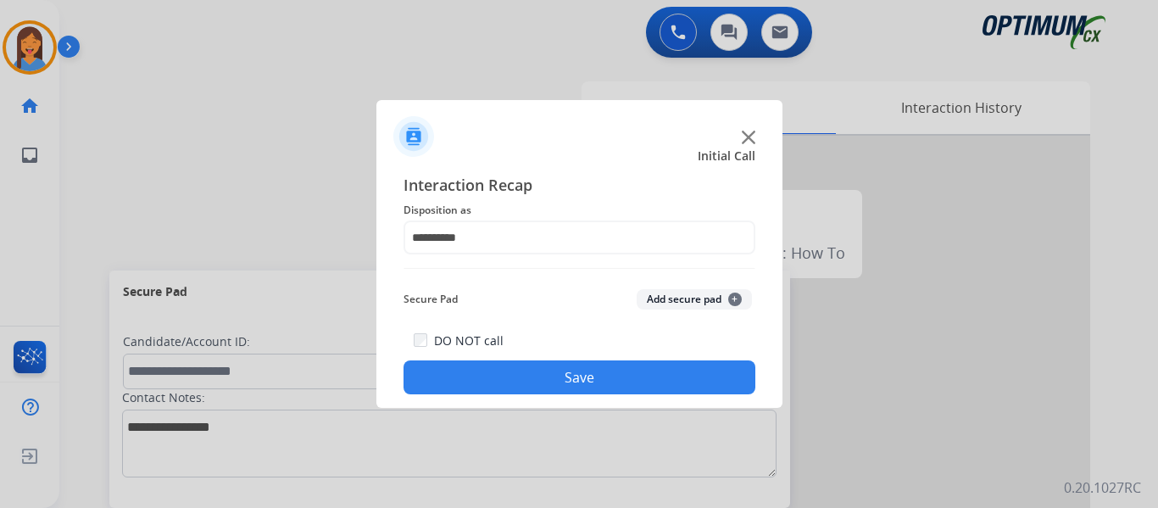
click at [548, 380] on button "Save" at bounding box center [580, 377] width 352 height 34
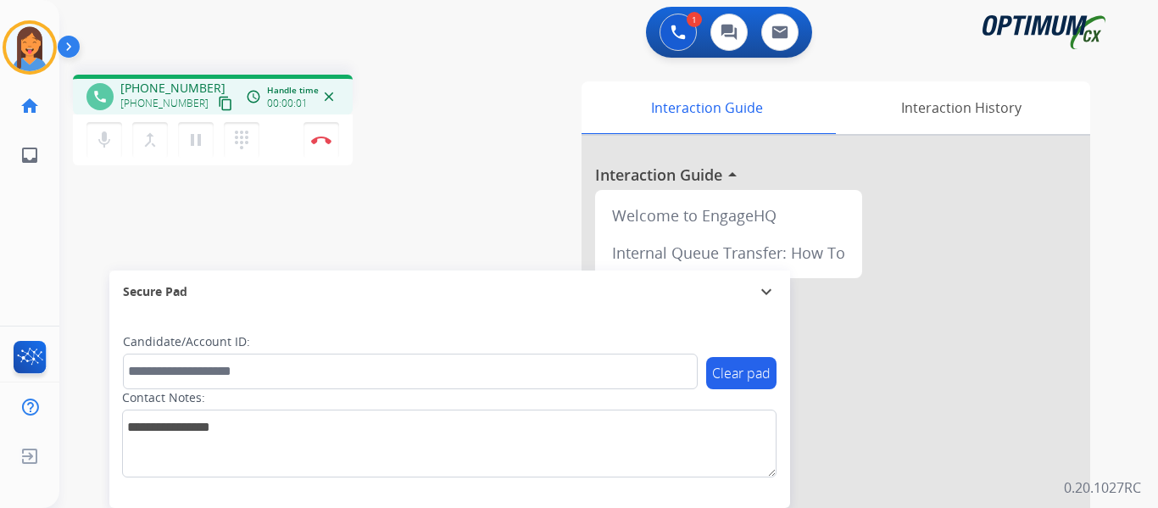
click at [218, 105] on mat-icon "content_copy" at bounding box center [225, 103] width 15 height 15
click at [320, 148] on button "Disconnect" at bounding box center [322, 140] width 36 height 36
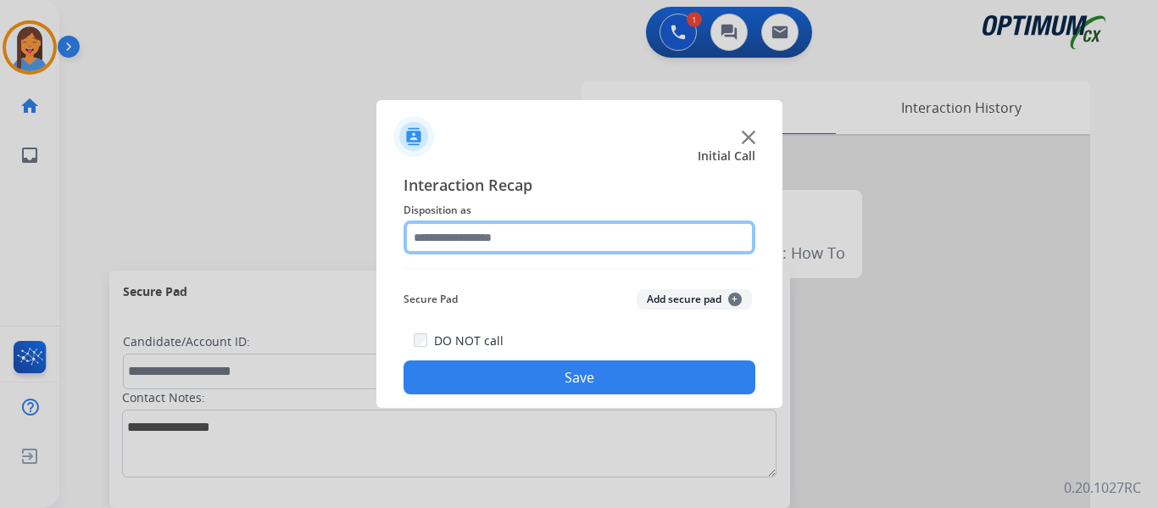
click at [521, 240] on input "text" at bounding box center [580, 237] width 352 height 34
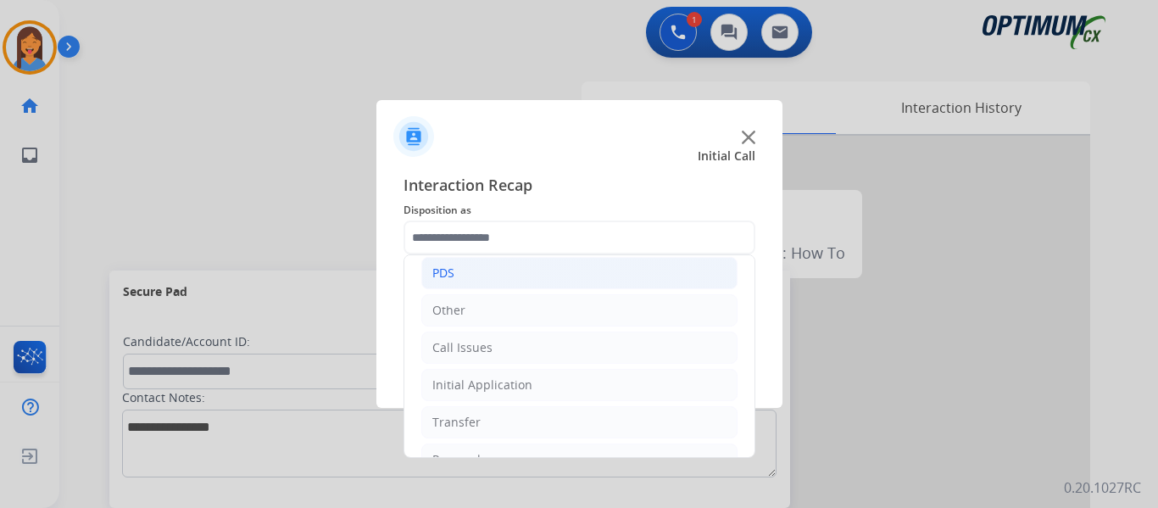
click at [480, 287] on li "PDS" at bounding box center [579, 273] width 316 height 32
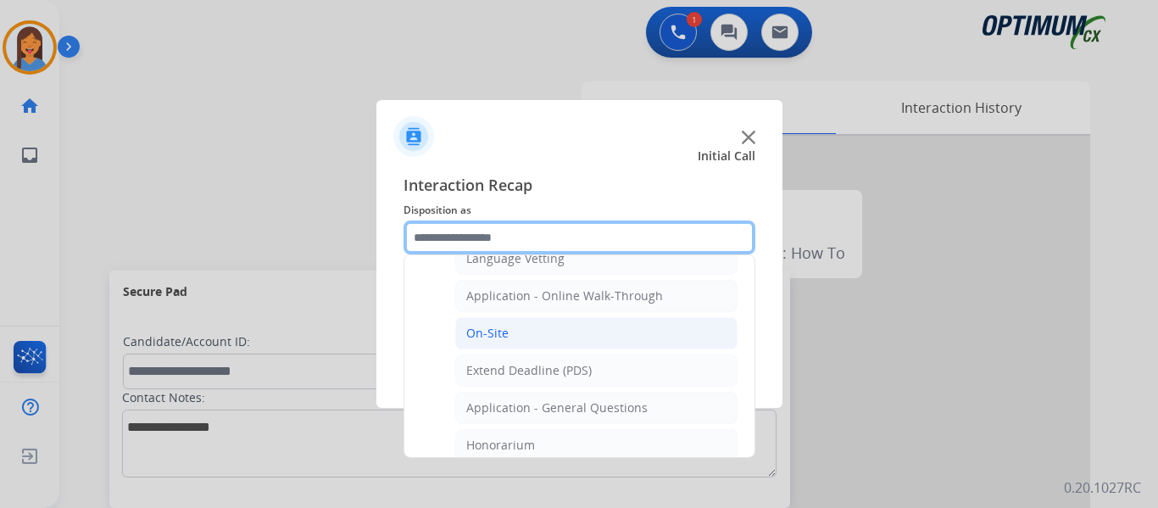
scroll to position [424, 0]
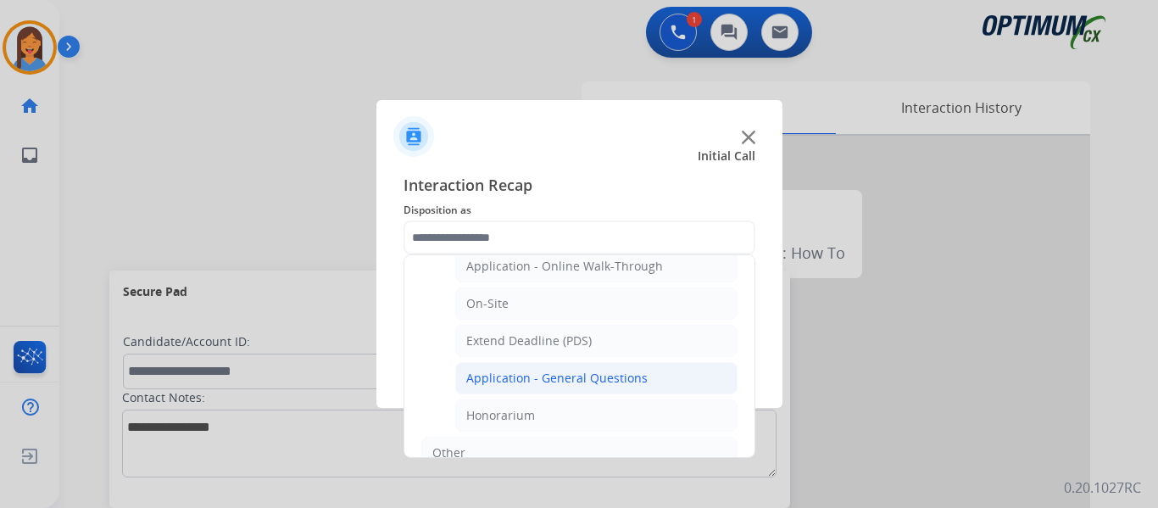
click at [521, 383] on div "Application - General Questions" at bounding box center [556, 378] width 181 height 17
type input "**********"
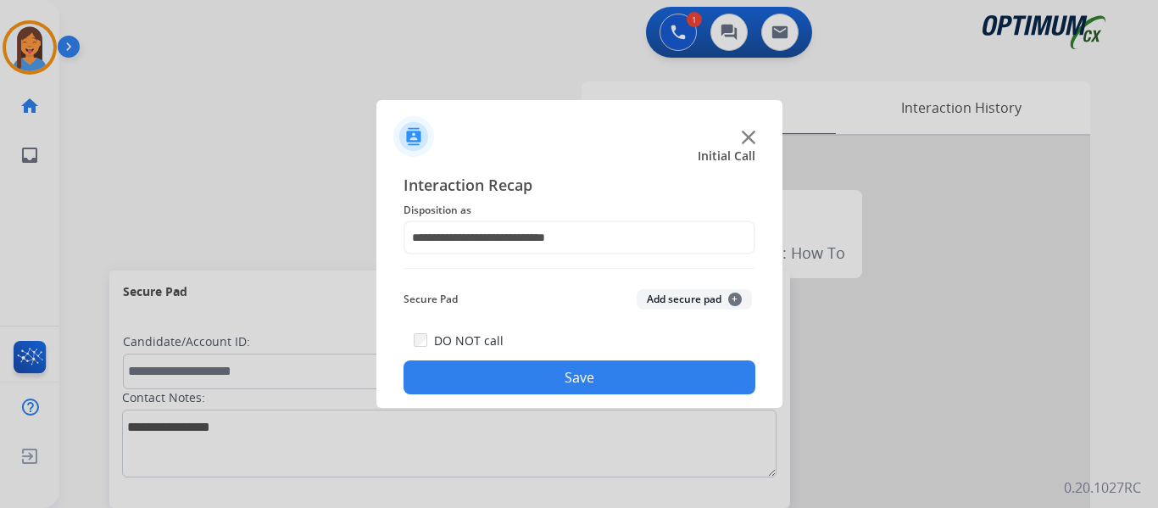
click at [709, 379] on button "Save" at bounding box center [580, 377] width 352 height 34
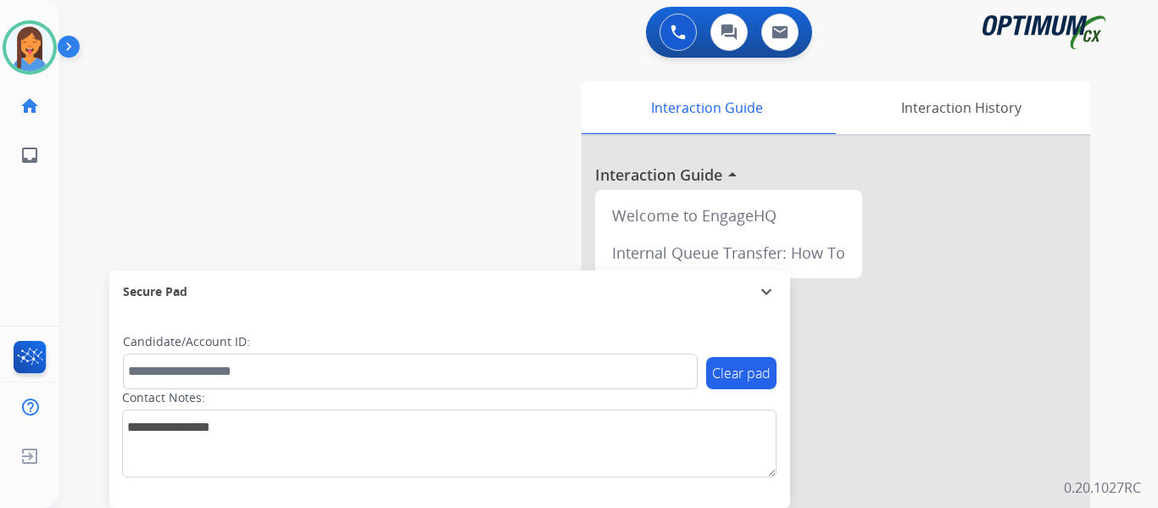
drag, startPoint x: 25, startPoint y: 34, endPoint x: 83, endPoint y: 65, distance: 65.6
click at [25, 34] on img at bounding box center [29, 47] width 47 height 47
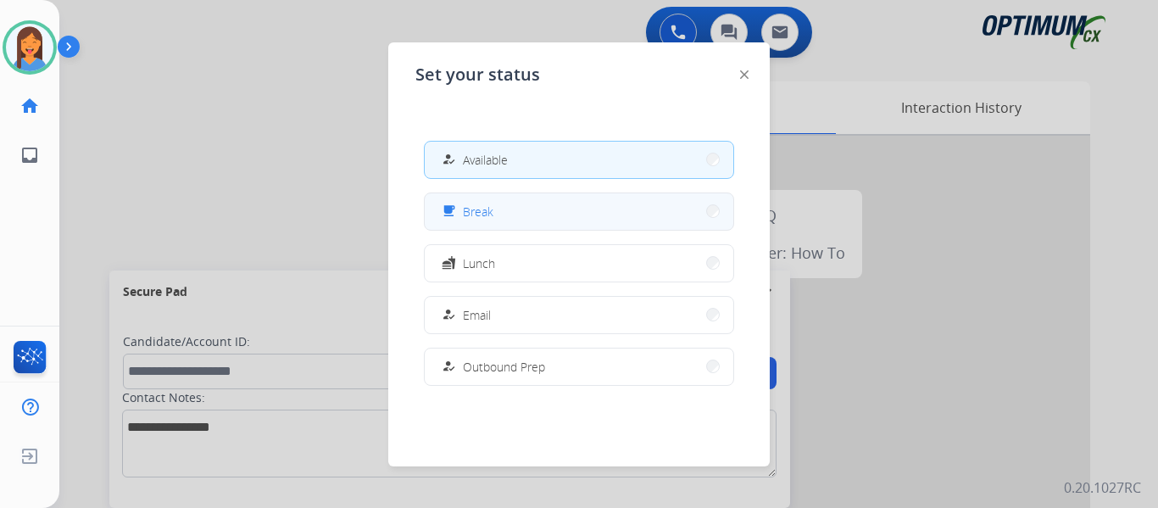
click at [494, 206] on button "free_breakfast Break" at bounding box center [579, 211] width 309 height 36
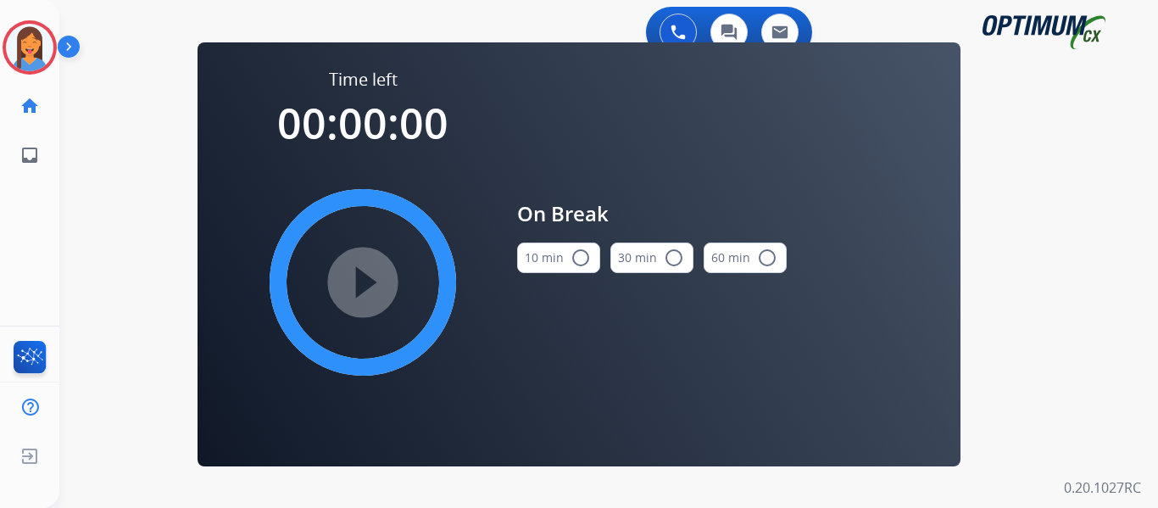
click at [566, 263] on button "10 min radio_button_unchecked" at bounding box center [558, 257] width 83 height 31
click at [366, 281] on mat-icon "play_circle_filled" at bounding box center [363, 282] width 20 height 20
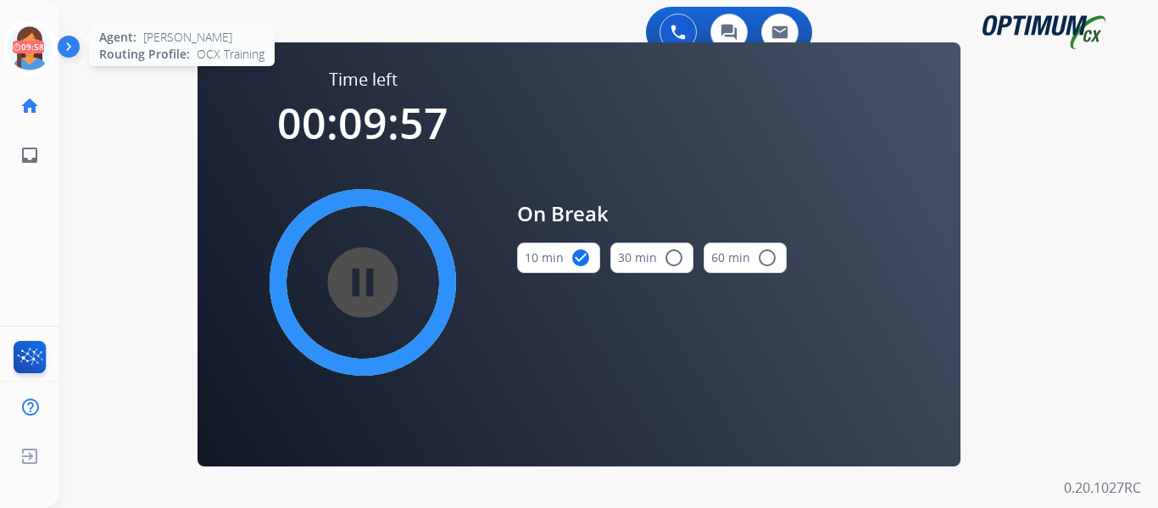
click at [27, 50] on icon at bounding box center [30, 47] width 55 height 55
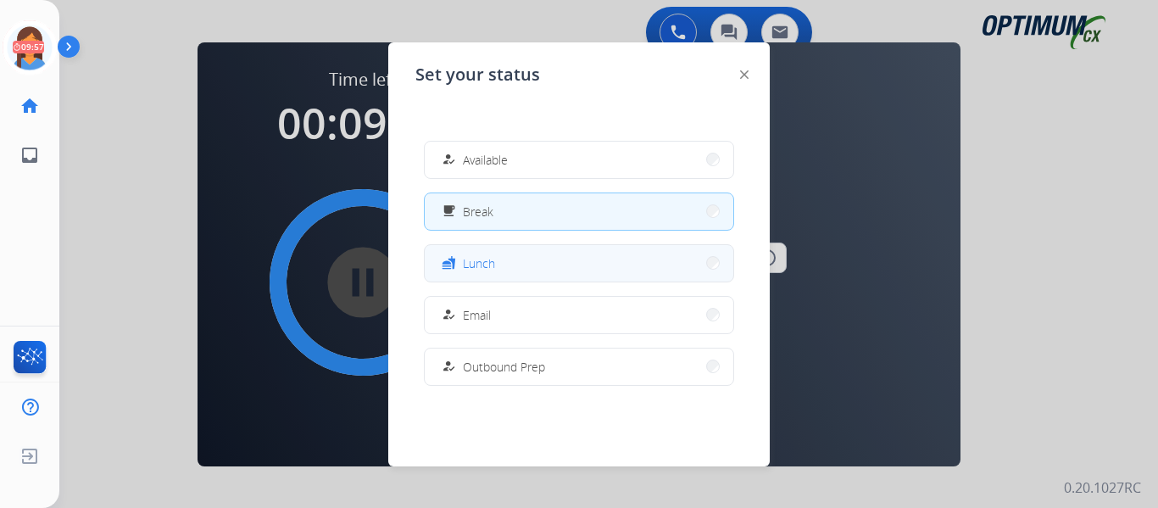
click at [462, 260] on div "fastfood" at bounding box center [450, 263] width 25 height 20
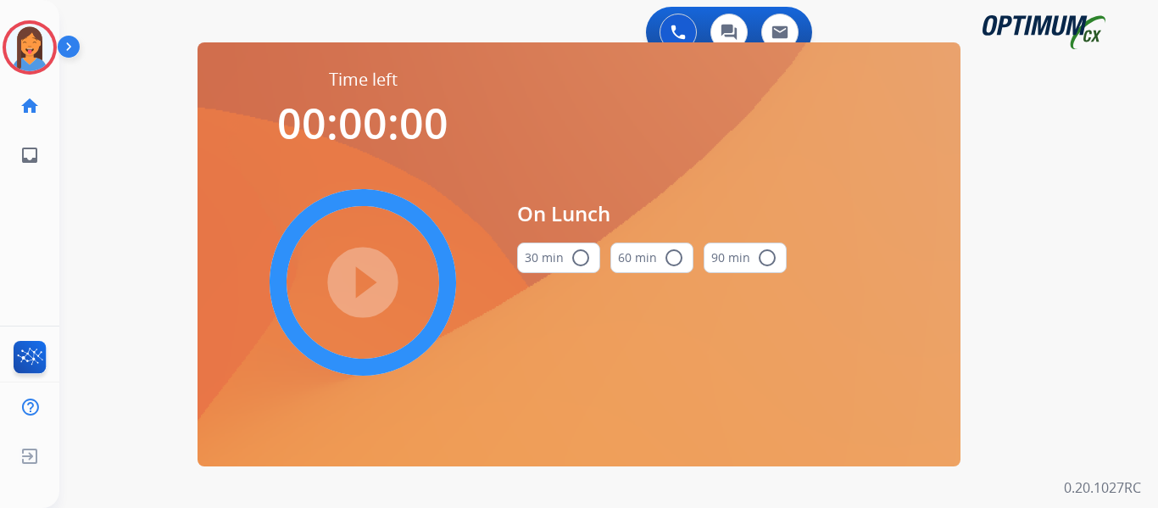
click at [567, 256] on button "30 min radio_button_unchecked" at bounding box center [558, 257] width 83 height 31
click at [373, 272] on mat-icon "play_circle_filled" at bounding box center [363, 282] width 20 height 20
